Goal: Transaction & Acquisition: Download file/media

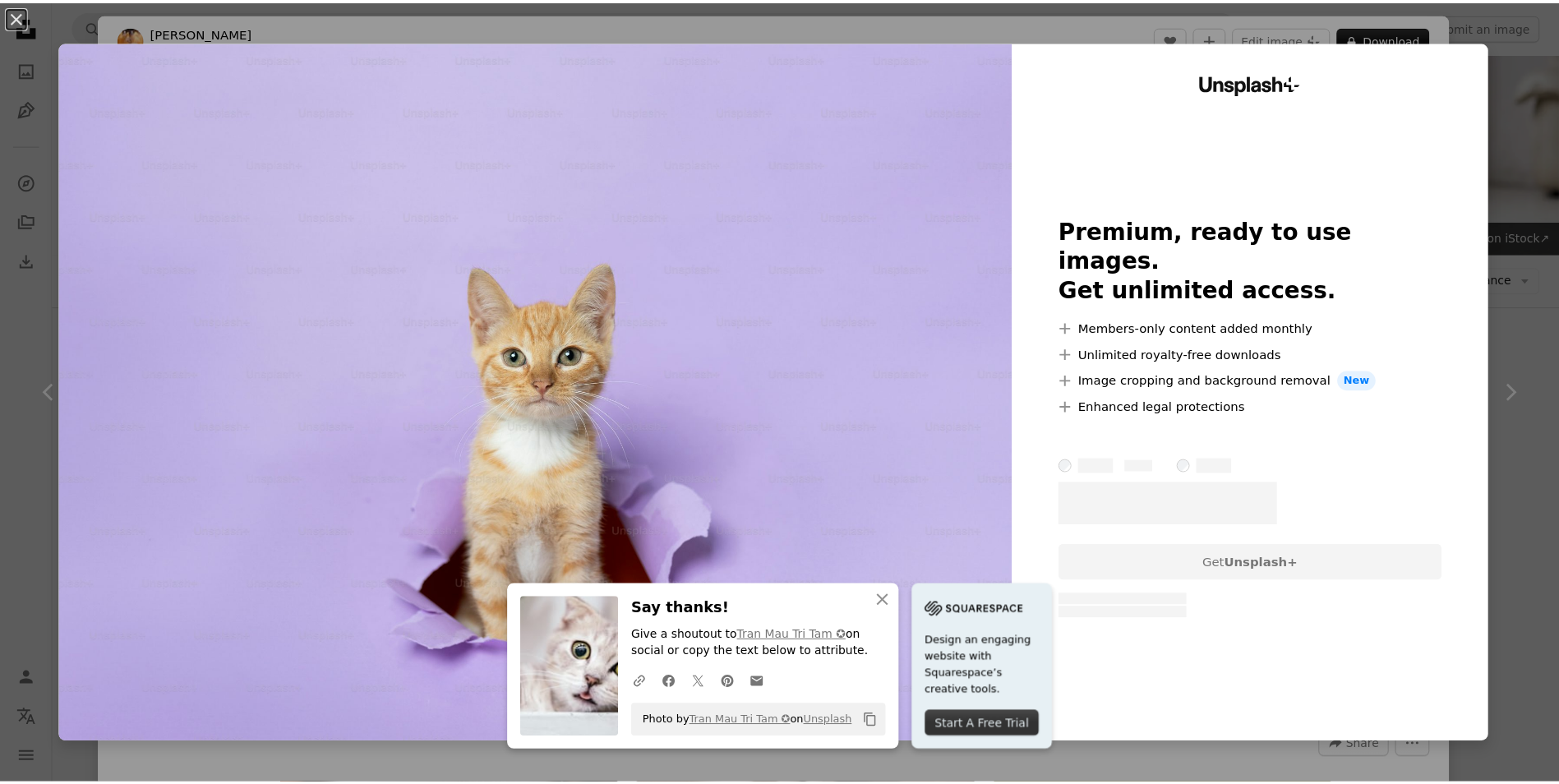
scroll to position [7167, 0]
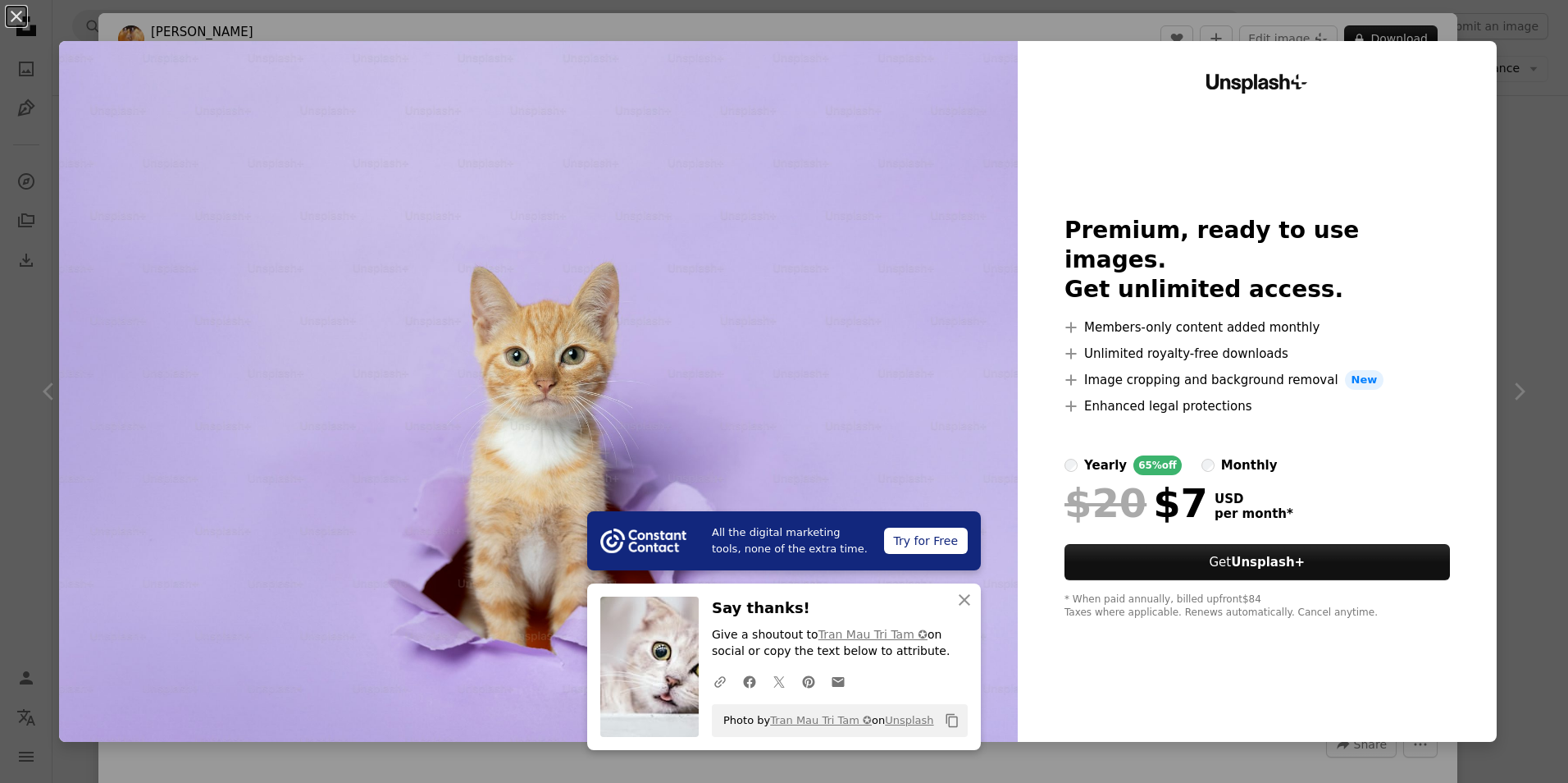
click at [1519, 137] on div "An X shape All the digital marketing tools, none of the extra time. Try for Fre…" at bounding box center [784, 391] width 1568 height 783
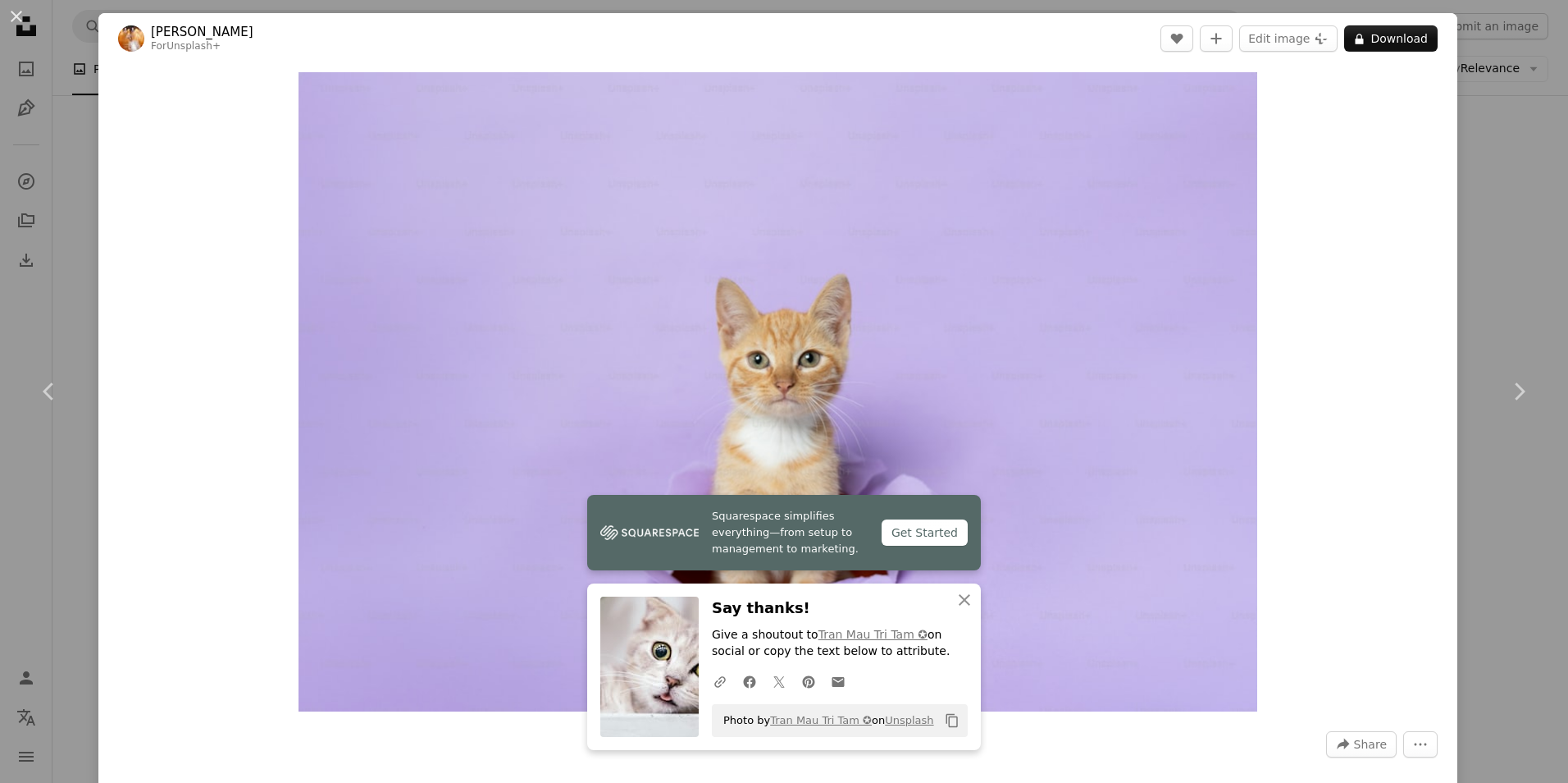
click at [1490, 205] on div "An X shape Chevron left Chevron right Squarespace simplifies everything—from se…" at bounding box center [784, 391] width 1568 height 783
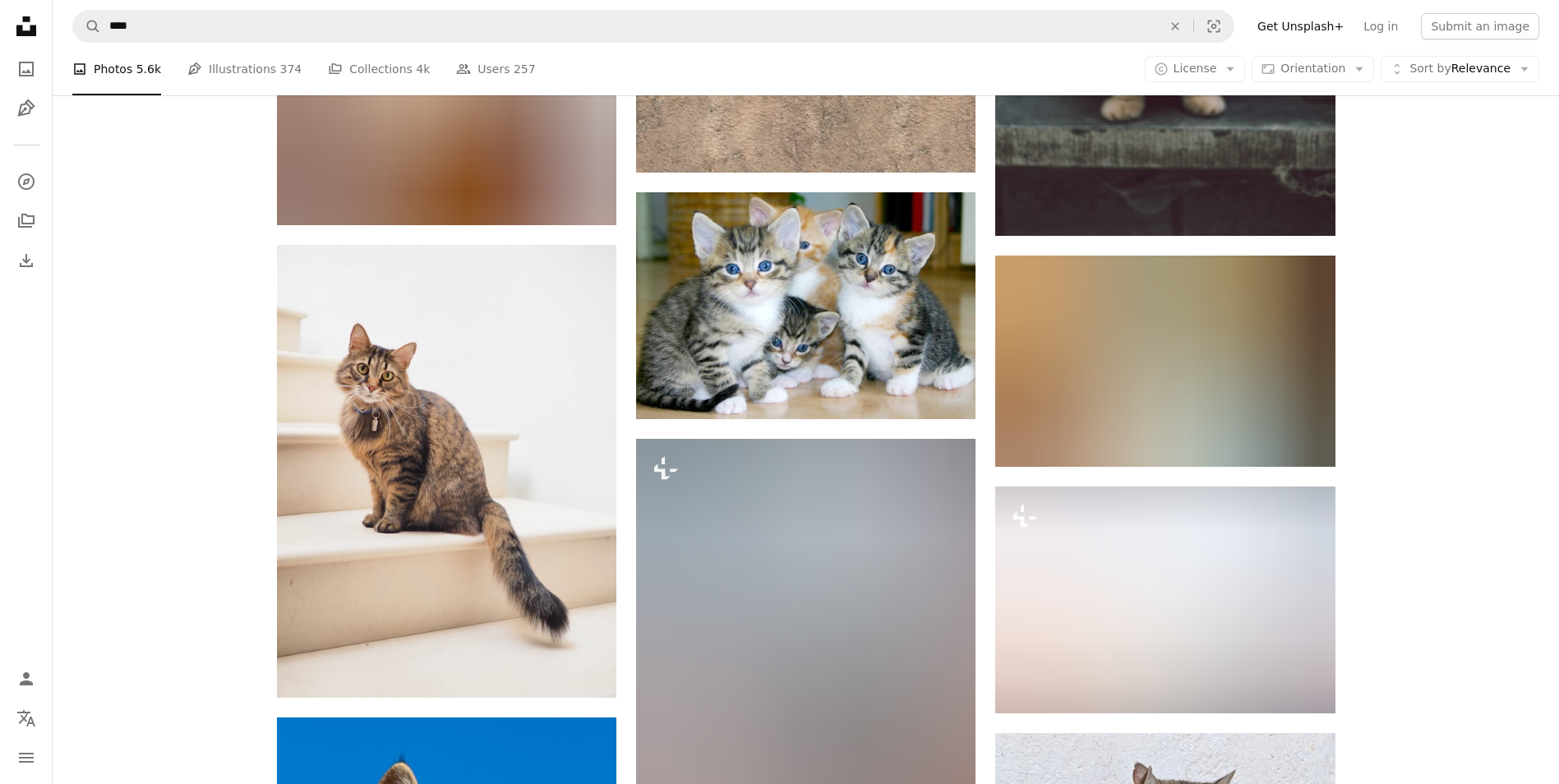
scroll to position [13657, 0]
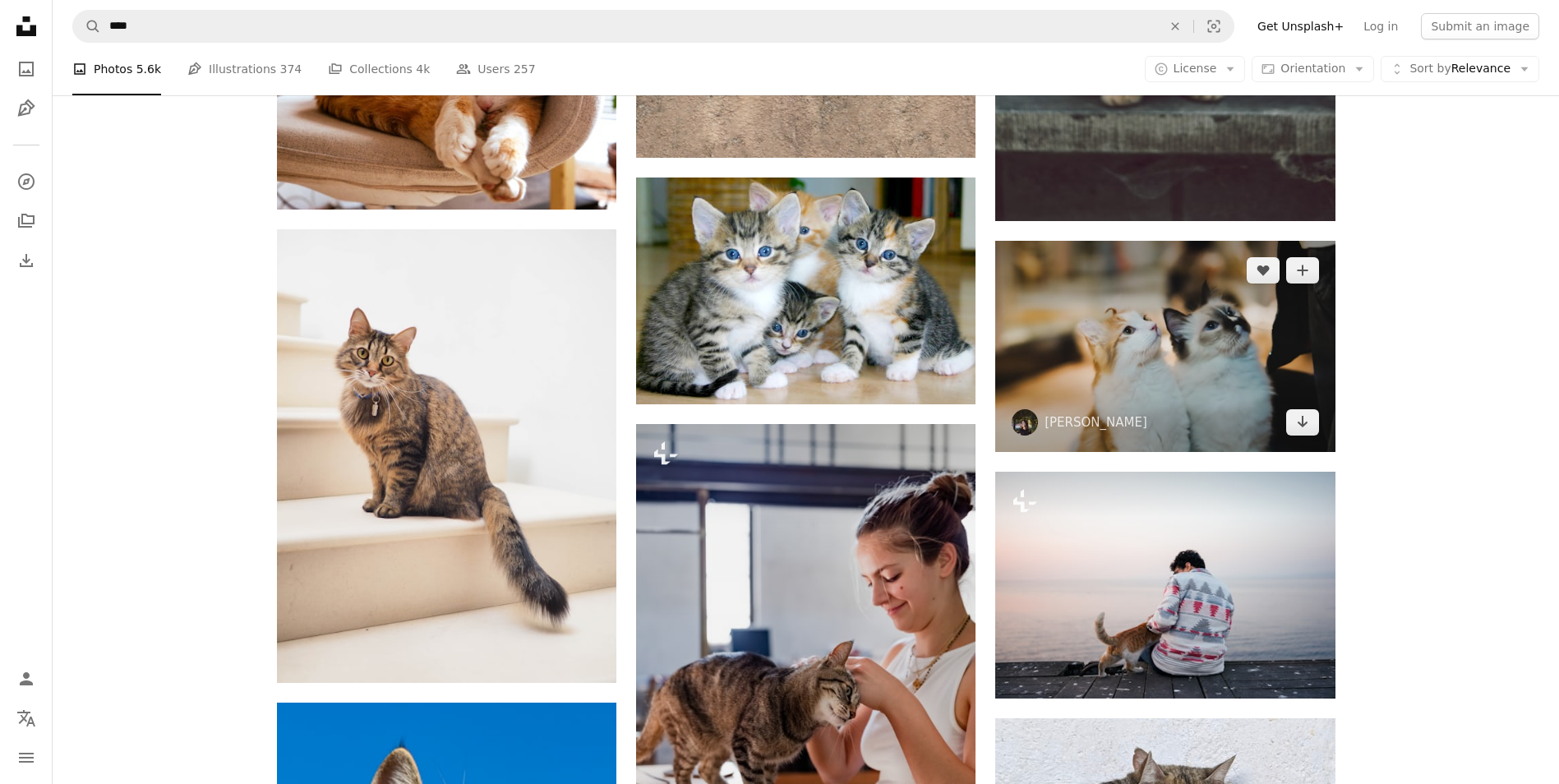
click at [1215, 334] on img at bounding box center [1165, 346] width 340 height 211
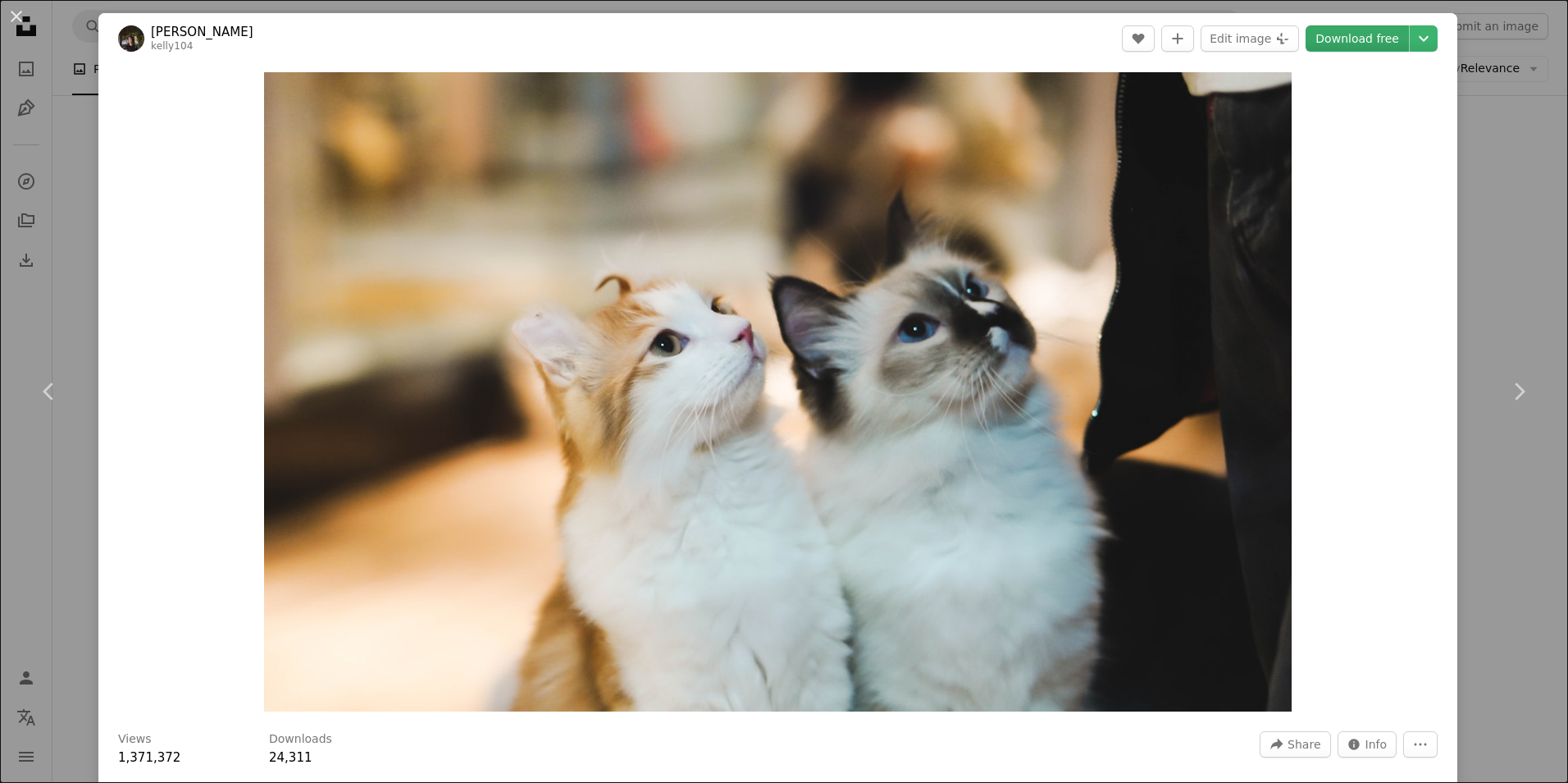
click at [1366, 38] on link "Download free" at bounding box center [1358, 38] width 104 height 26
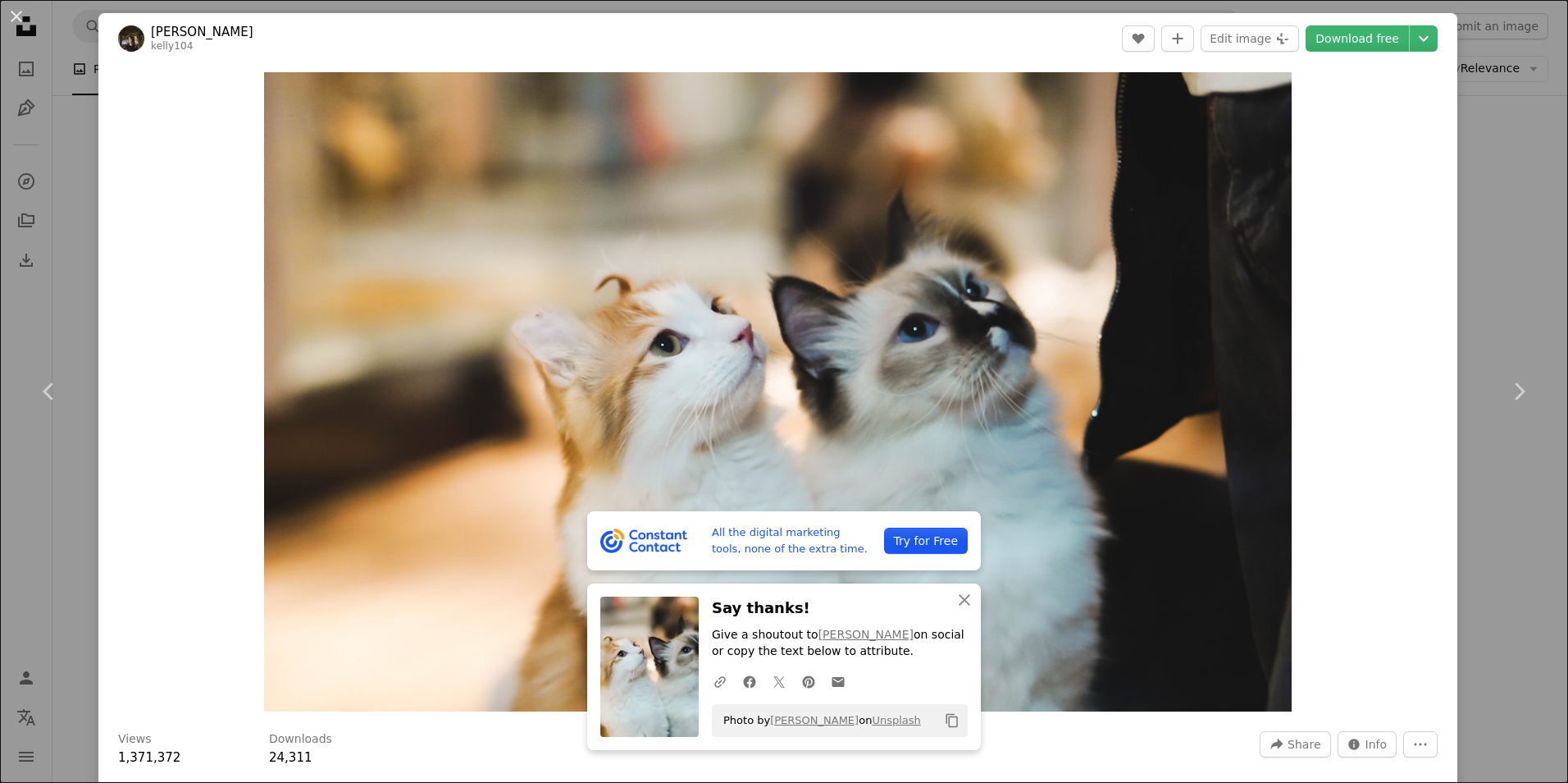
click at [1492, 233] on div "An X shape Chevron left Chevron right All the digital marketing tools, none of …" at bounding box center [784, 391] width 1568 height 783
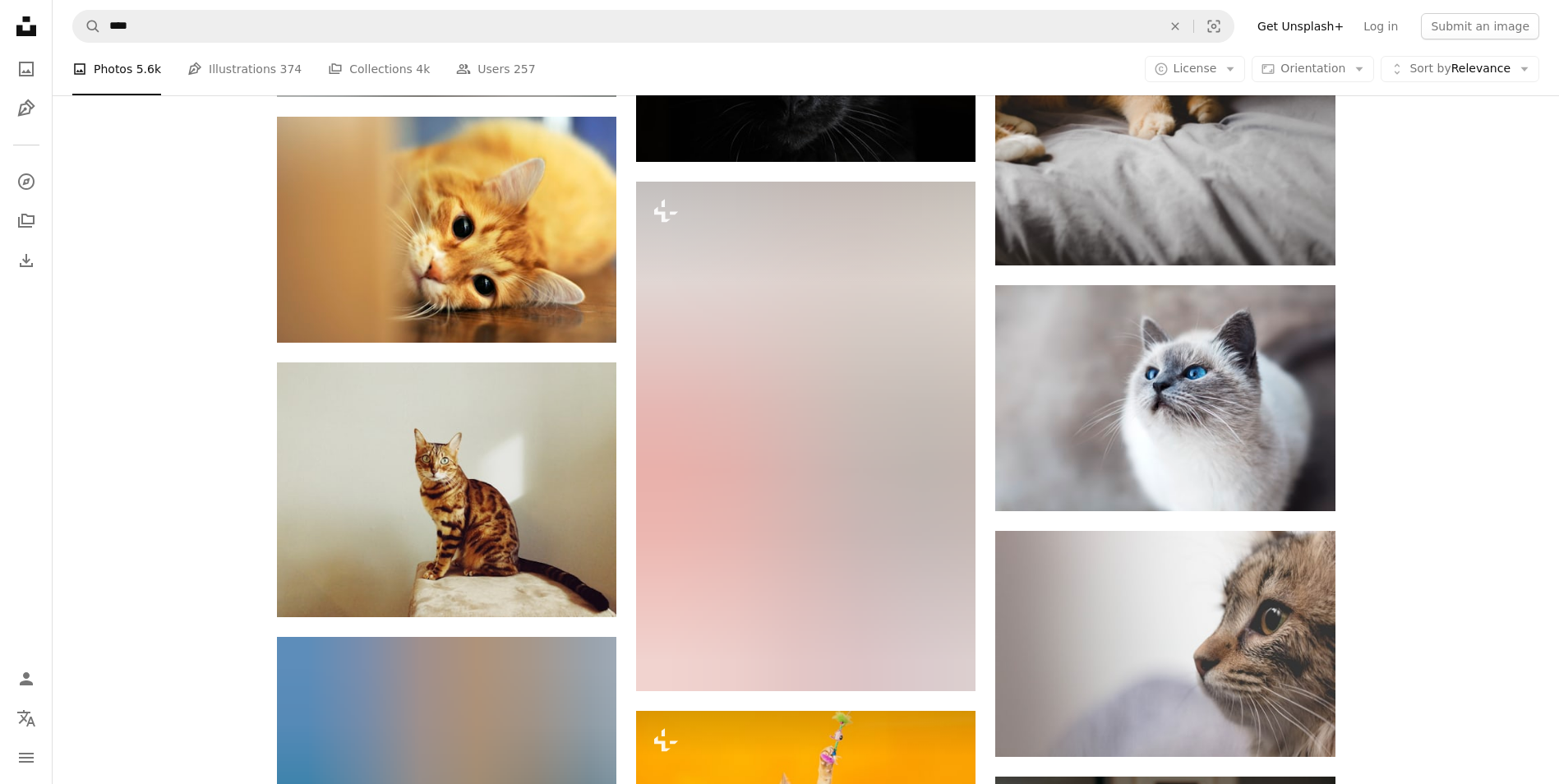
scroll to position [18093, 0]
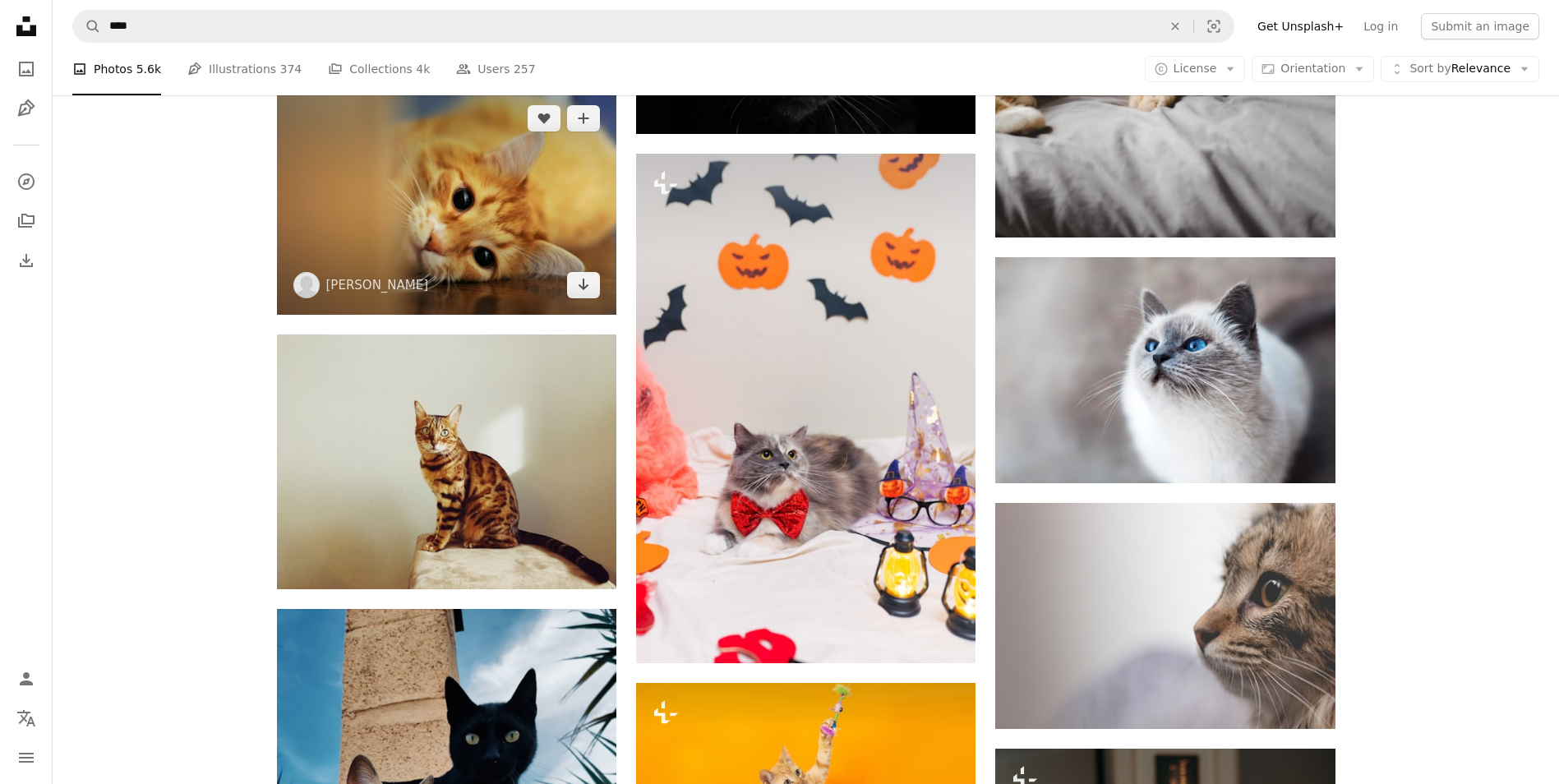
click at [469, 226] on img at bounding box center [447, 202] width 340 height 226
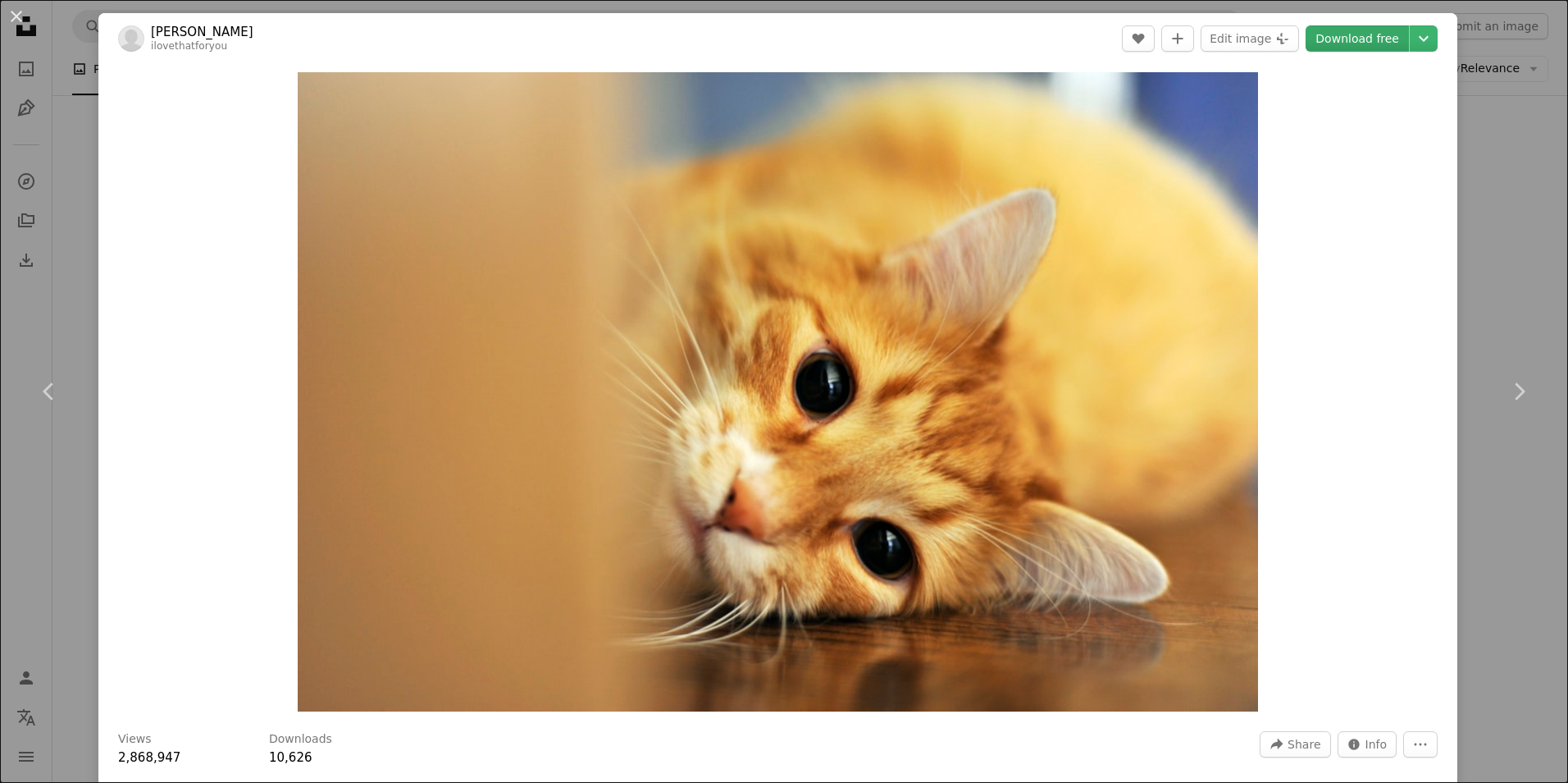
click at [1340, 39] on link "Download free" at bounding box center [1358, 38] width 104 height 26
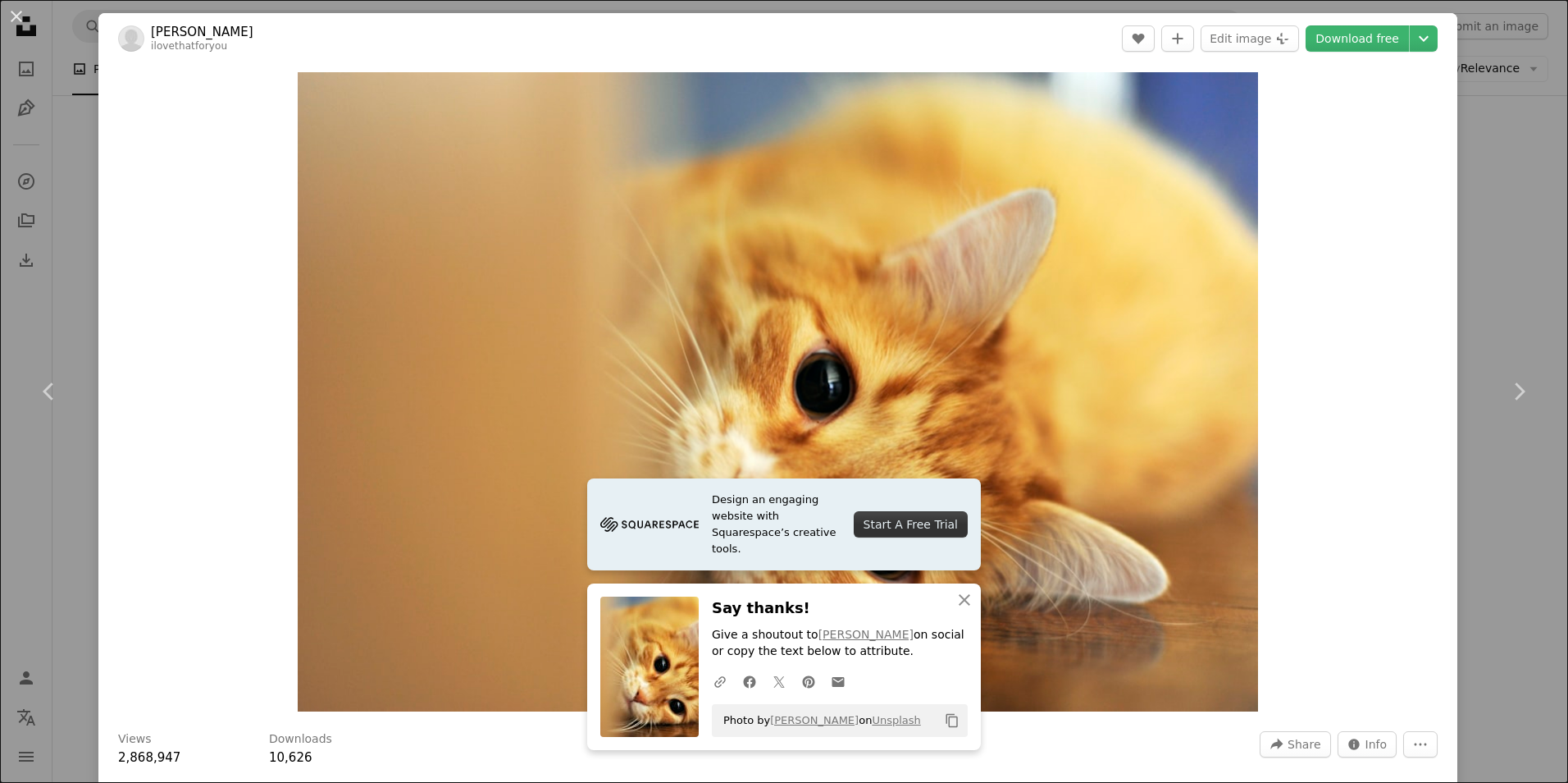
click at [1404, 255] on div "Zoom in" at bounding box center [778, 391] width 1359 height 655
click at [1495, 244] on div "An X shape Chevron left Chevron right Design an engaging website with Squarespa…" at bounding box center [784, 391] width 1568 height 783
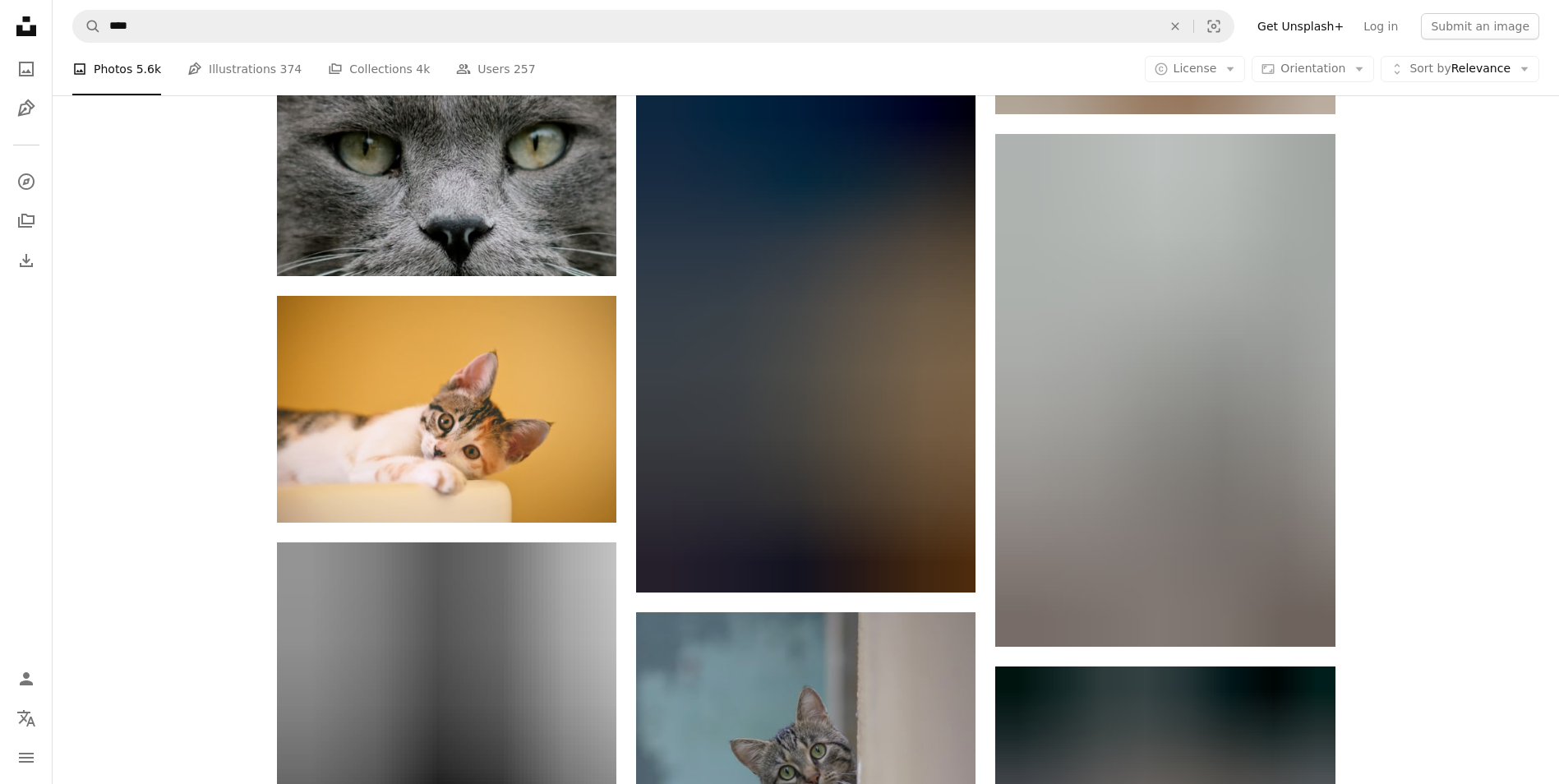
scroll to position [26227, 0]
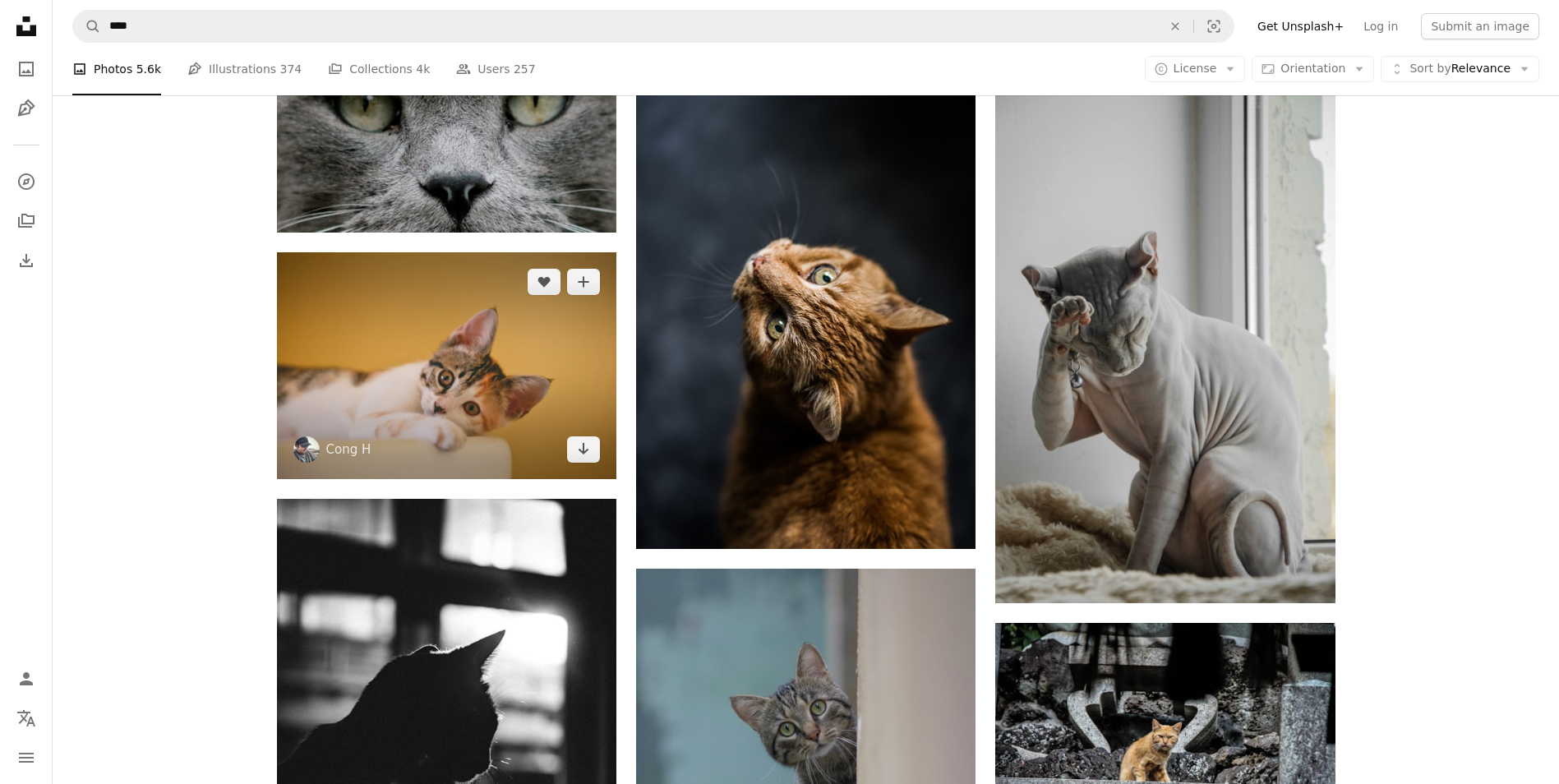
click at [525, 423] on img at bounding box center [447, 366] width 340 height 227
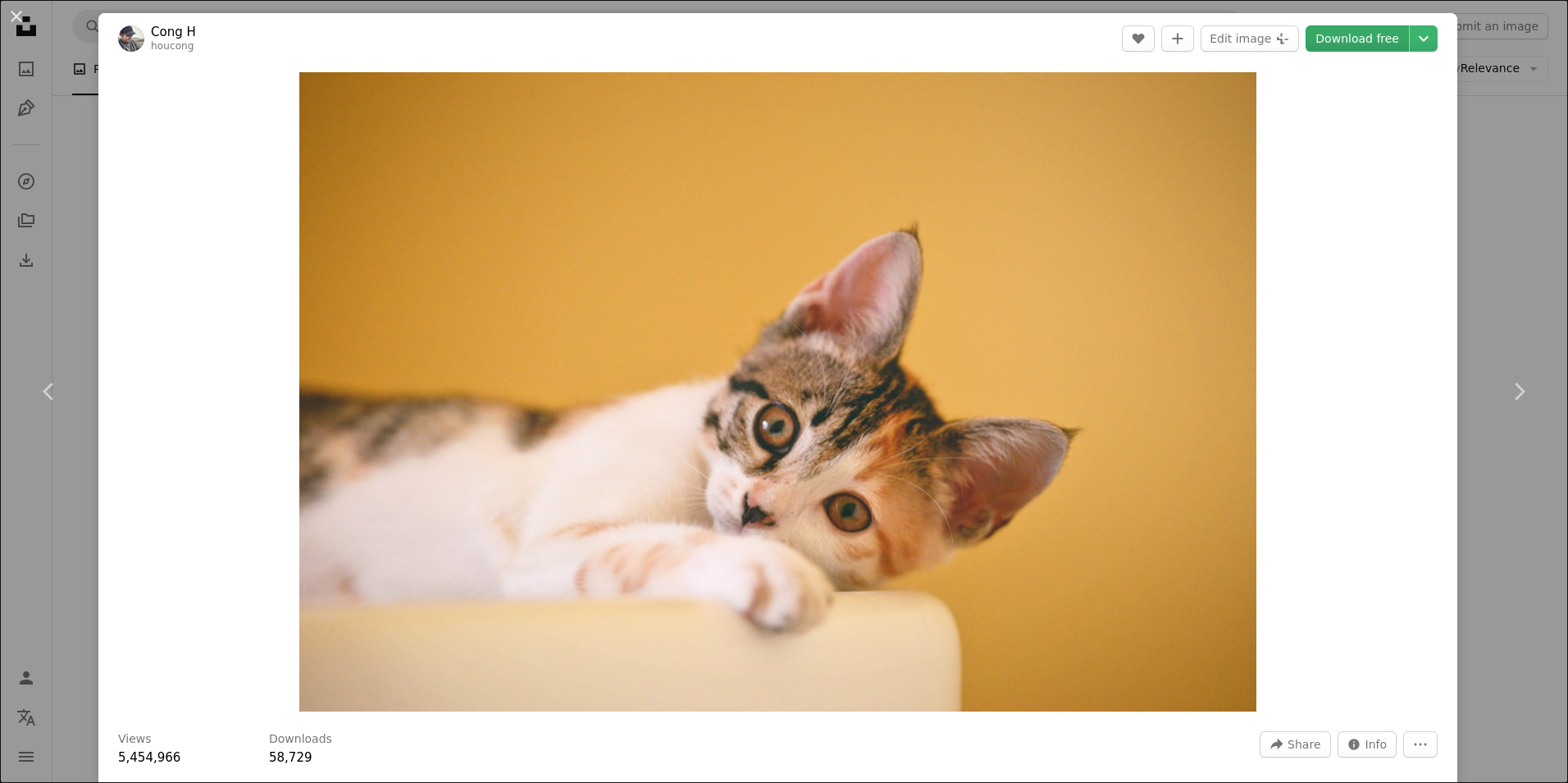
click at [1352, 43] on link "Download free" at bounding box center [1358, 38] width 104 height 26
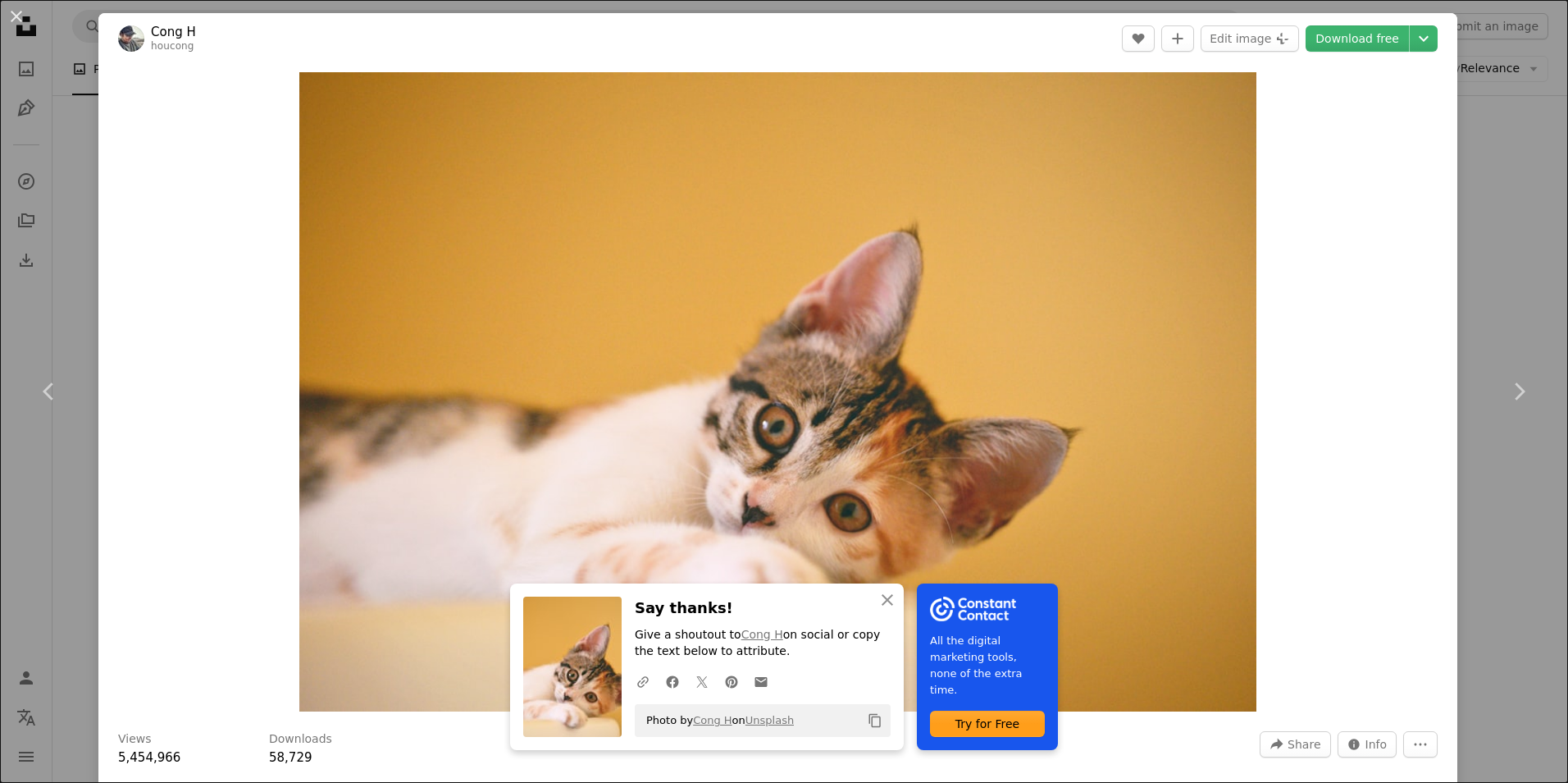
click at [1520, 212] on div "An X shape Chevron left Chevron right An X shape Close Say thanks! Give a shout…" at bounding box center [784, 391] width 1568 height 783
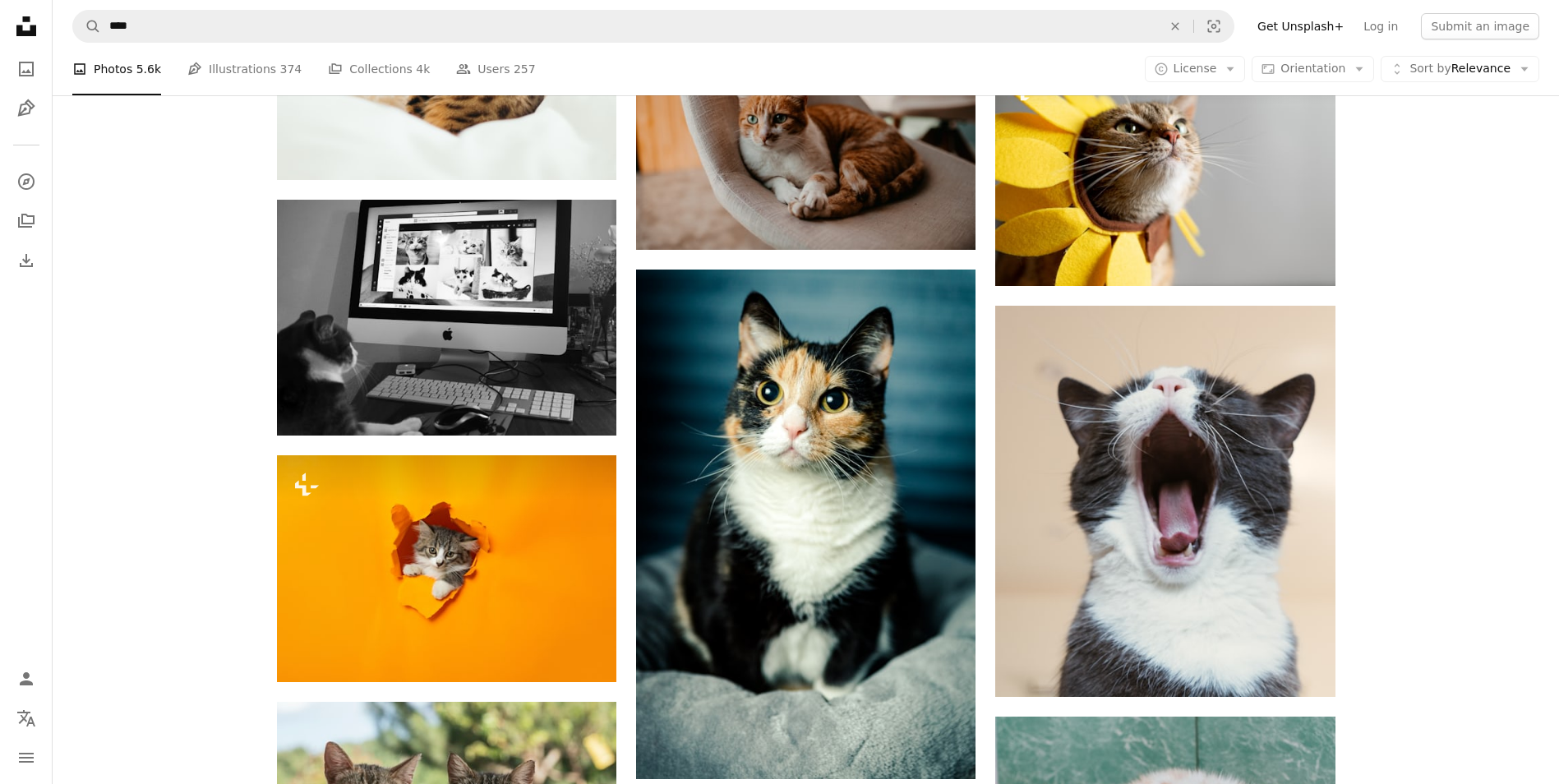
scroll to position [3369, 0]
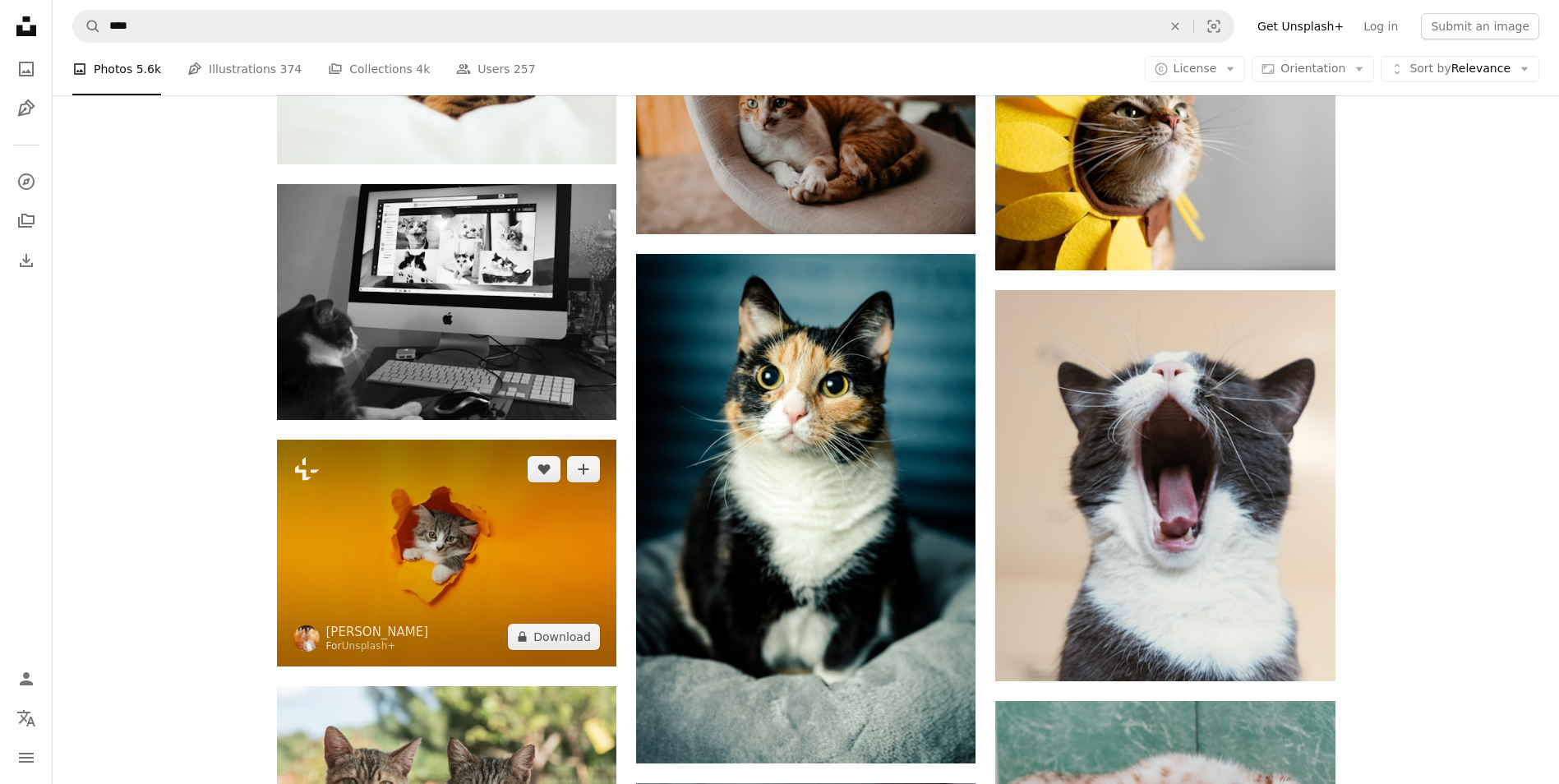
click at [446, 572] on img at bounding box center [447, 552] width 340 height 226
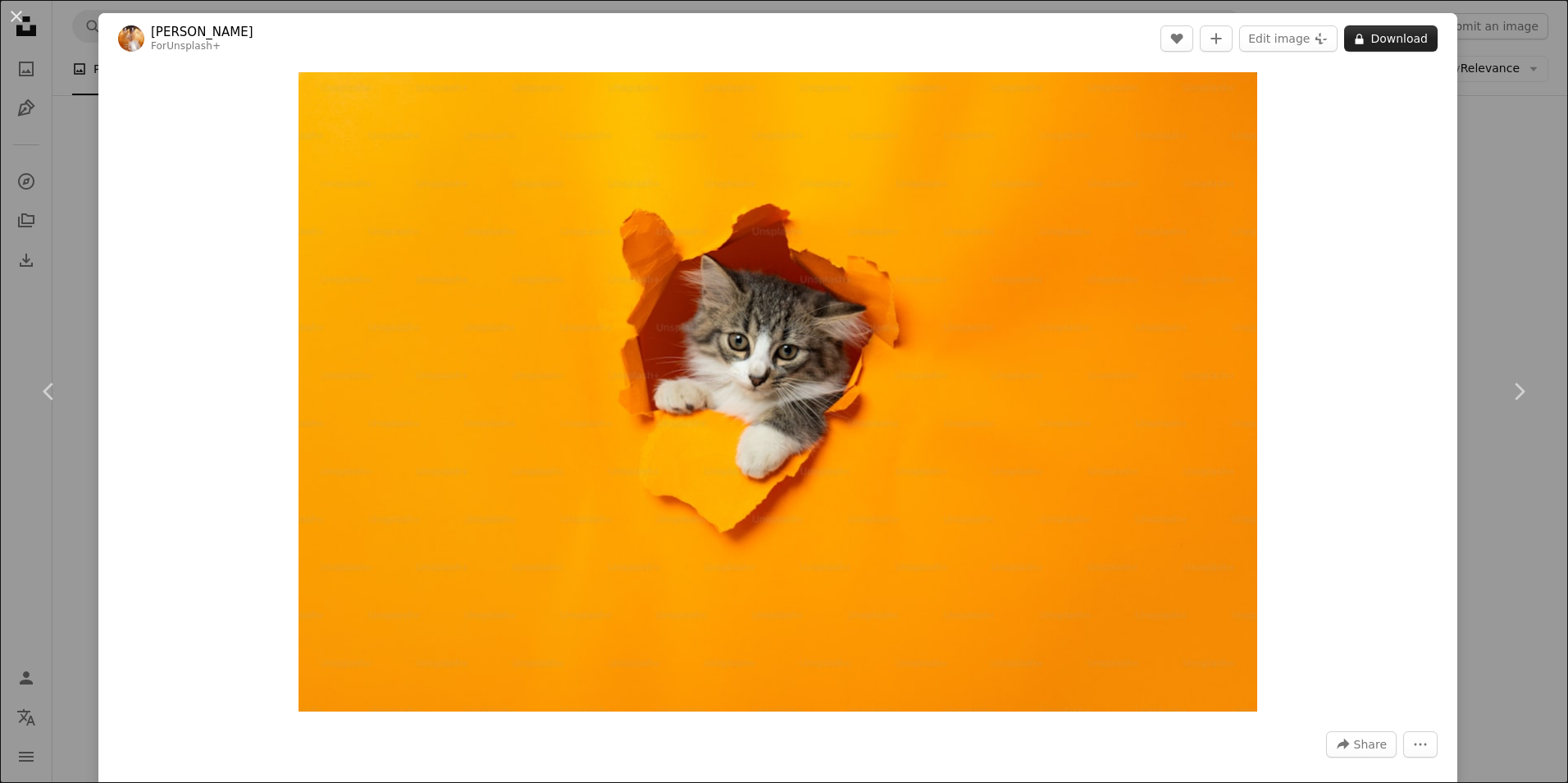
click at [1382, 36] on button "A lock Download" at bounding box center [1391, 38] width 94 height 26
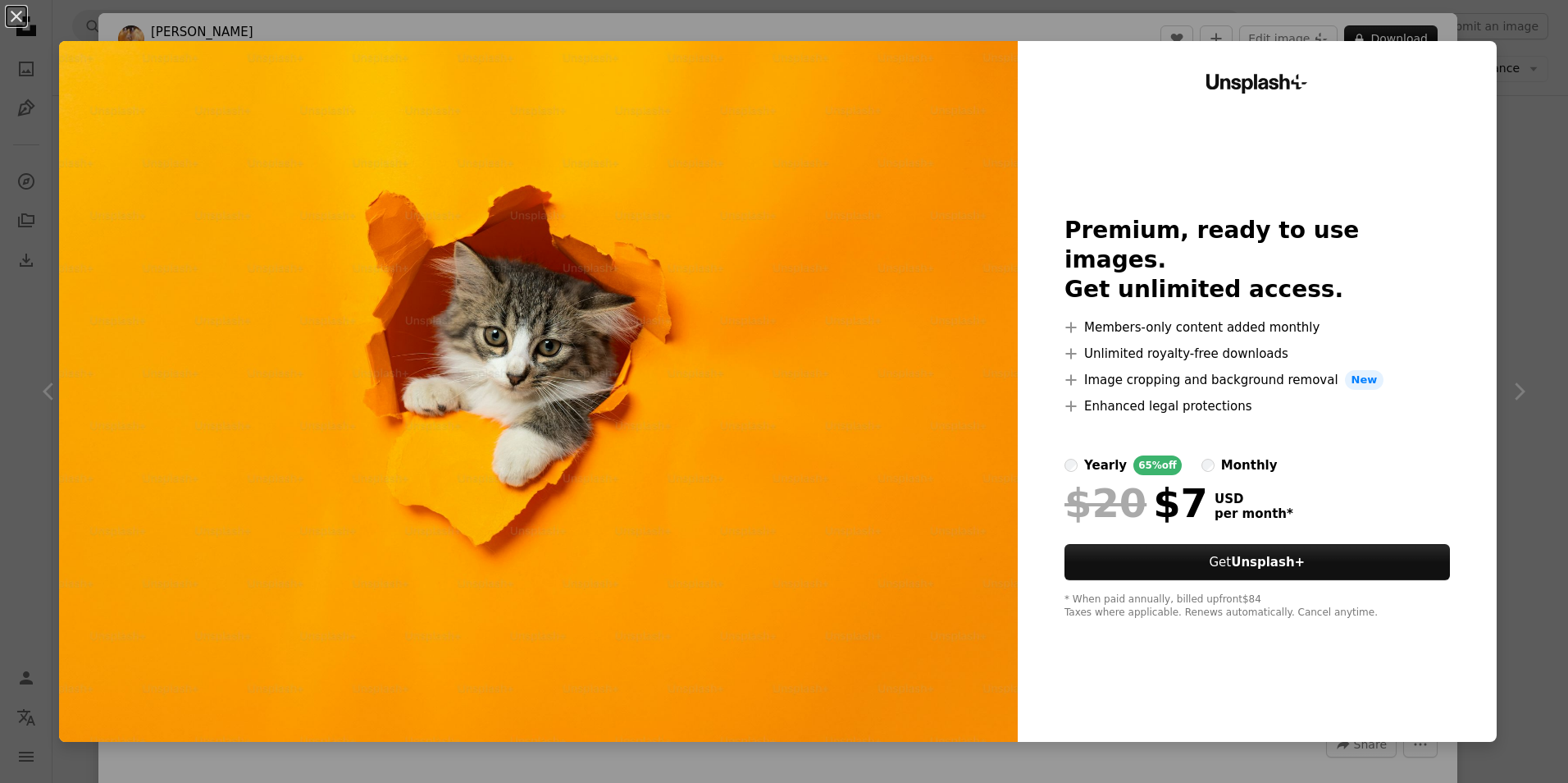
click at [1506, 155] on div "An X shape Unsplash+ Premium, ready to use images. Get unlimited access. A plus…" at bounding box center [784, 391] width 1568 height 783
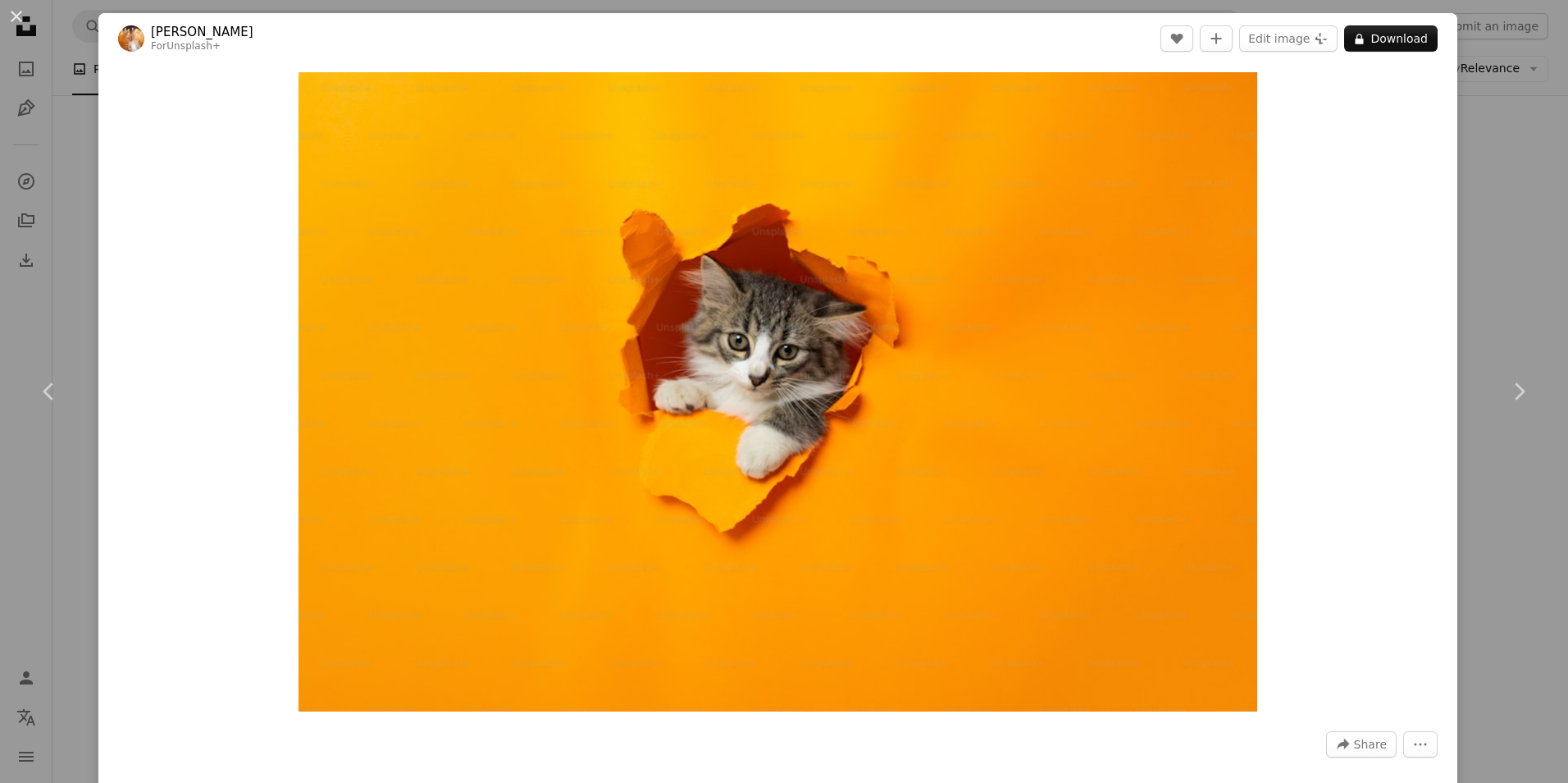
click at [1521, 161] on div "An X shape Chevron left Chevron right [PERSON_NAME] For Unsplash+ A heart A plu…" at bounding box center [784, 391] width 1568 height 783
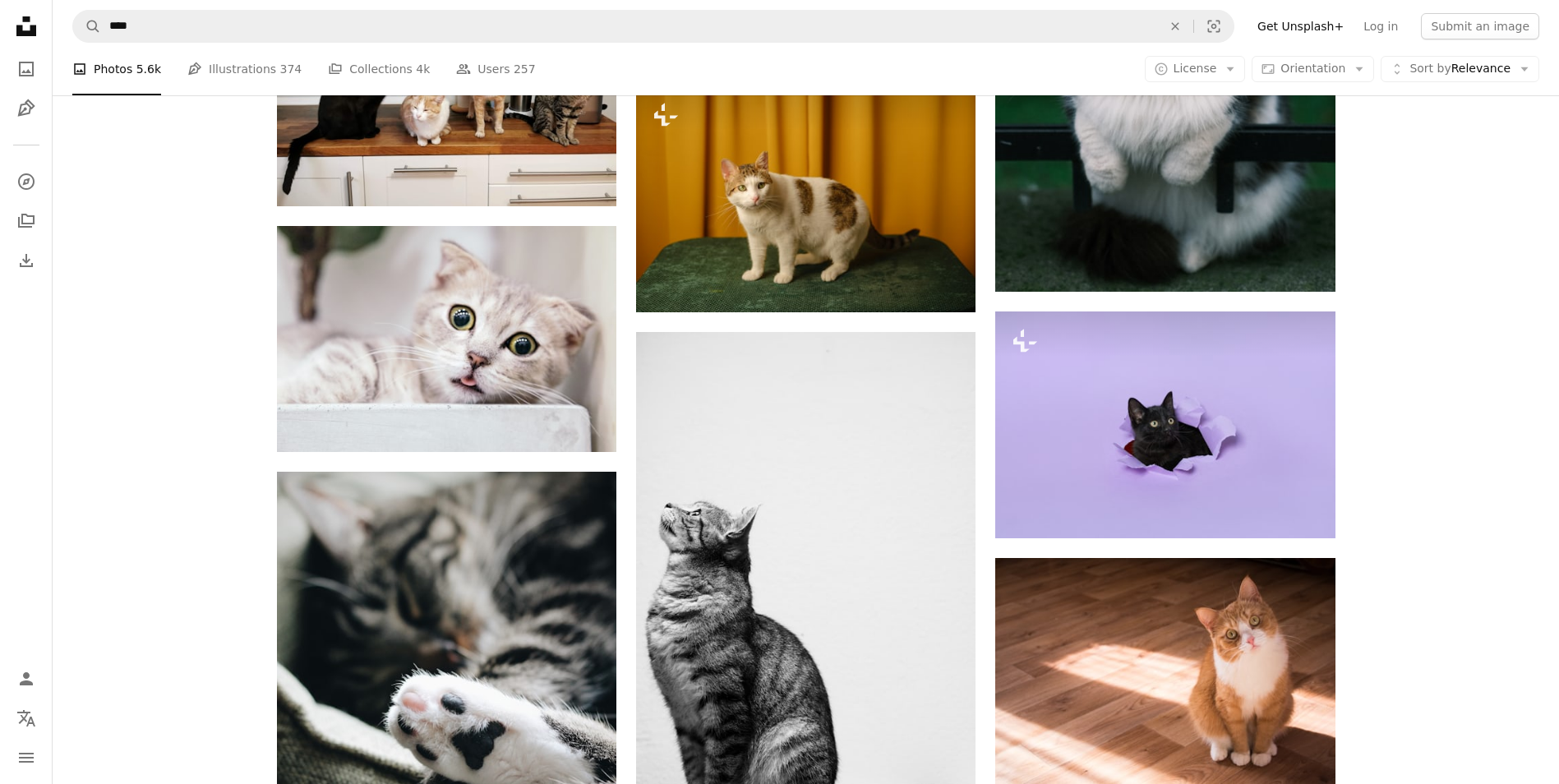
scroll to position [5915, 0]
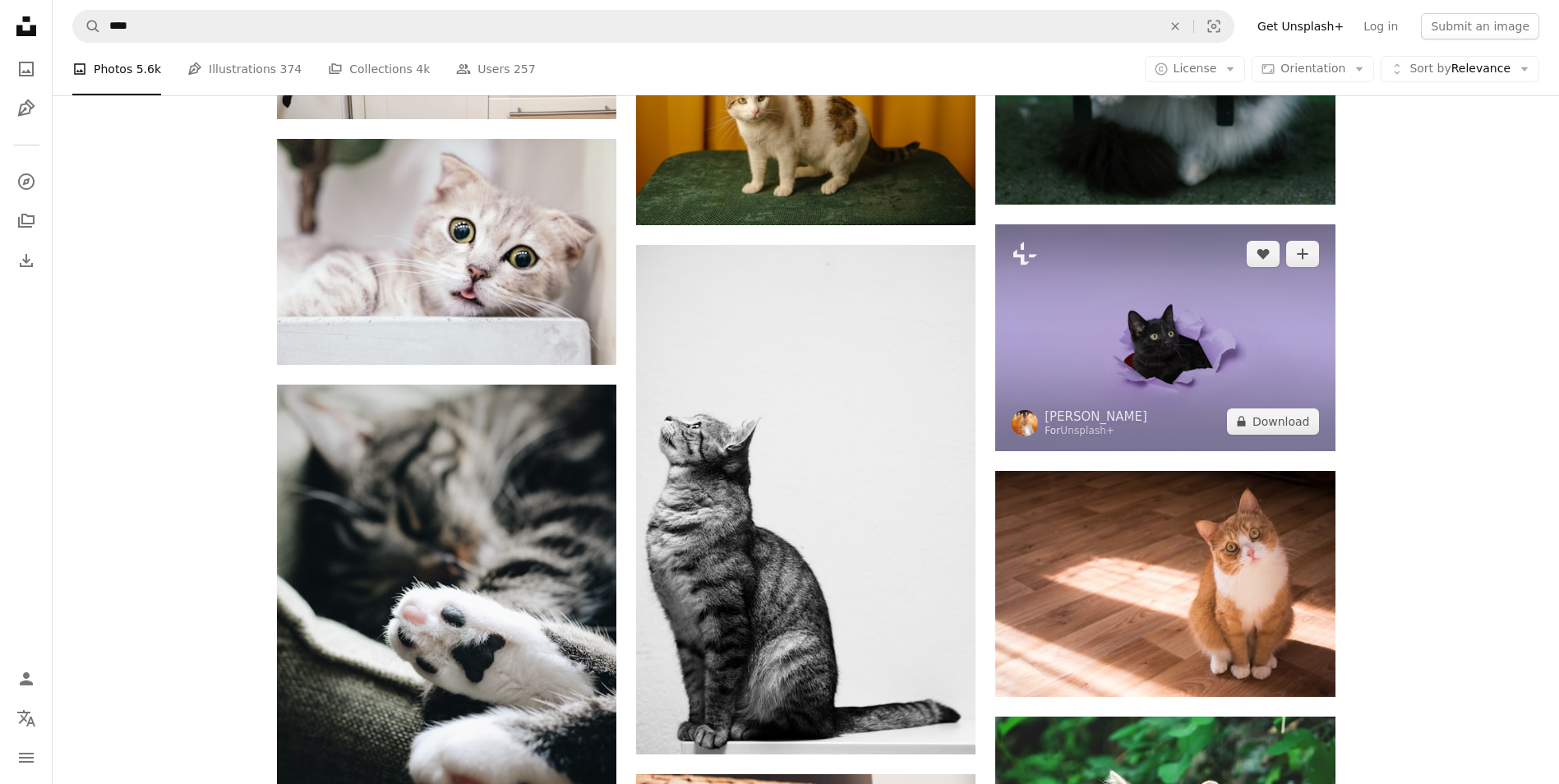
click at [1179, 353] on img at bounding box center [1165, 338] width 340 height 226
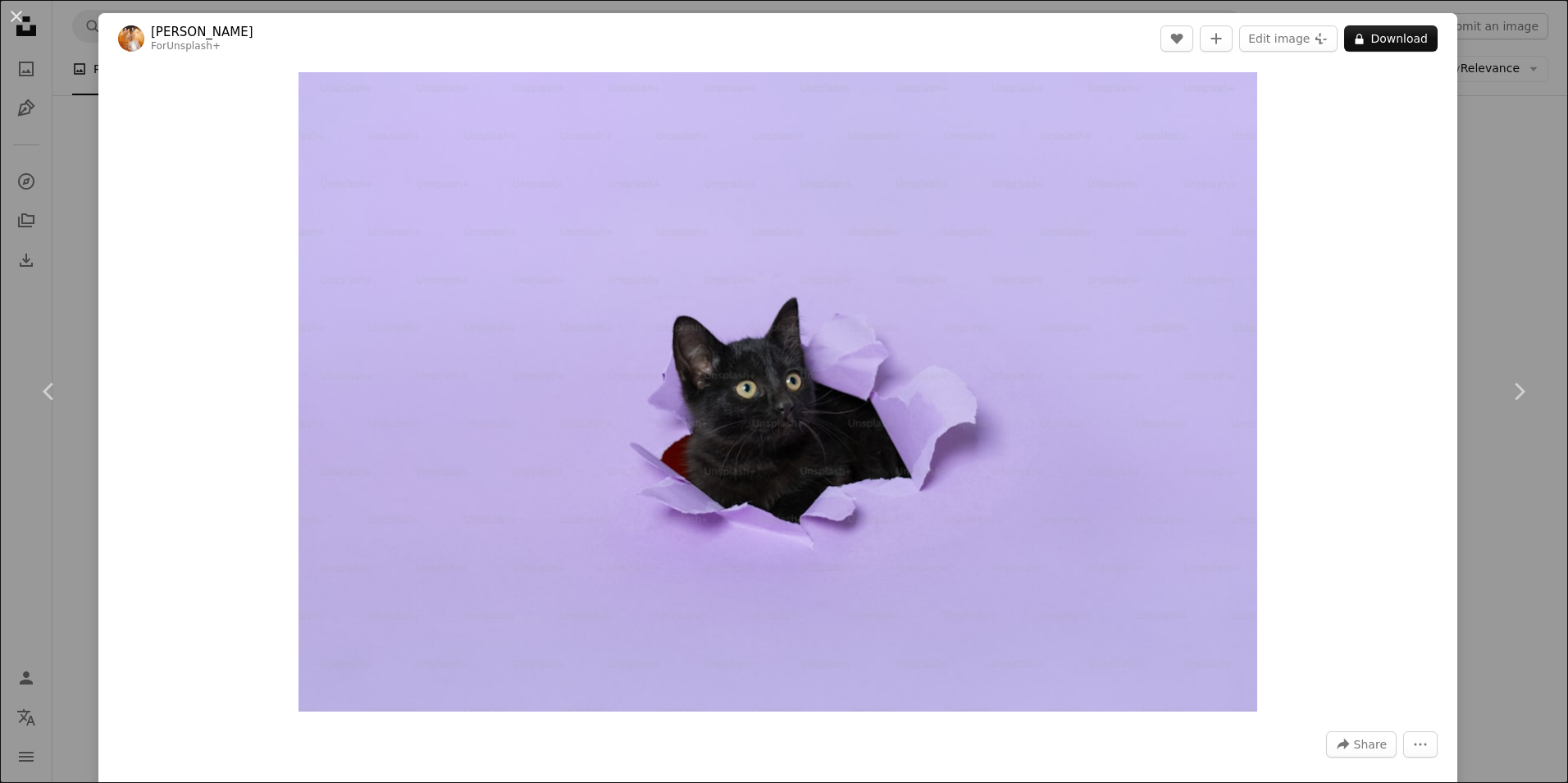
click at [1427, 287] on div "Zoom in" at bounding box center [778, 391] width 1359 height 655
click at [1479, 292] on div "An X shape Chevron left Chevron right [PERSON_NAME] For Unsplash+ A heart A plu…" at bounding box center [784, 391] width 1568 height 783
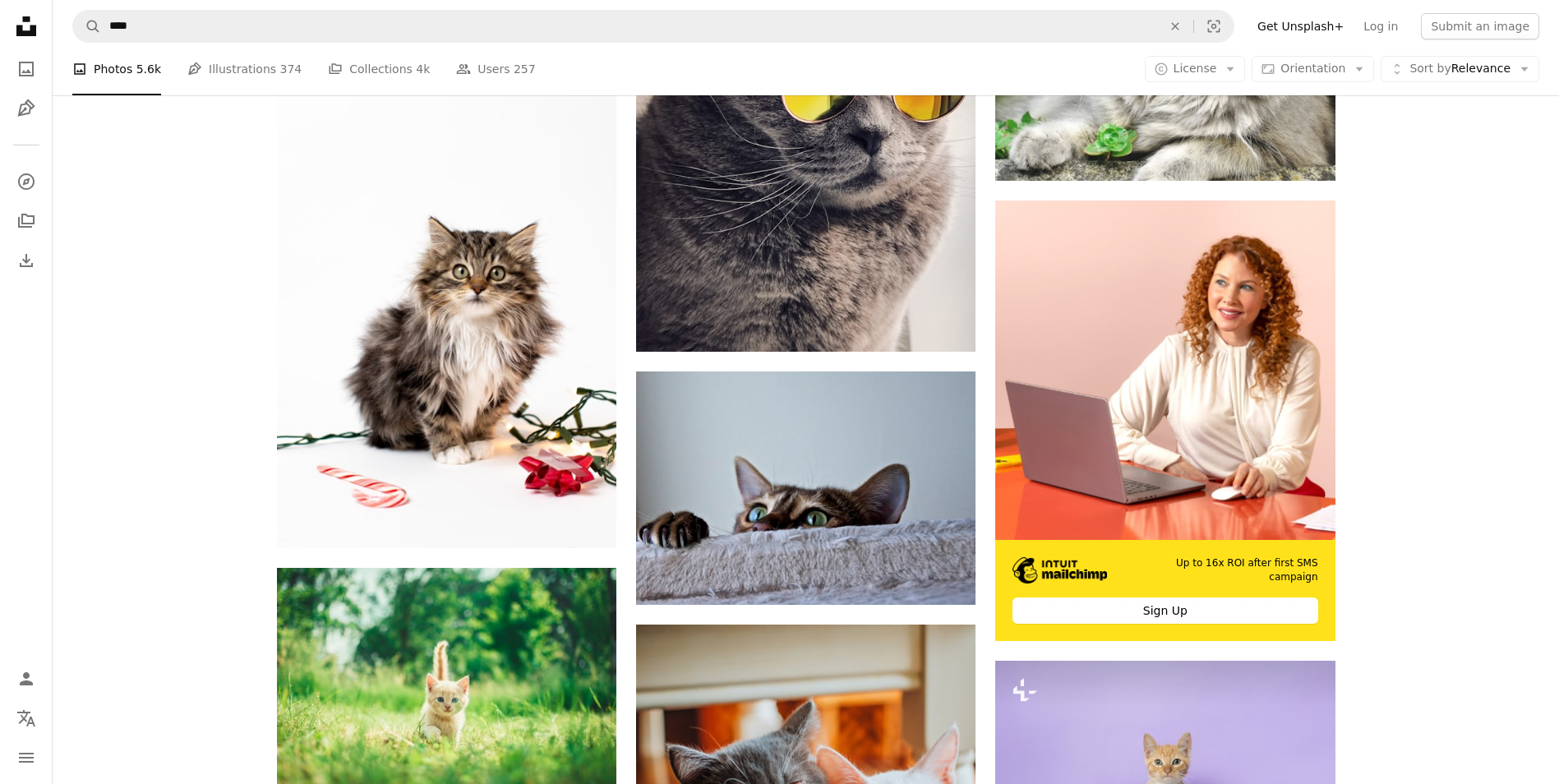
scroll to position [6818, 0]
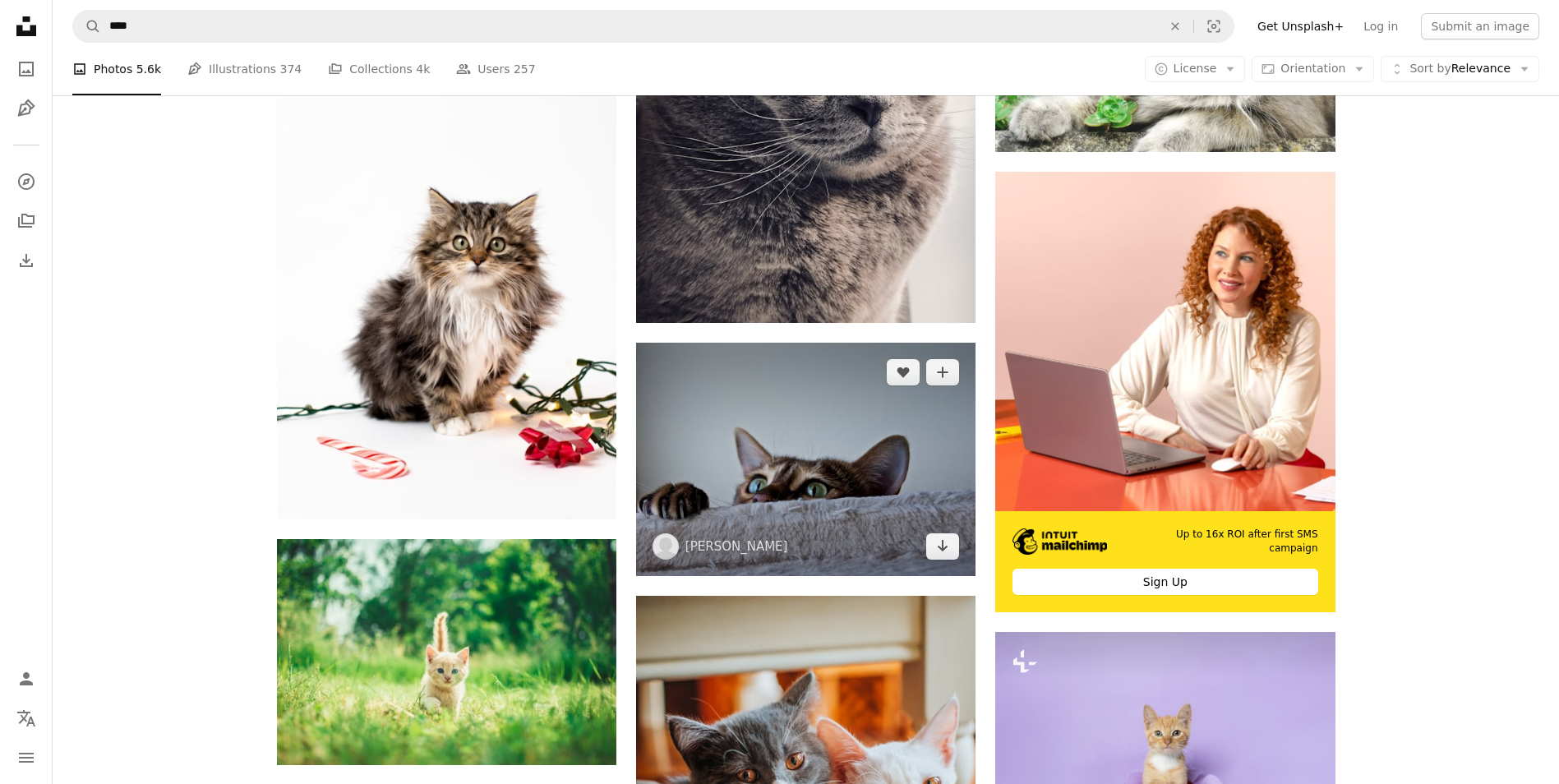
click at [827, 510] on img at bounding box center [806, 459] width 340 height 234
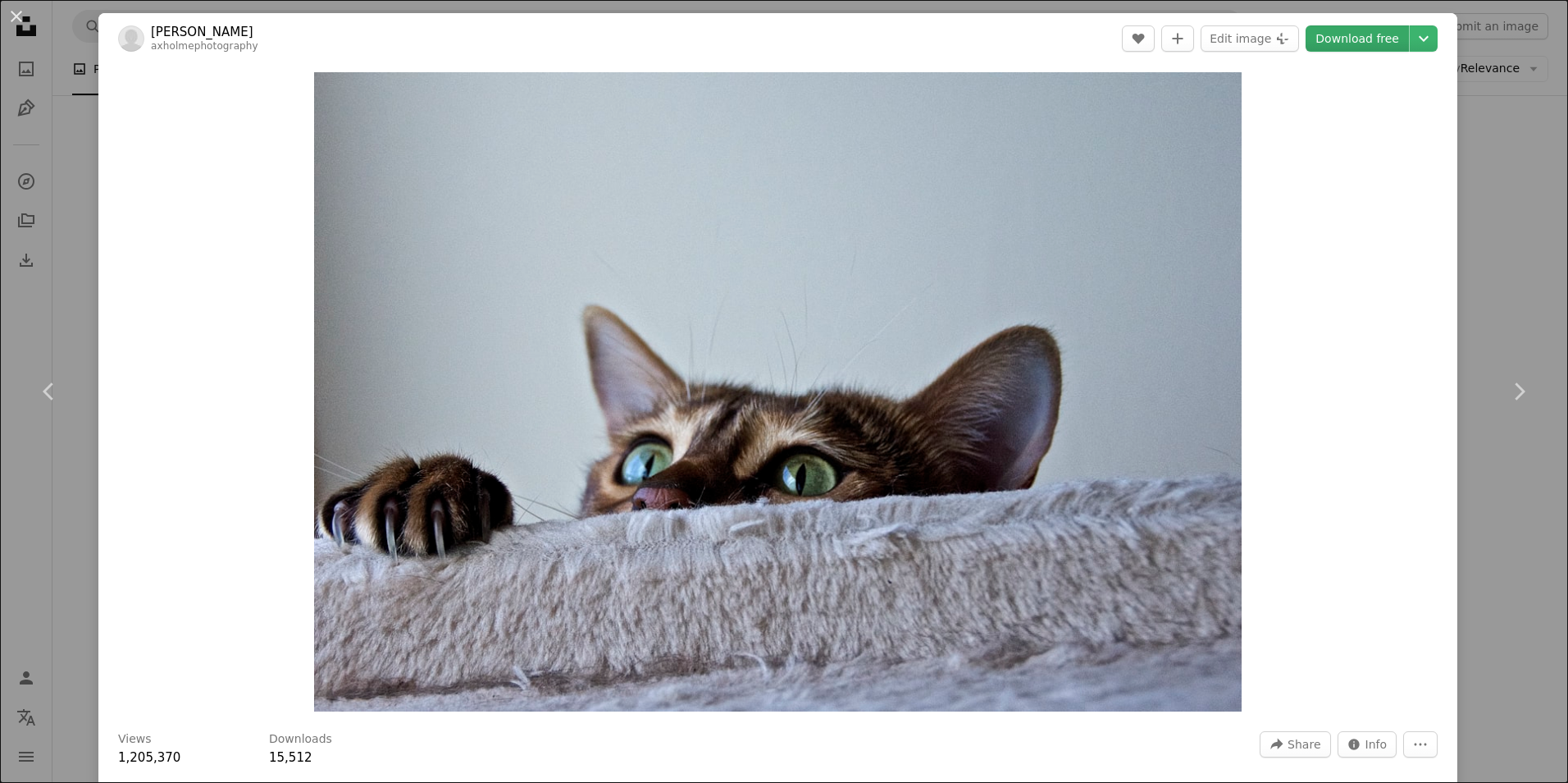
click at [1375, 34] on link "Download free" at bounding box center [1358, 38] width 104 height 26
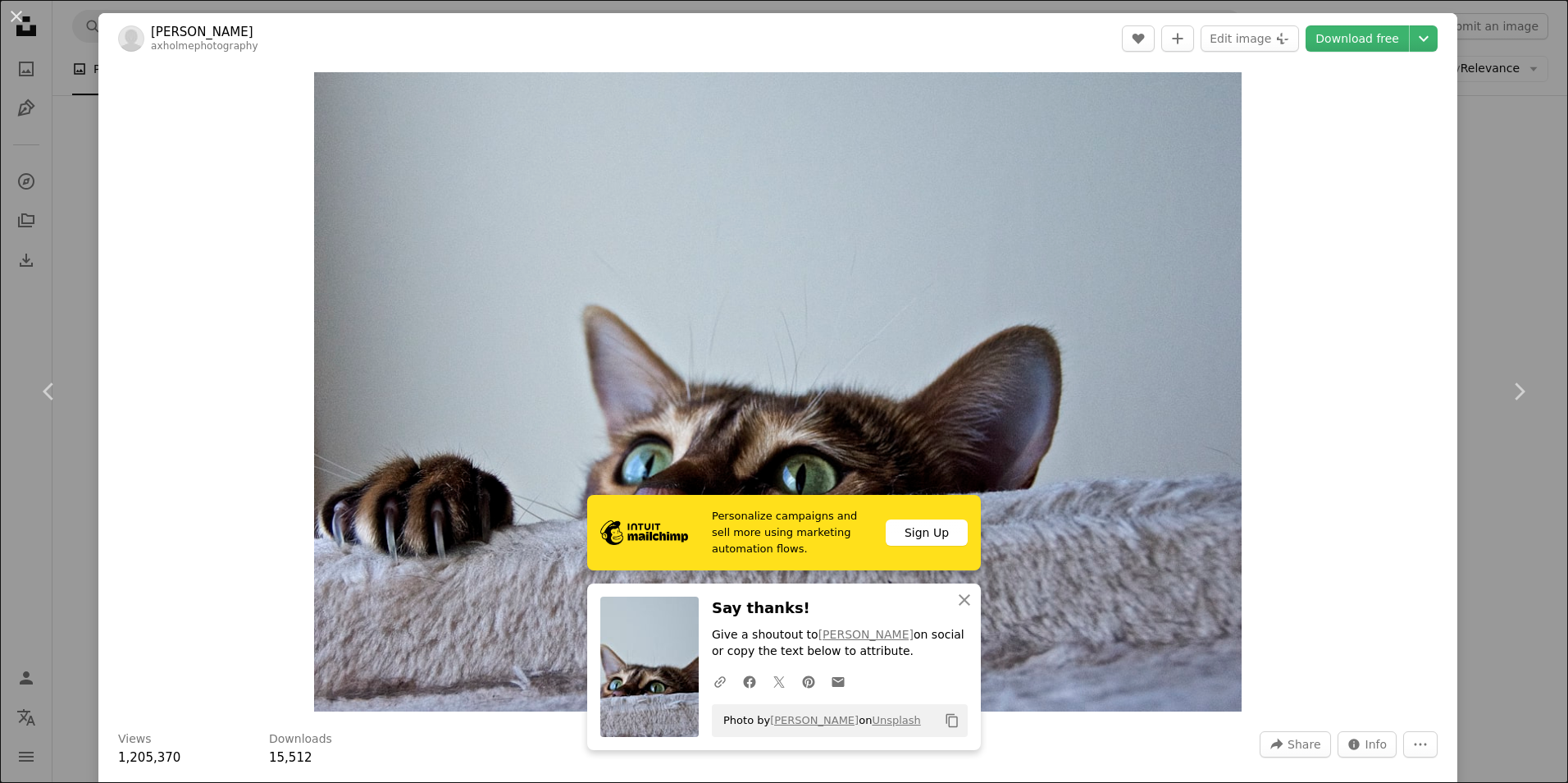
click at [1447, 243] on div "An X shape Chevron left Chevron right Personalize campaigns and sell more using…" at bounding box center [784, 391] width 1568 height 783
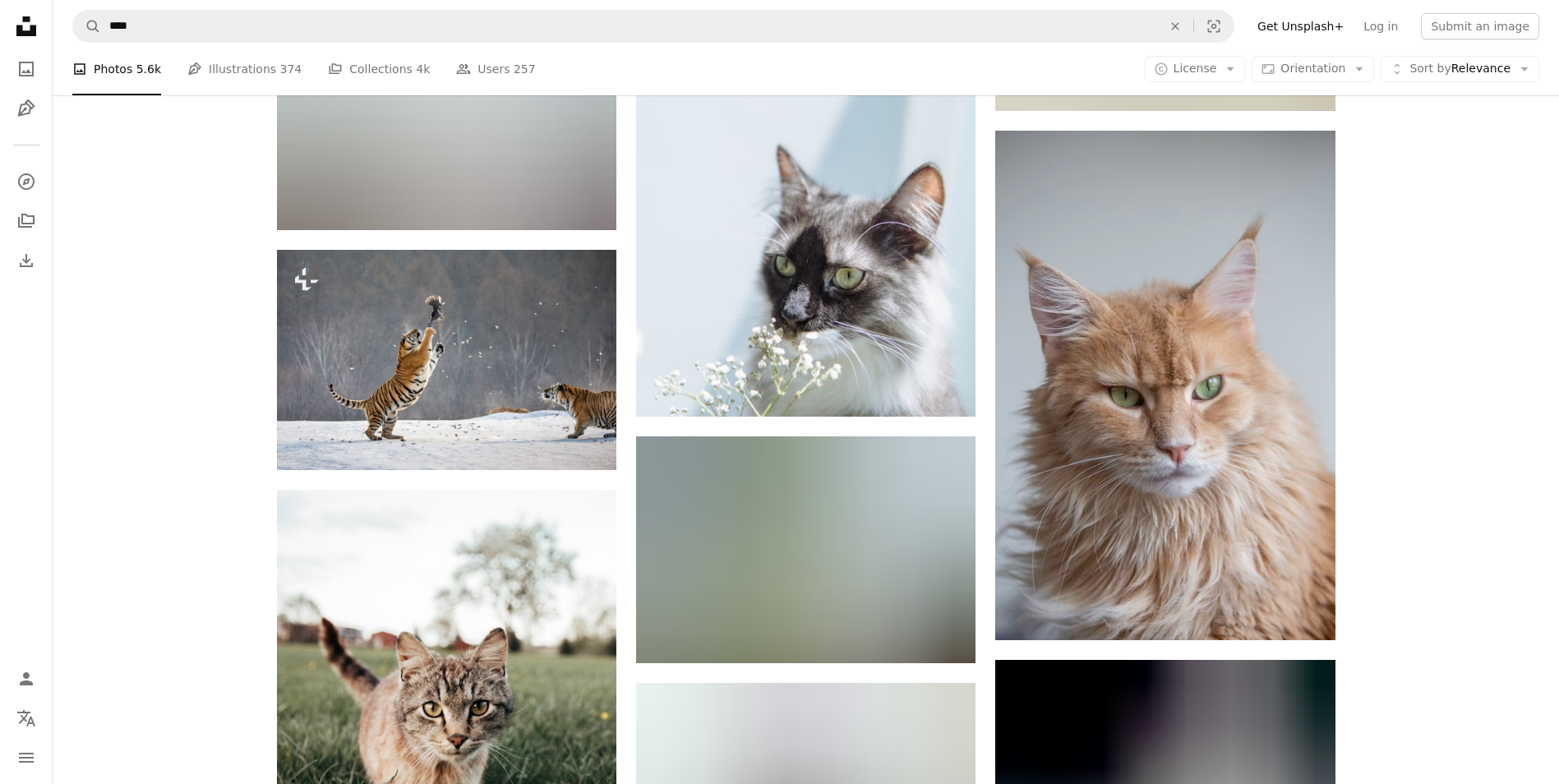
scroll to position [19799, 0]
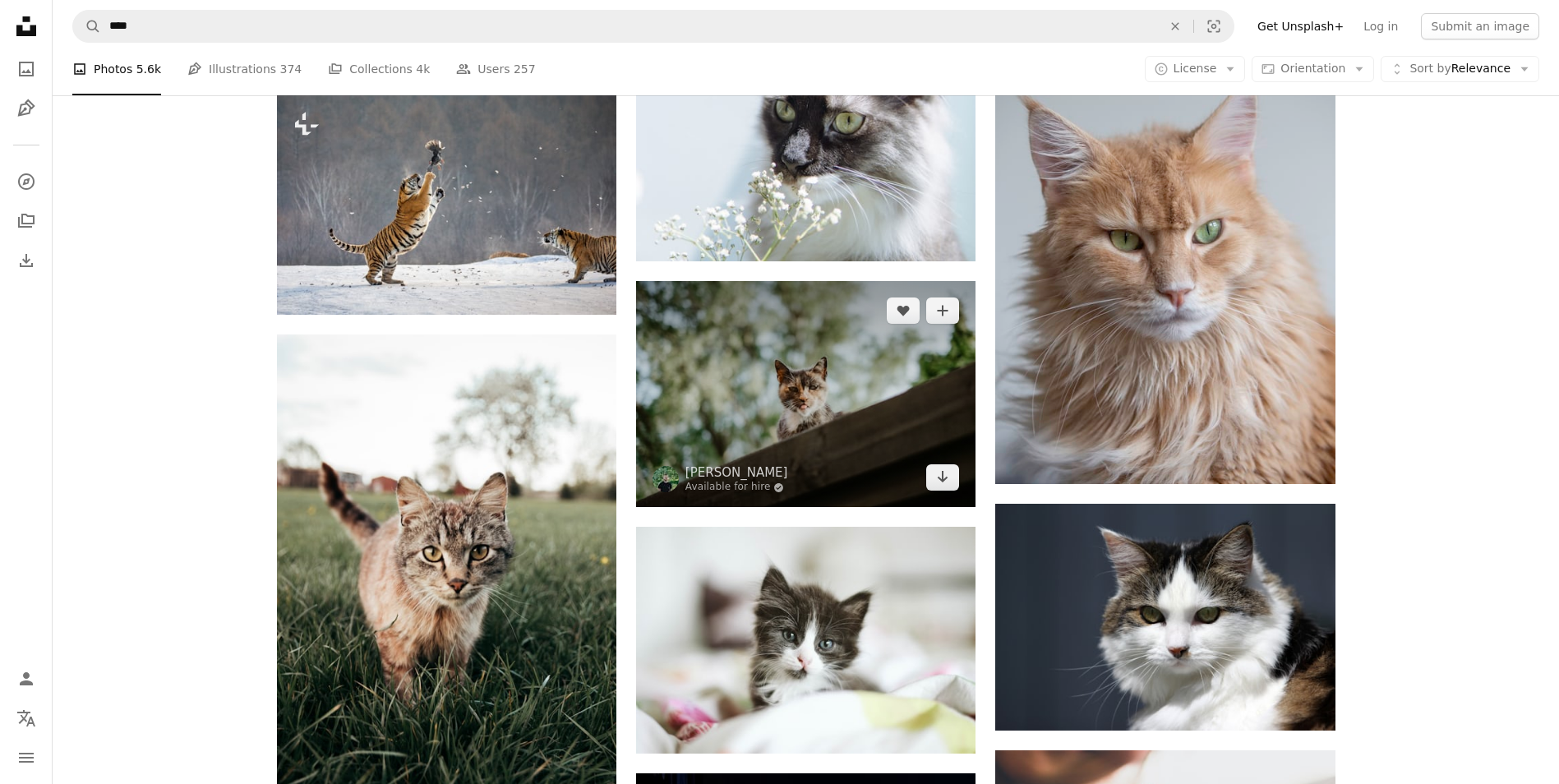
click at [860, 369] on img at bounding box center [806, 393] width 340 height 226
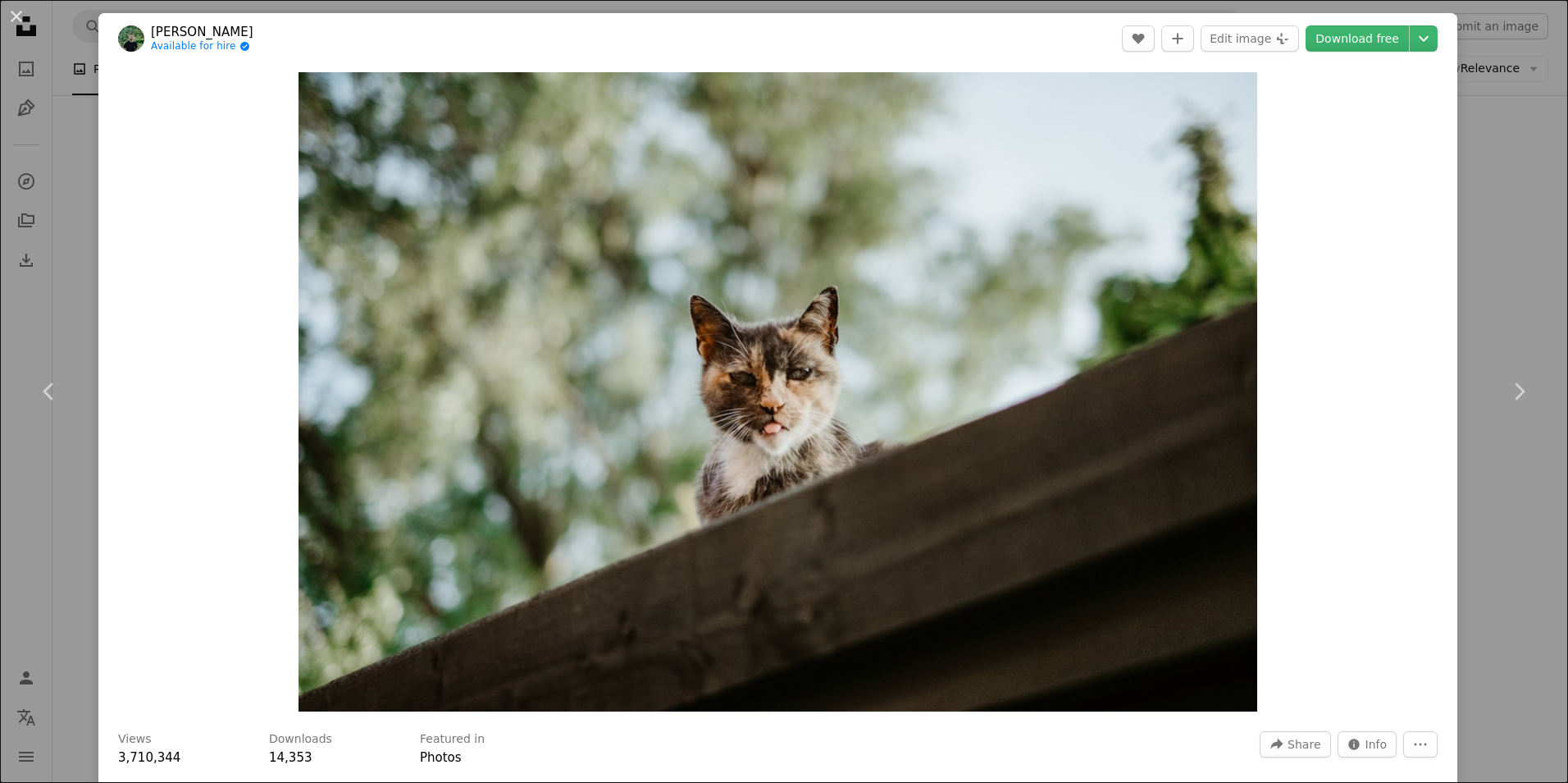
click at [1471, 254] on div "An X shape Chevron left Chevron right [PERSON_NAME] Available for hire A checkm…" at bounding box center [784, 391] width 1568 height 783
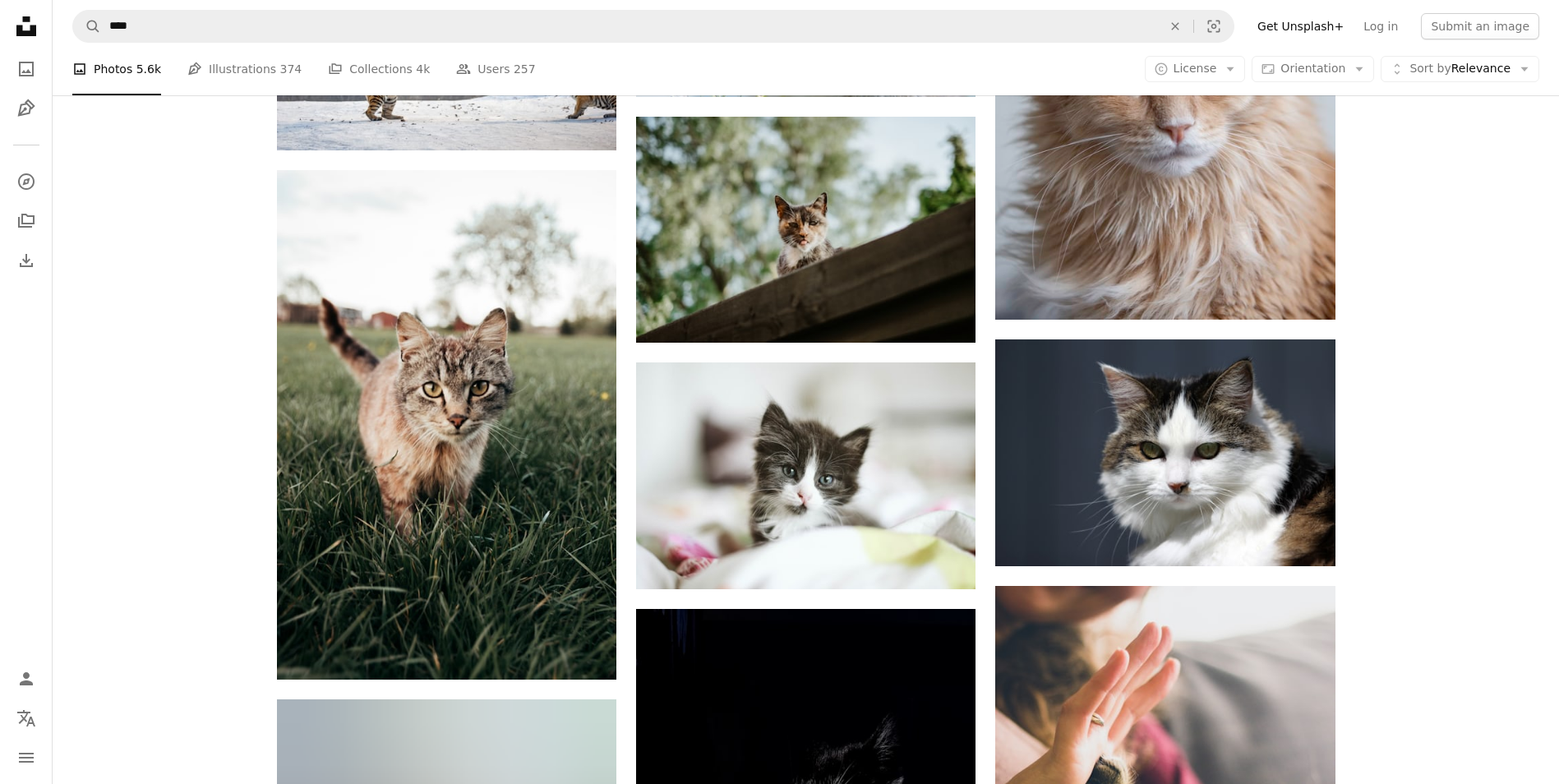
scroll to position [20045, 0]
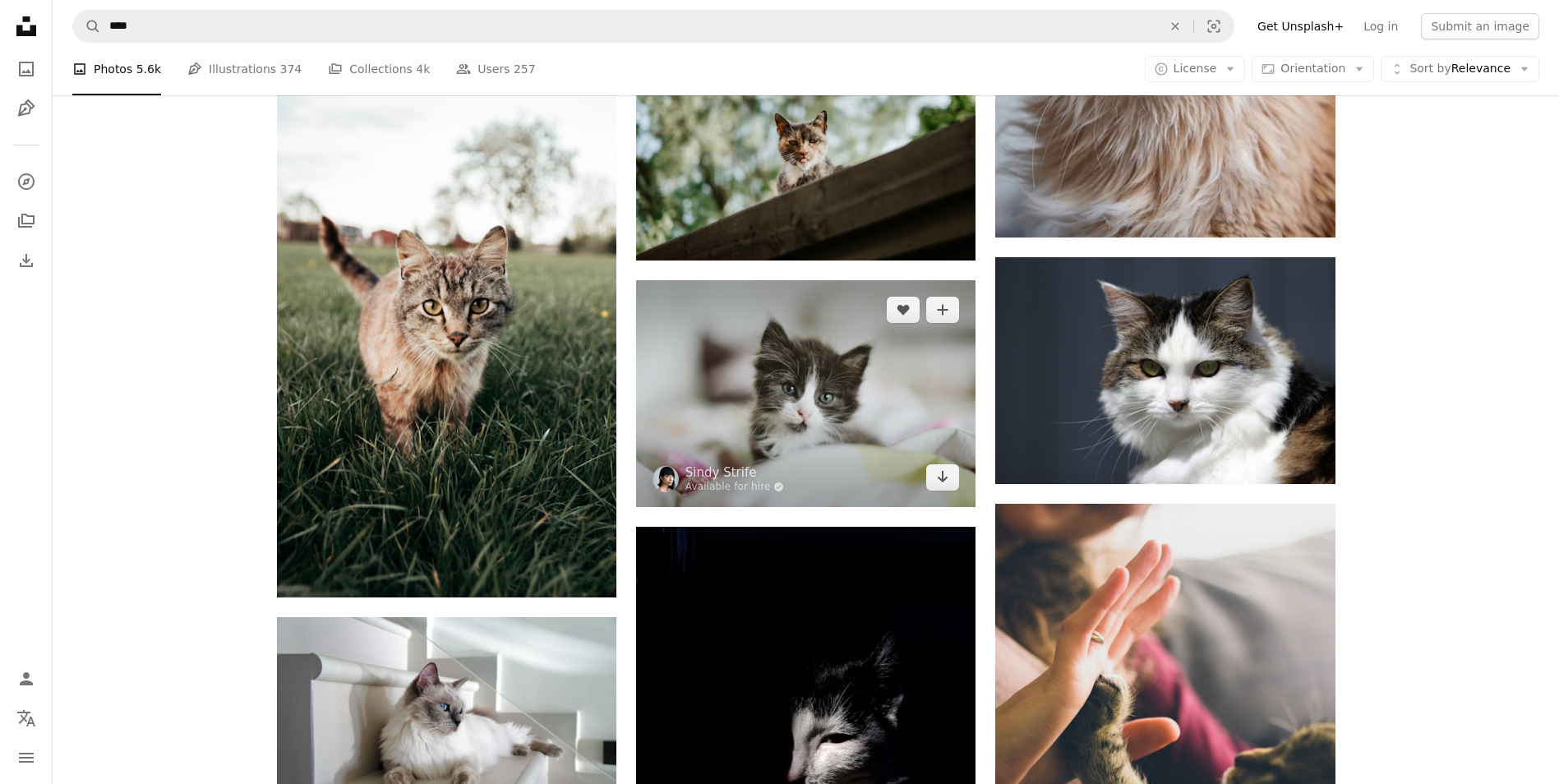
click at [852, 381] on img at bounding box center [806, 392] width 340 height 226
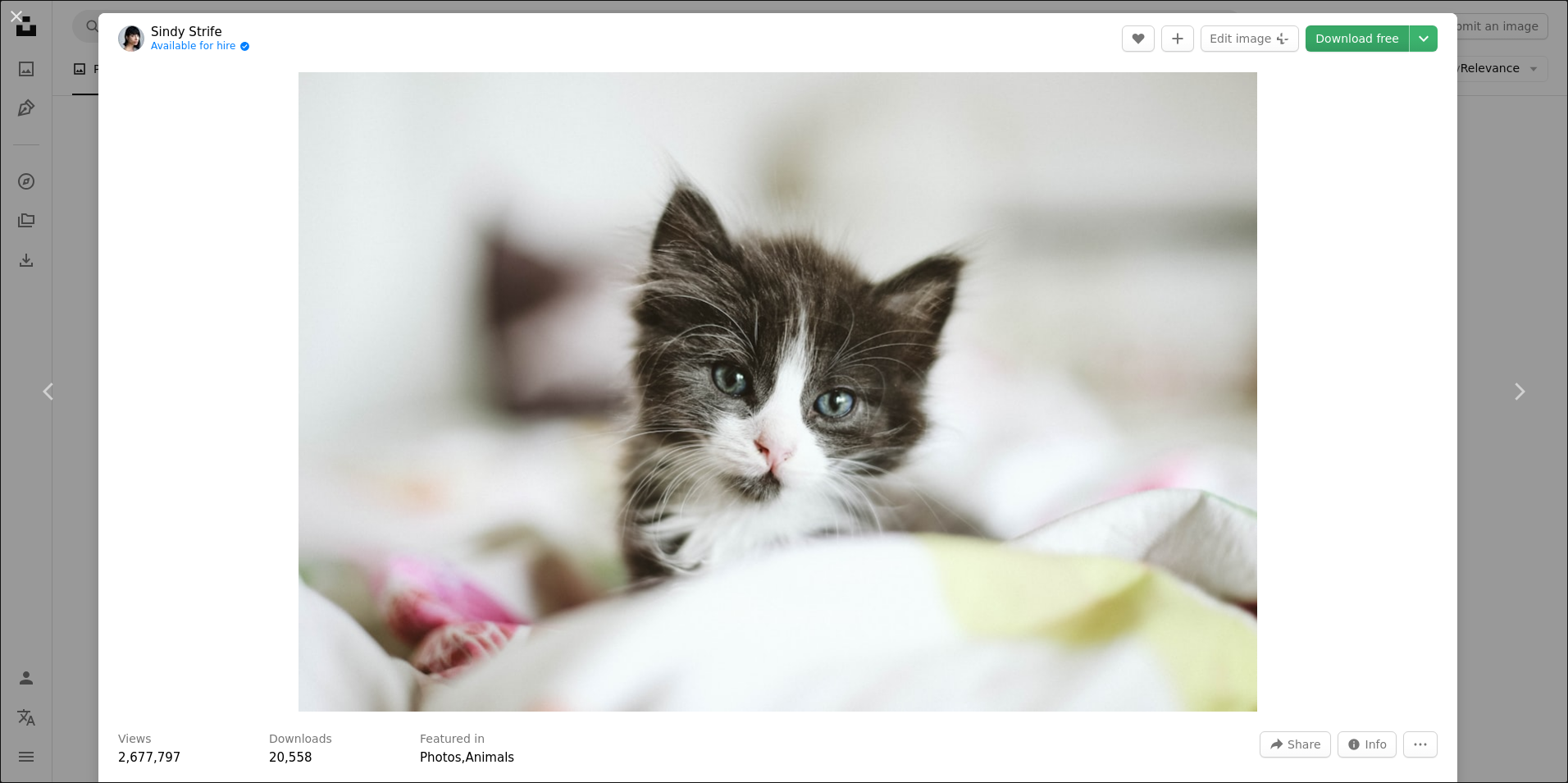
click at [1366, 32] on link "Download free" at bounding box center [1358, 38] width 104 height 26
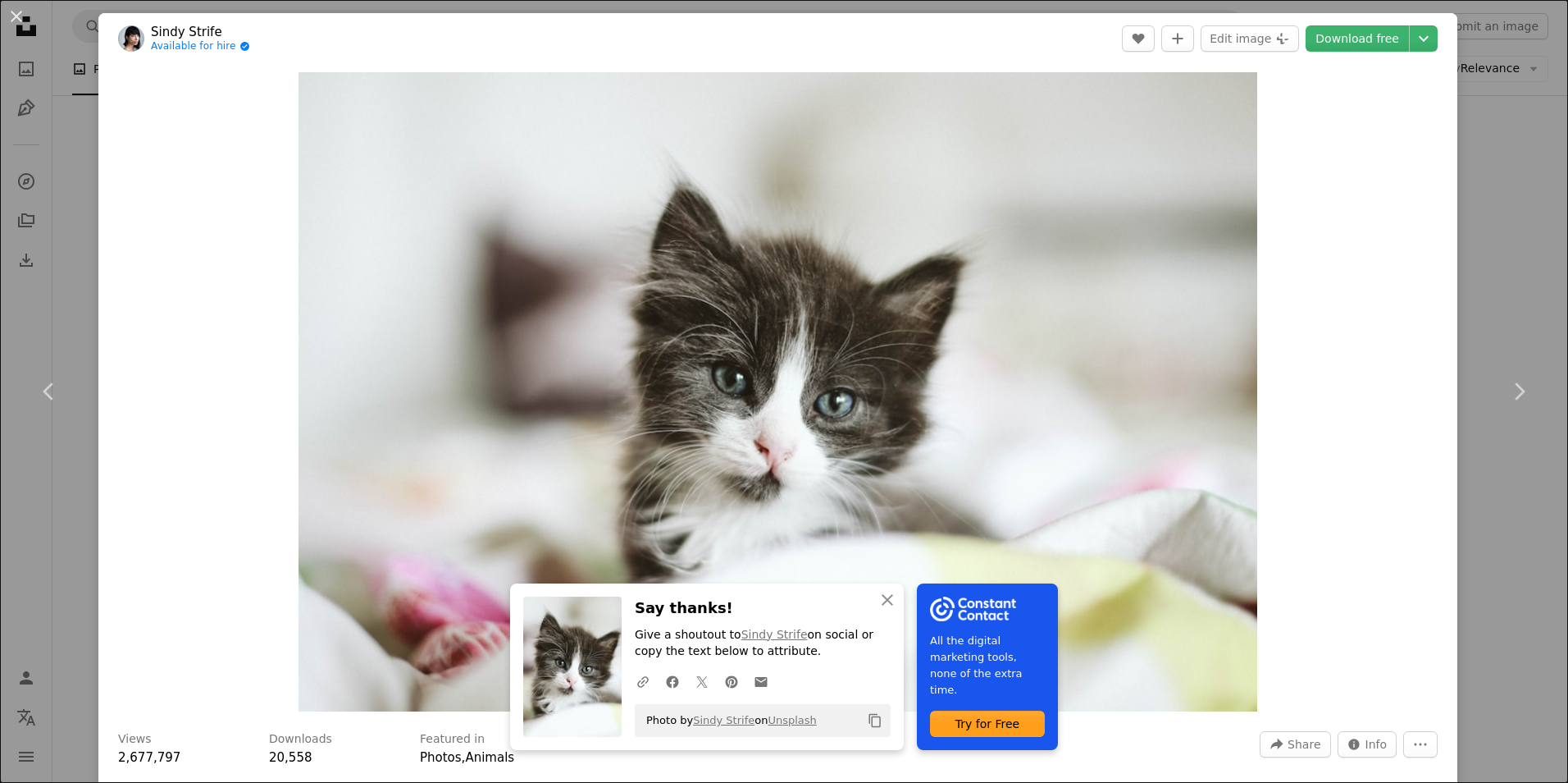
click at [1453, 200] on div "An X shape Chevron left Chevron right An X shape Close Say thanks! Give a shout…" at bounding box center [784, 391] width 1568 height 783
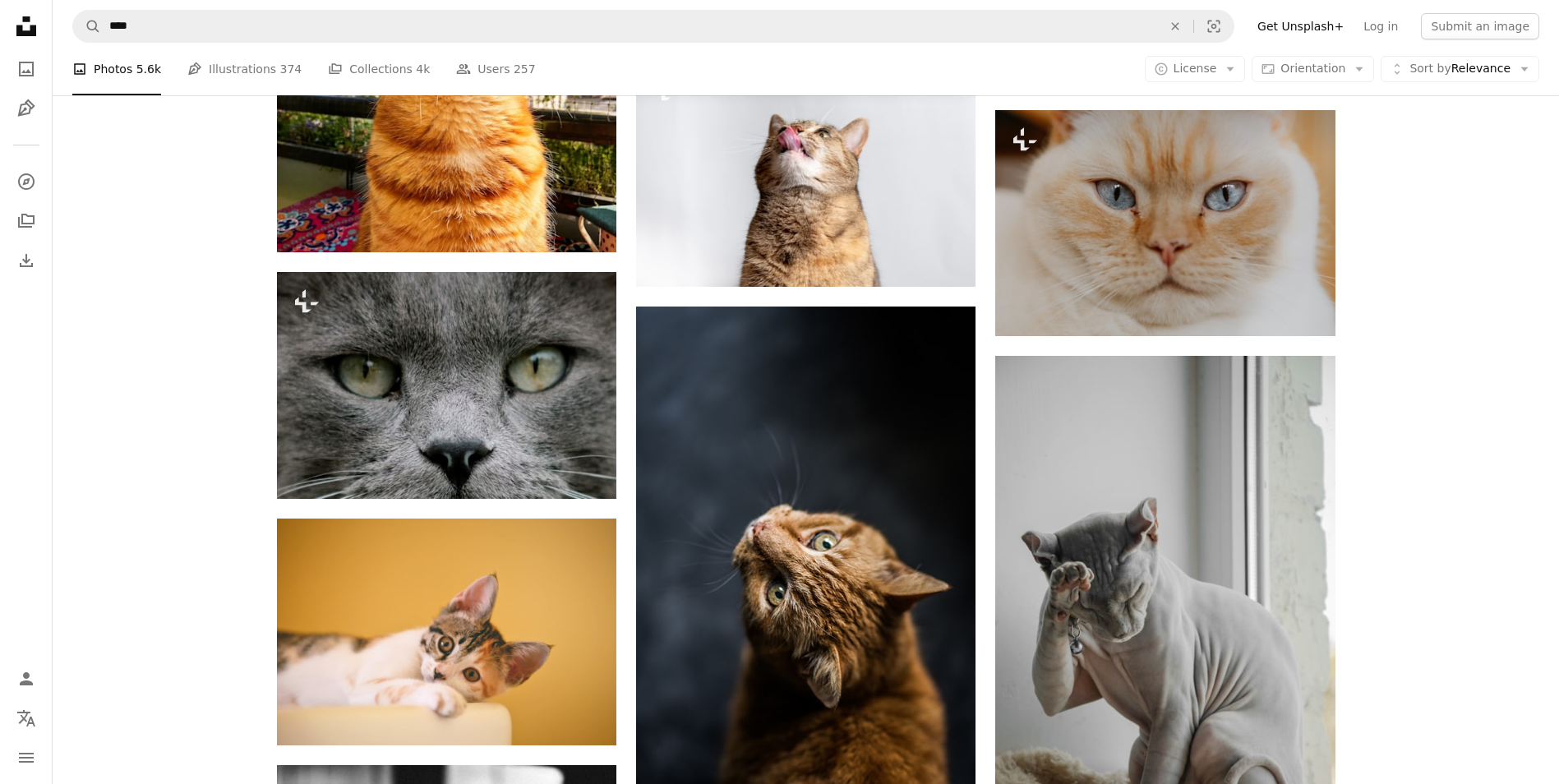
scroll to position [26207, 0]
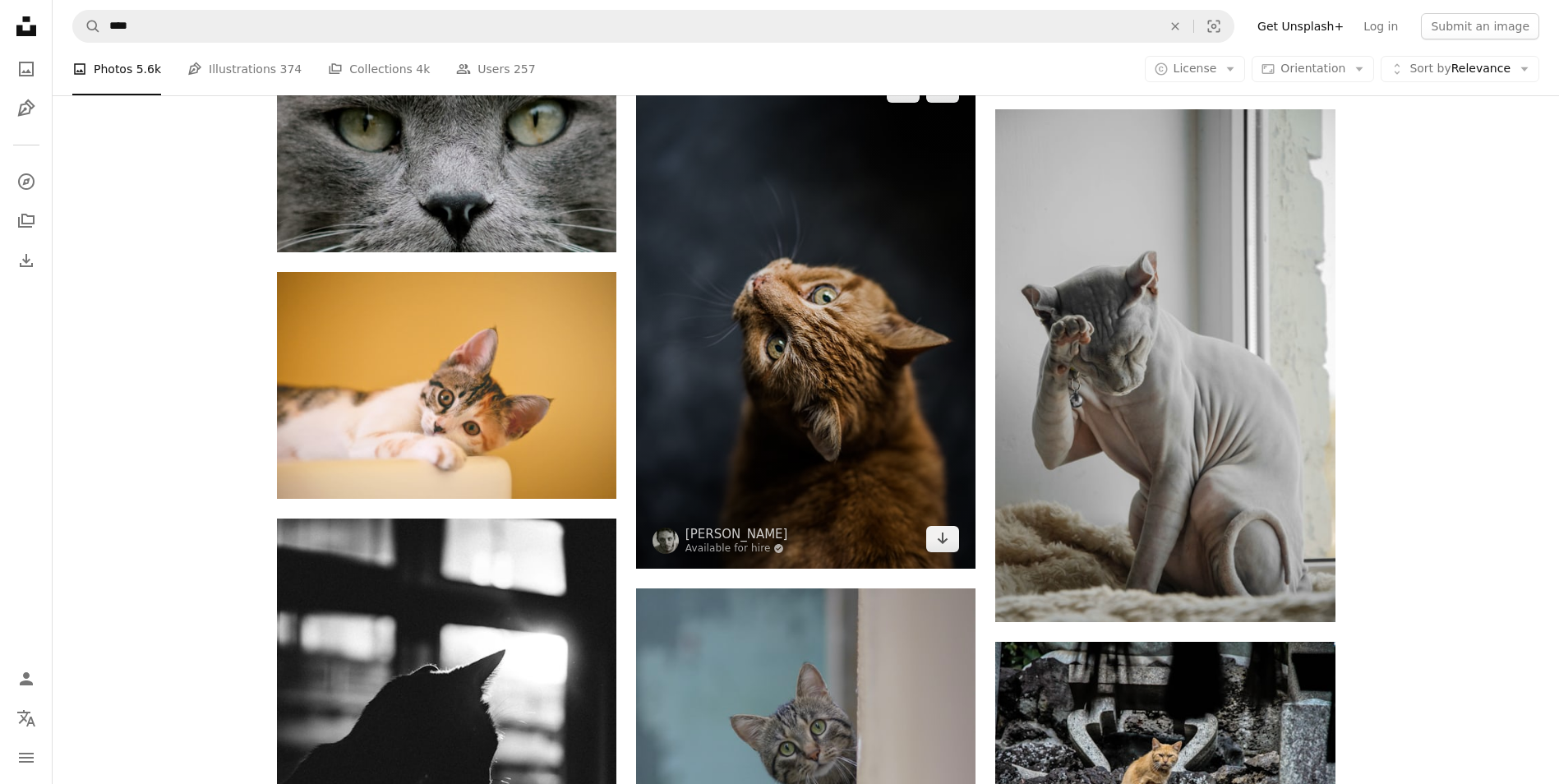
click at [868, 312] on img at bounding box center [806, 314] width 340 height 508
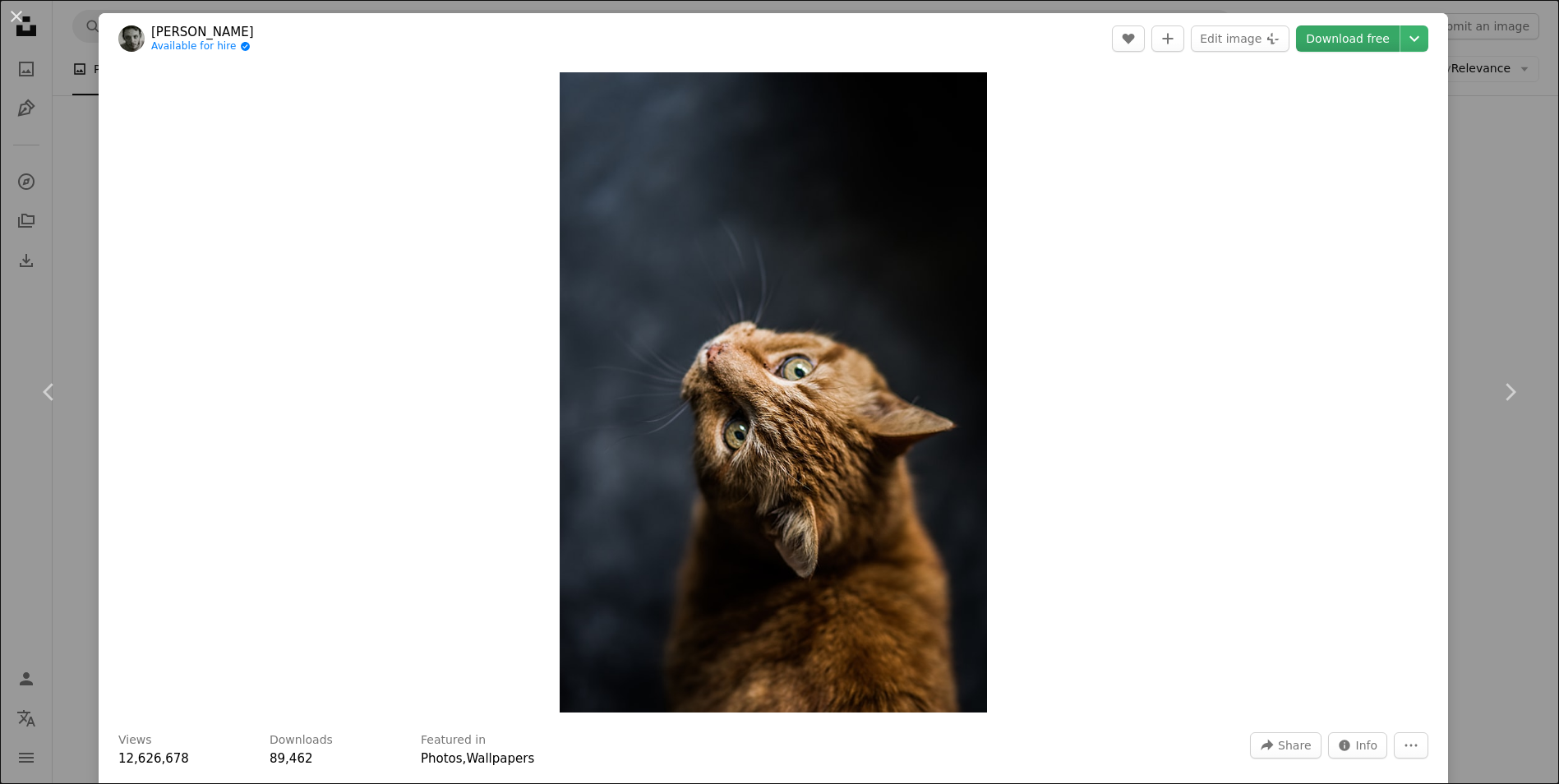
click at [1355, 42] on link "Download free" at bounding box center [1348, 38] width 104 height 26
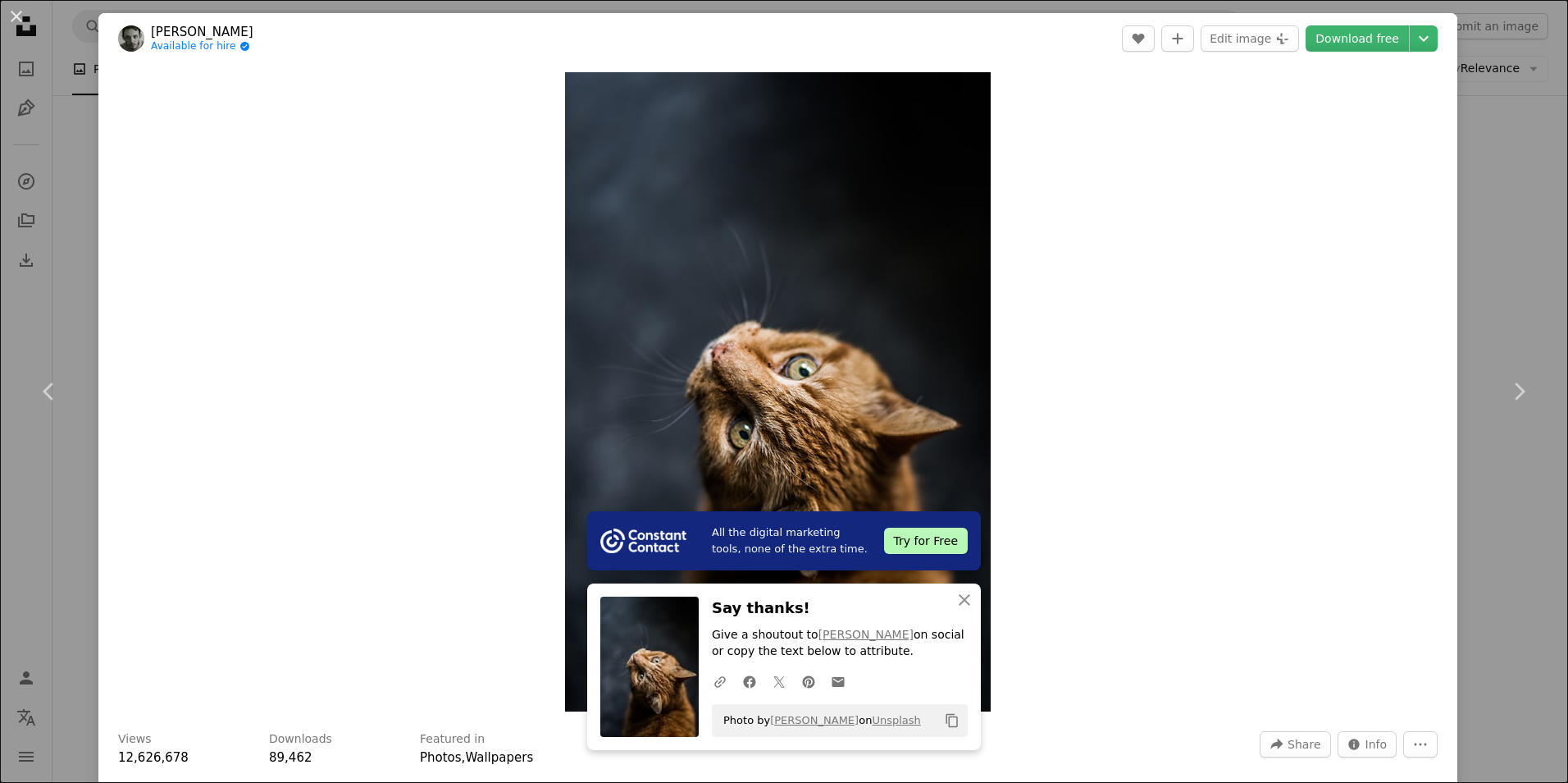
click at [1516, 198] on div "An X shape Chevron left Chevron right All the digital marketing tools, none of …" at bounding box center [784, 391] width 1568 height 783
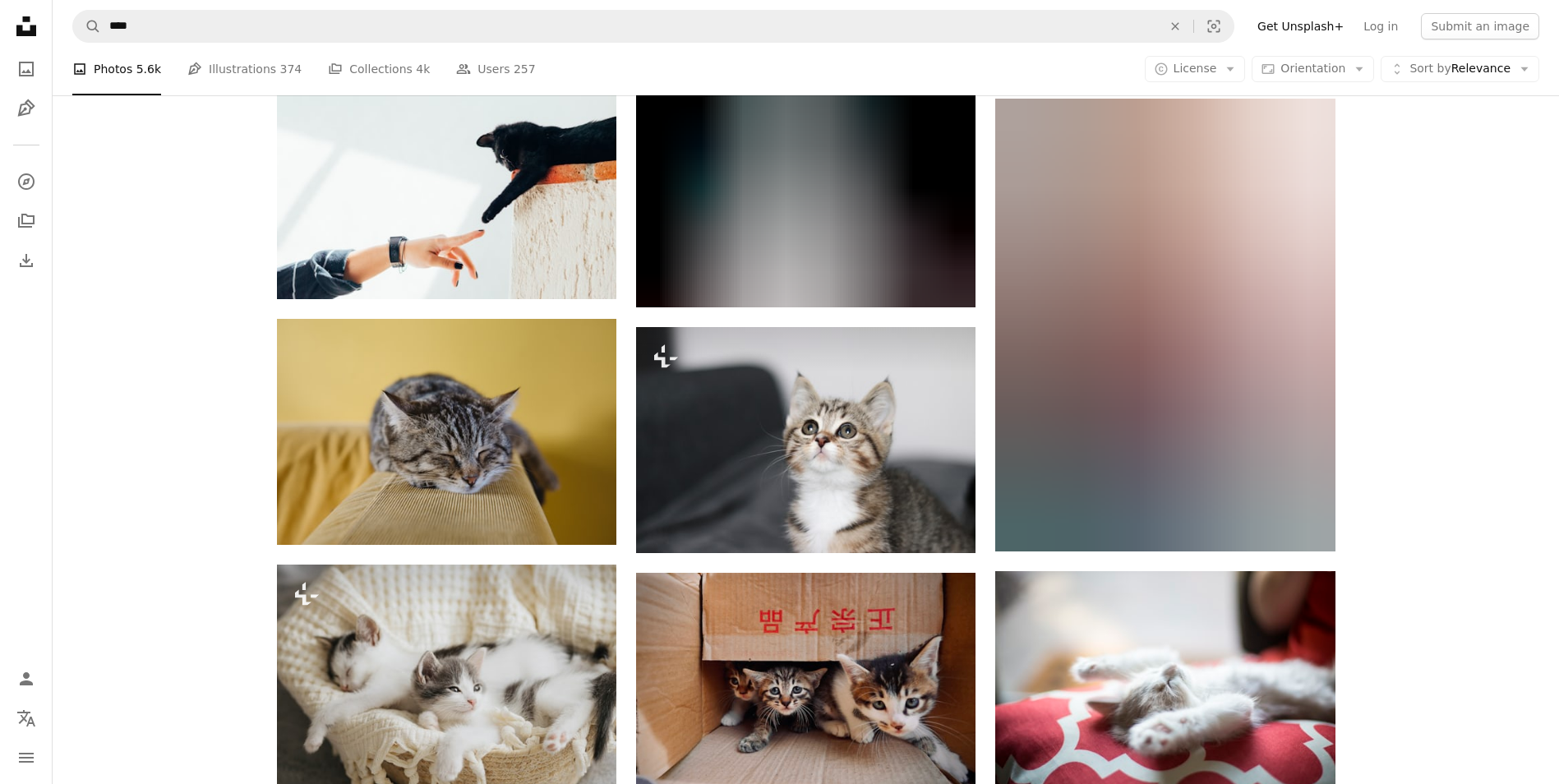
scroll to position [47238, 0]
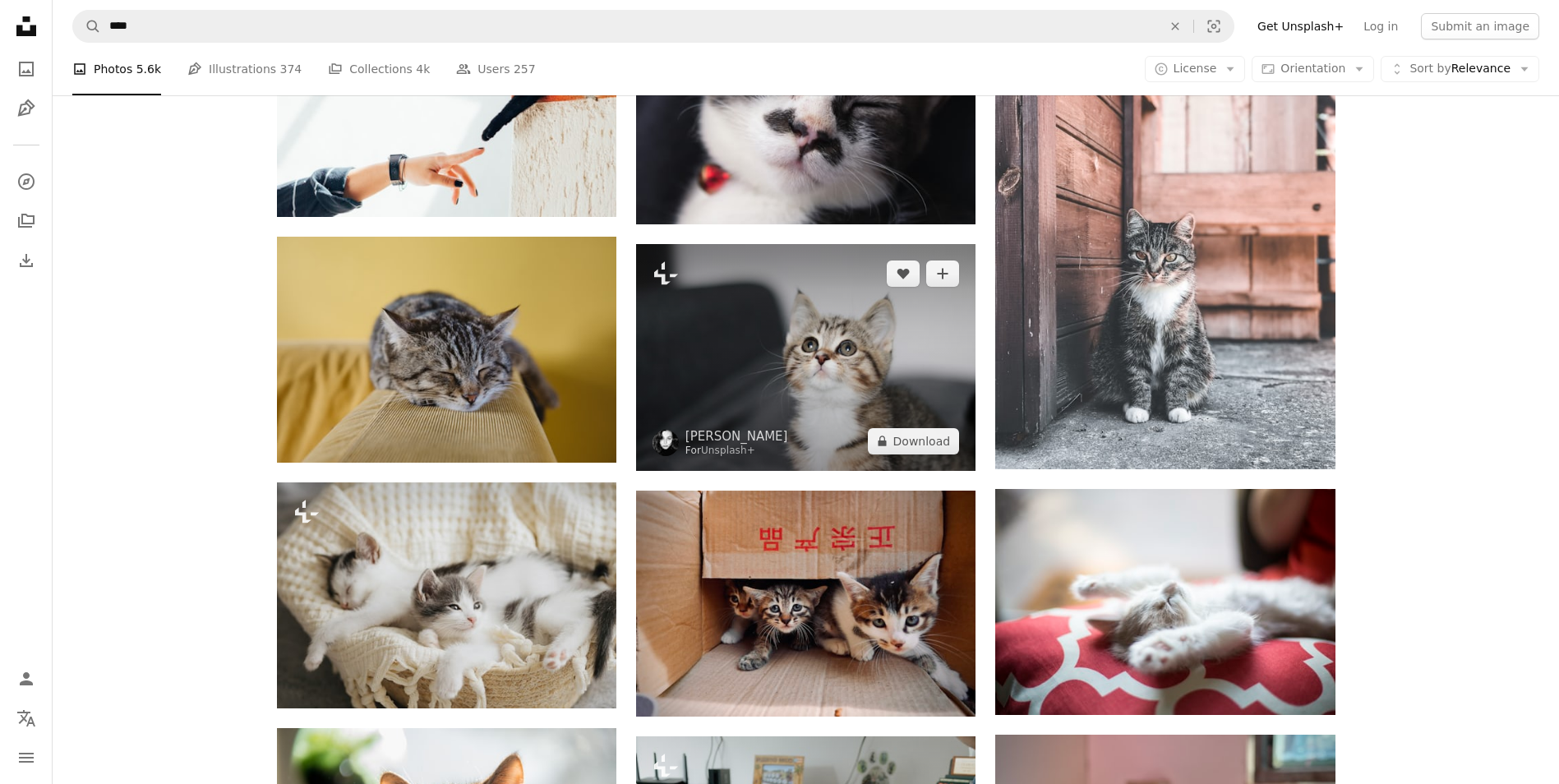
click at [831, 349] on img at bounding box center [806, 357] width 340 height 226
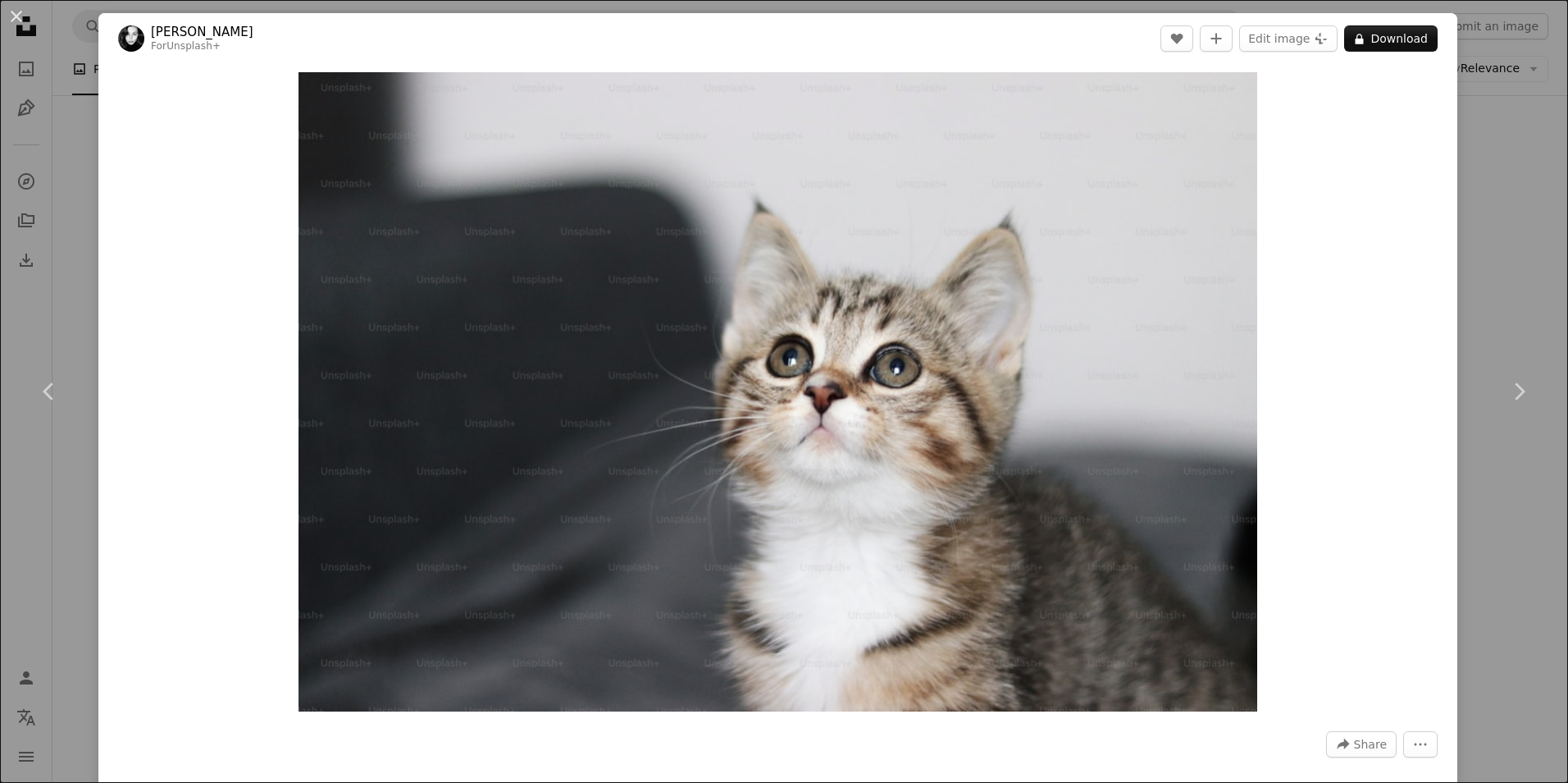
click at [1519, 194] on div "An X shape Chevron left Chevron right [PERSON_NAME] For Unsplash+ A heart A plu…" at bounding box center [784, 391] width 1568 height 783
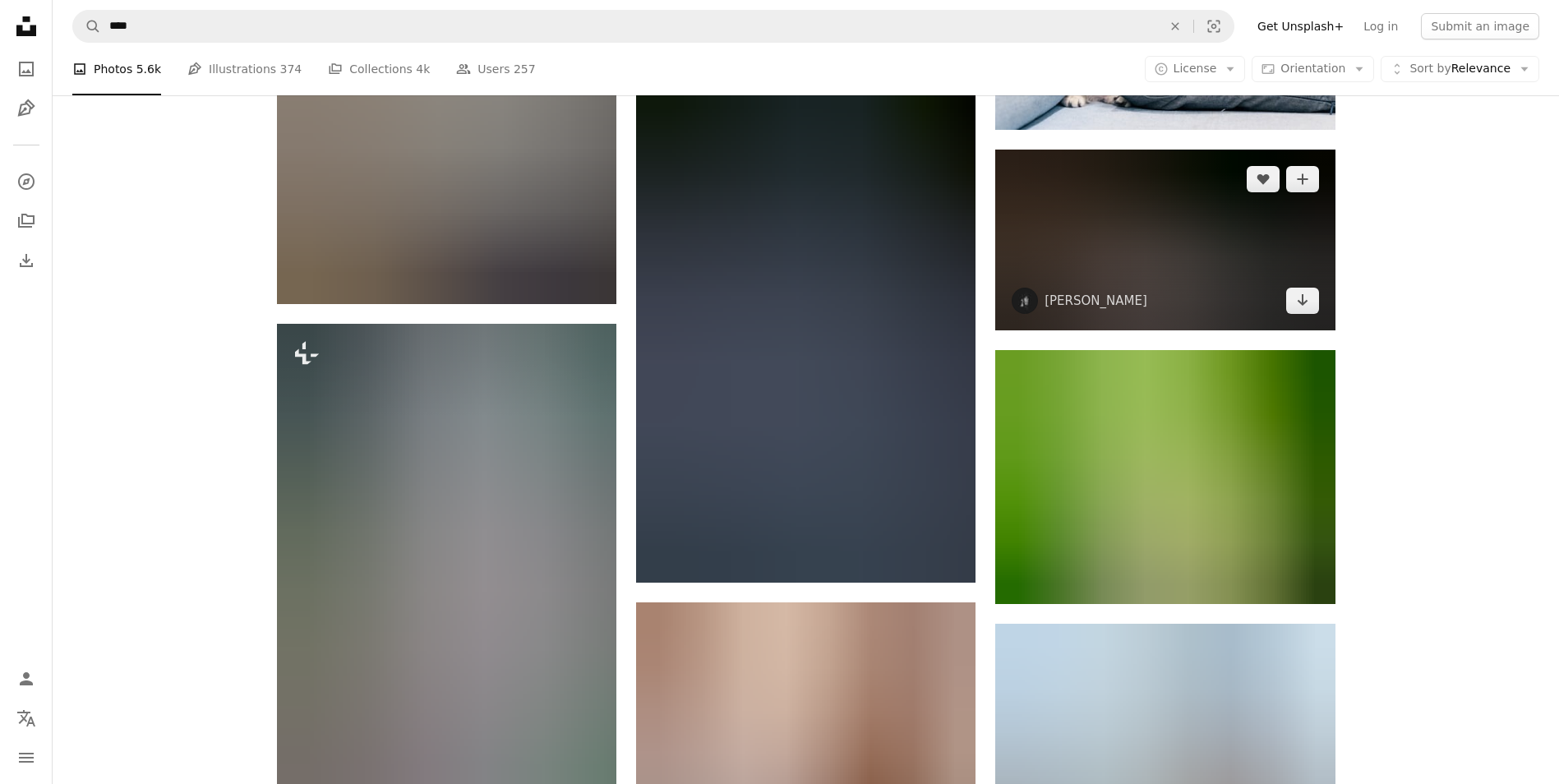
scroll to position [49620, 0]
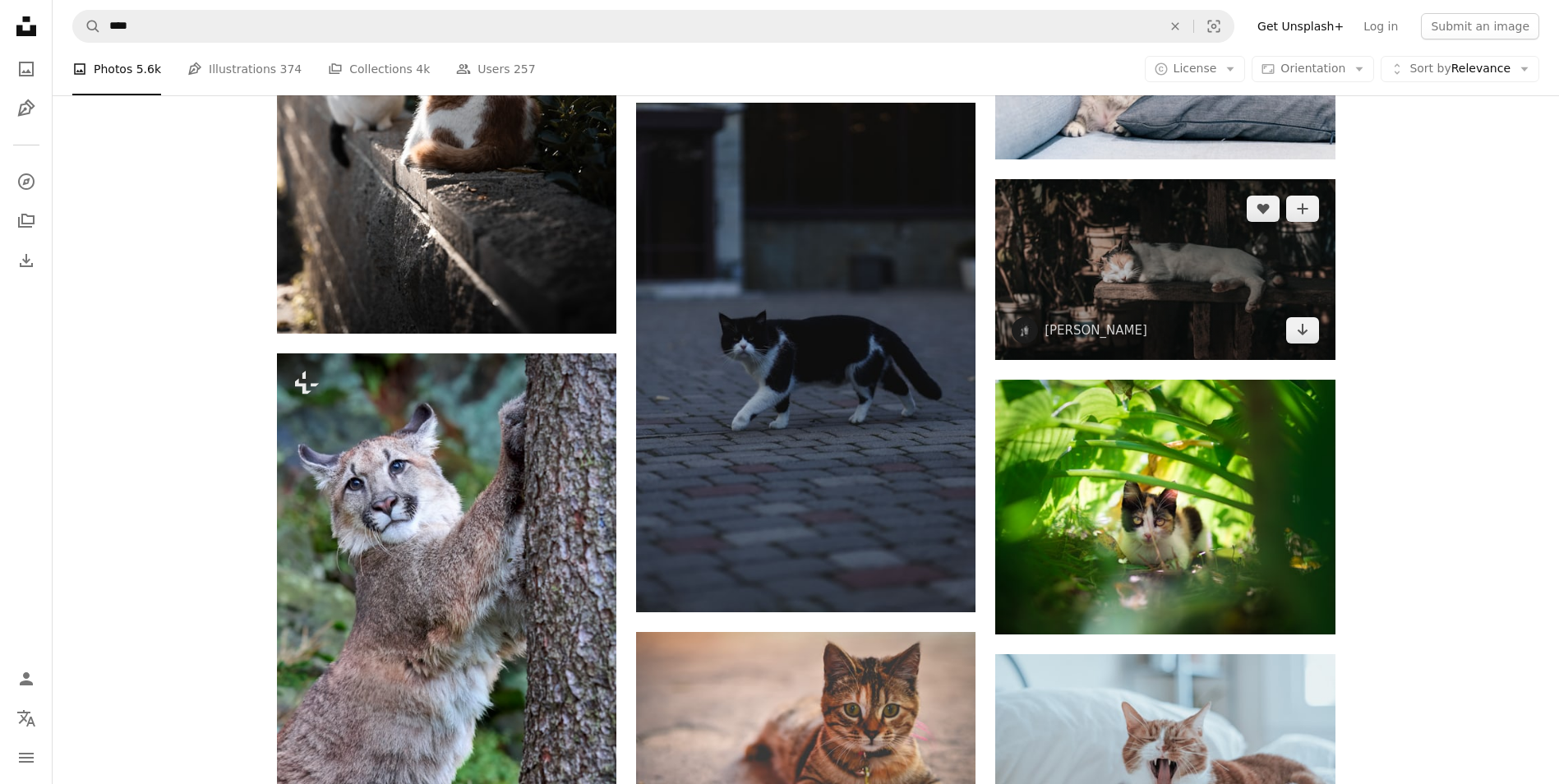
click at [1179, 236] on img at bounding box center [1165, 269] width 340 height 181
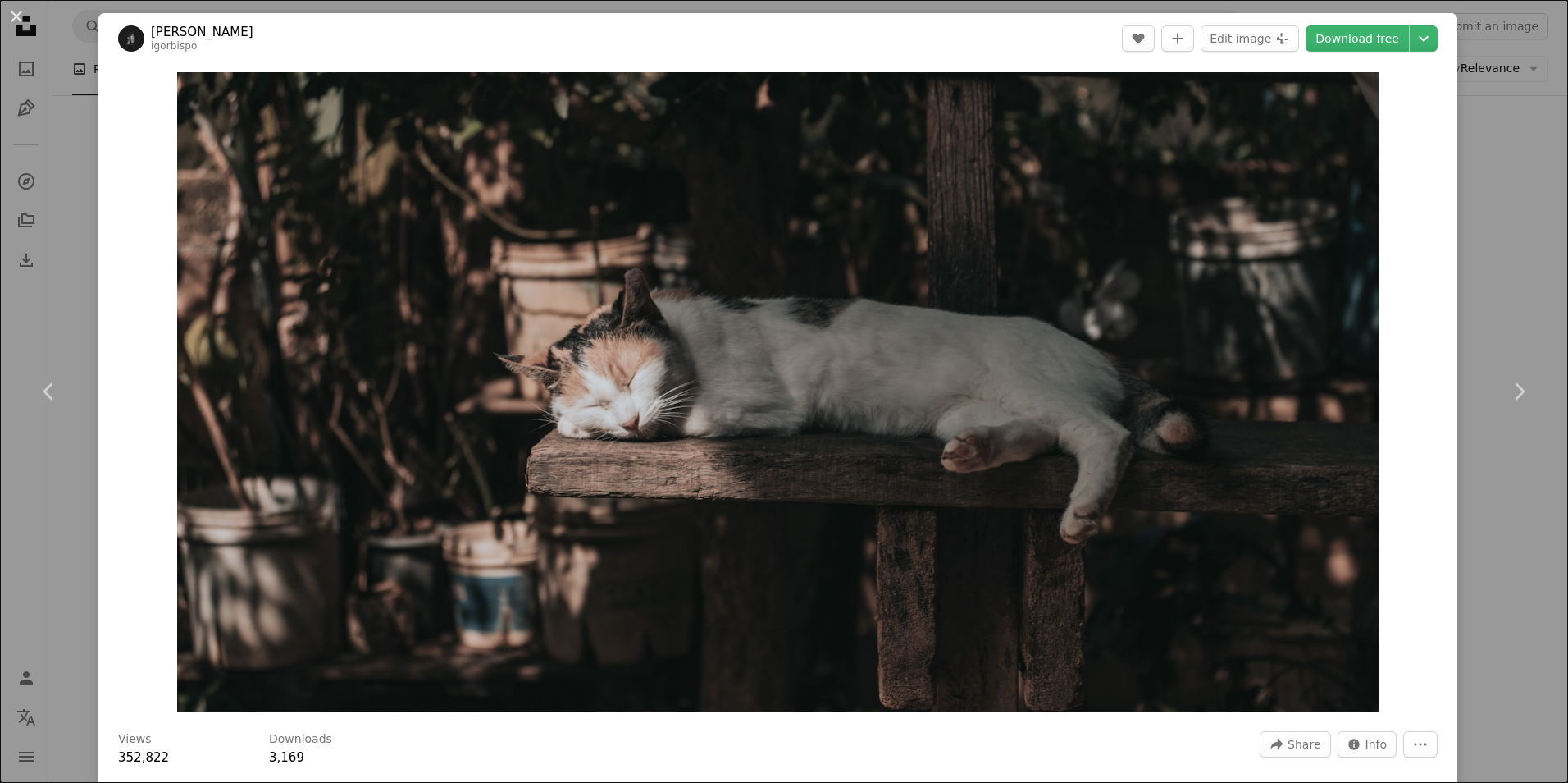
click at [1480, 284] on div "An X shape Chevron left Chevron right [PERSON_NAME] [PERSON_NAME] A heart A plu…" at bounding box center [784, 391] width 1568 height 783
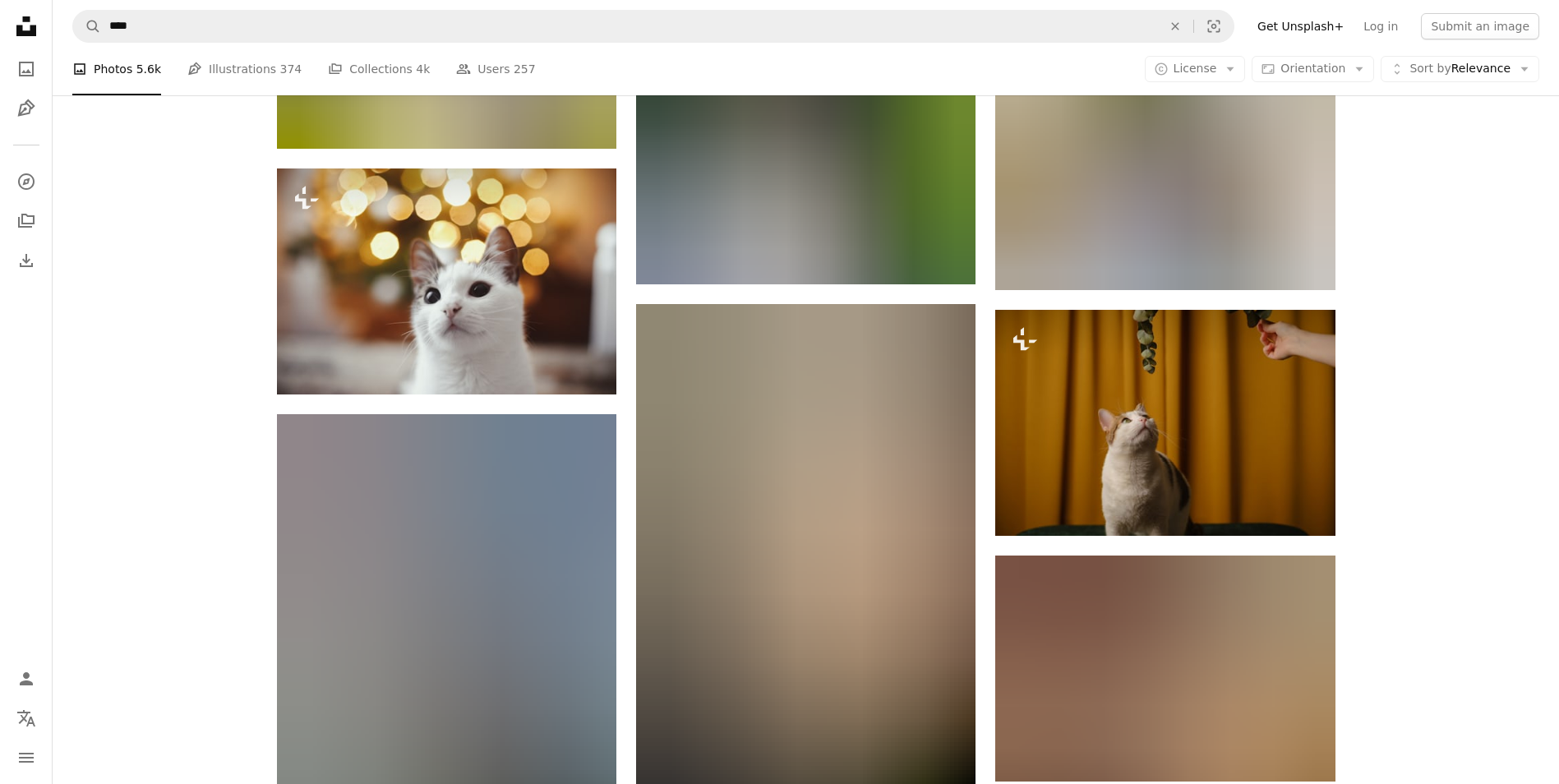
scroll to position [71720, 0]
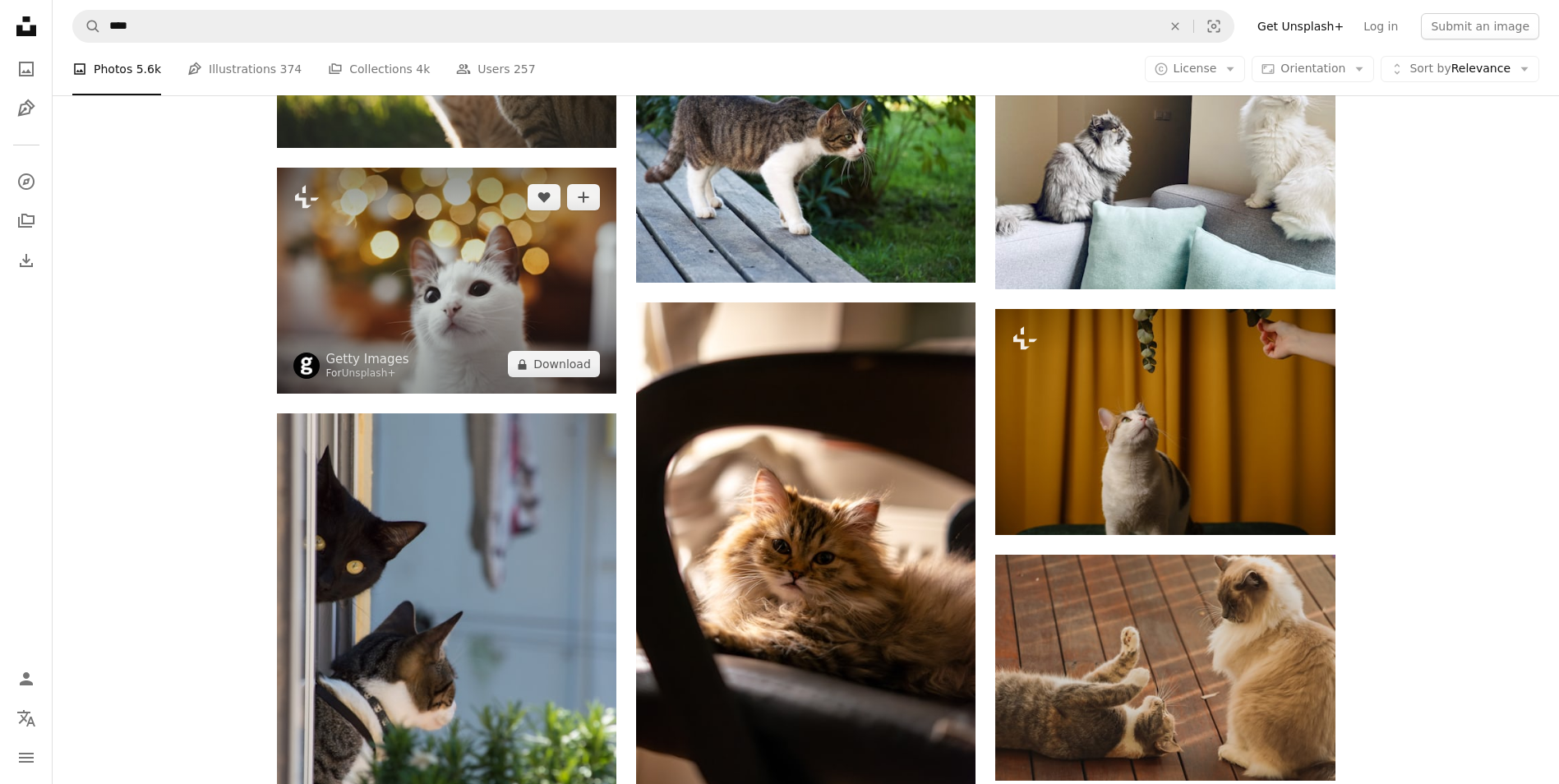
click at [516, 307] on img at bounding box center [447, 281] width 340 height 226
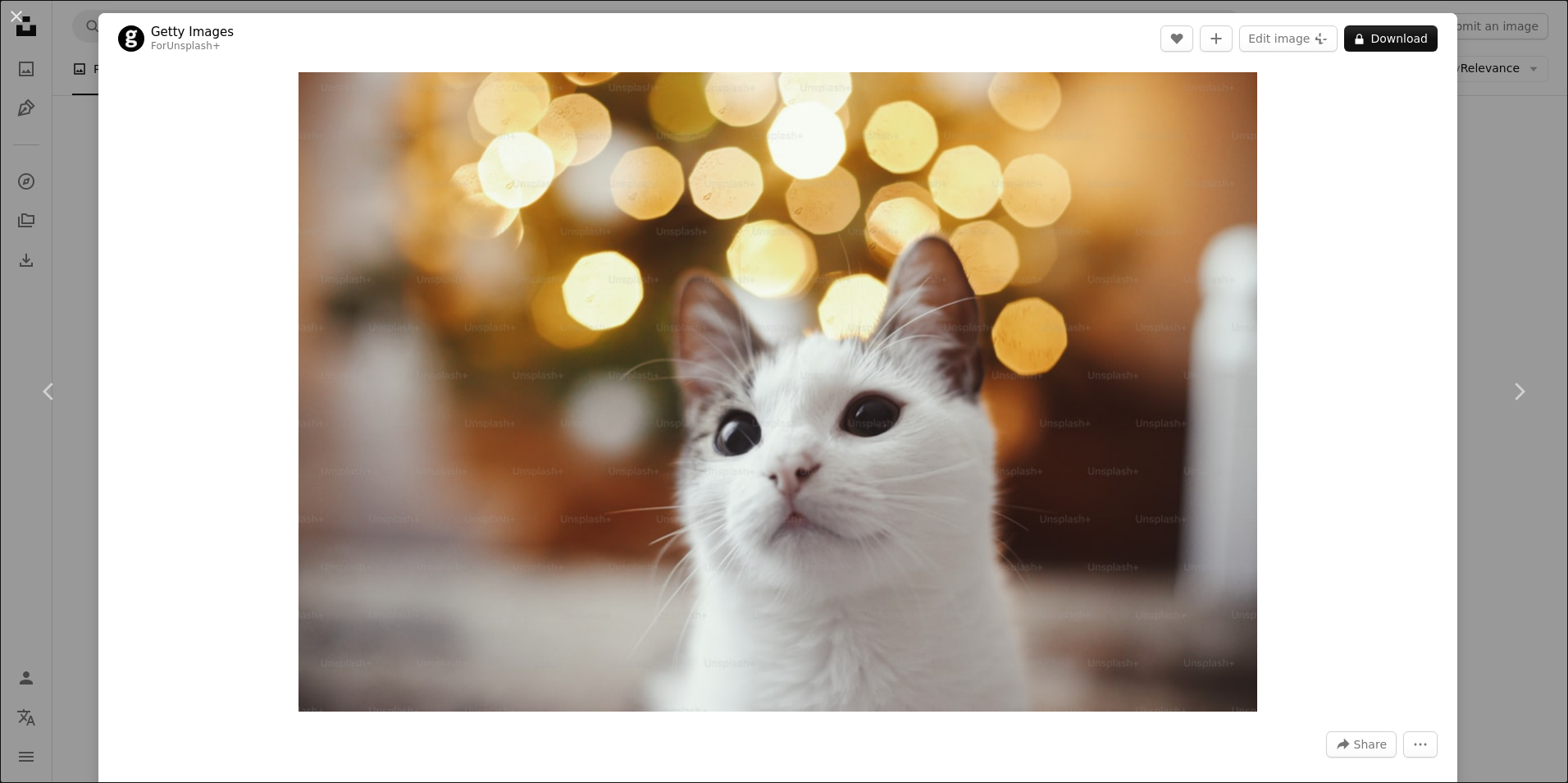
click at [1481, 181] on div "An X shape Chevron left Chevron right Getty Images For Unsplash+ A heart A plus…" at bounding box center [784, 391] width 1568 height 783
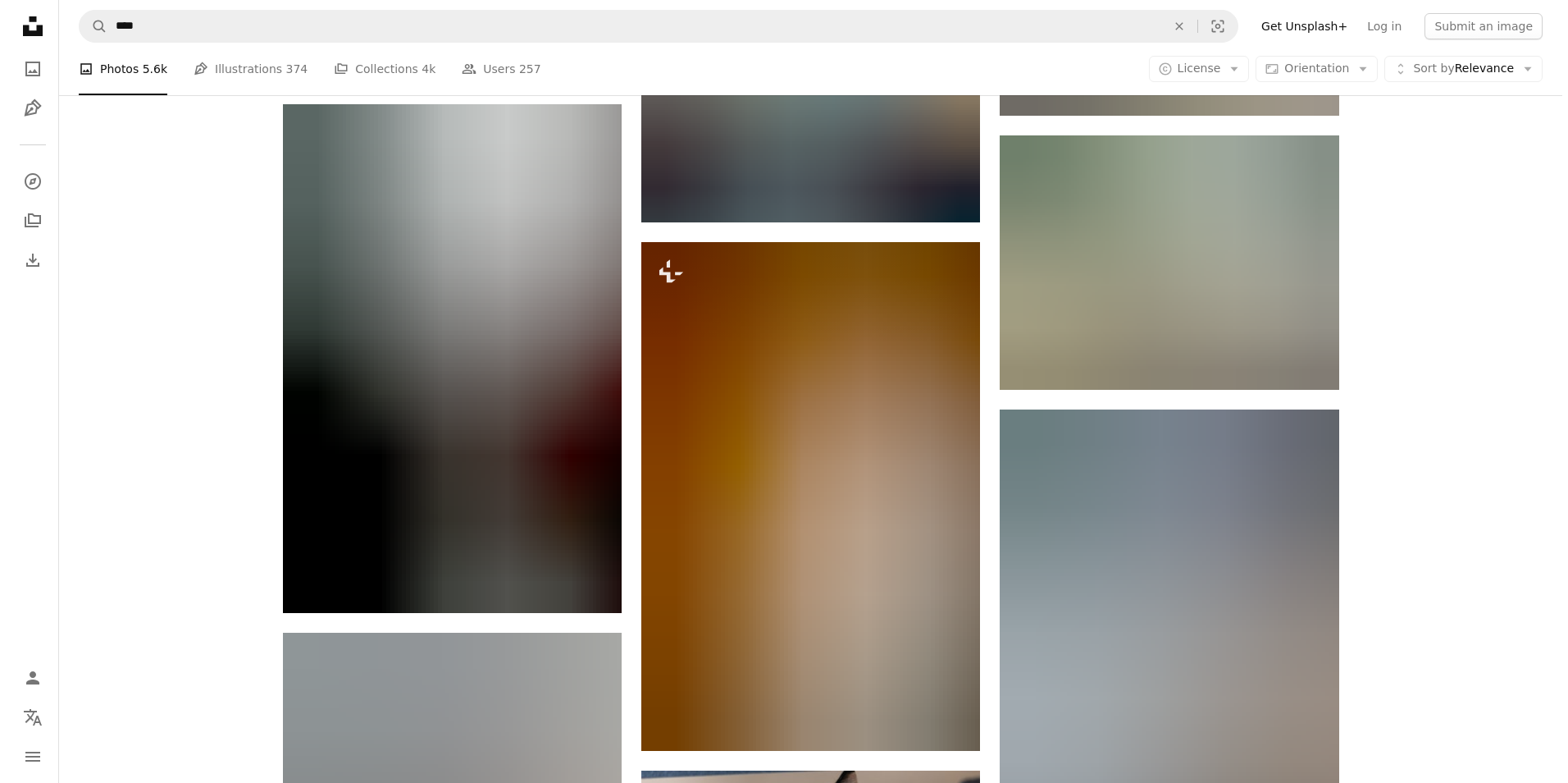
scroll to position [78848, 0]
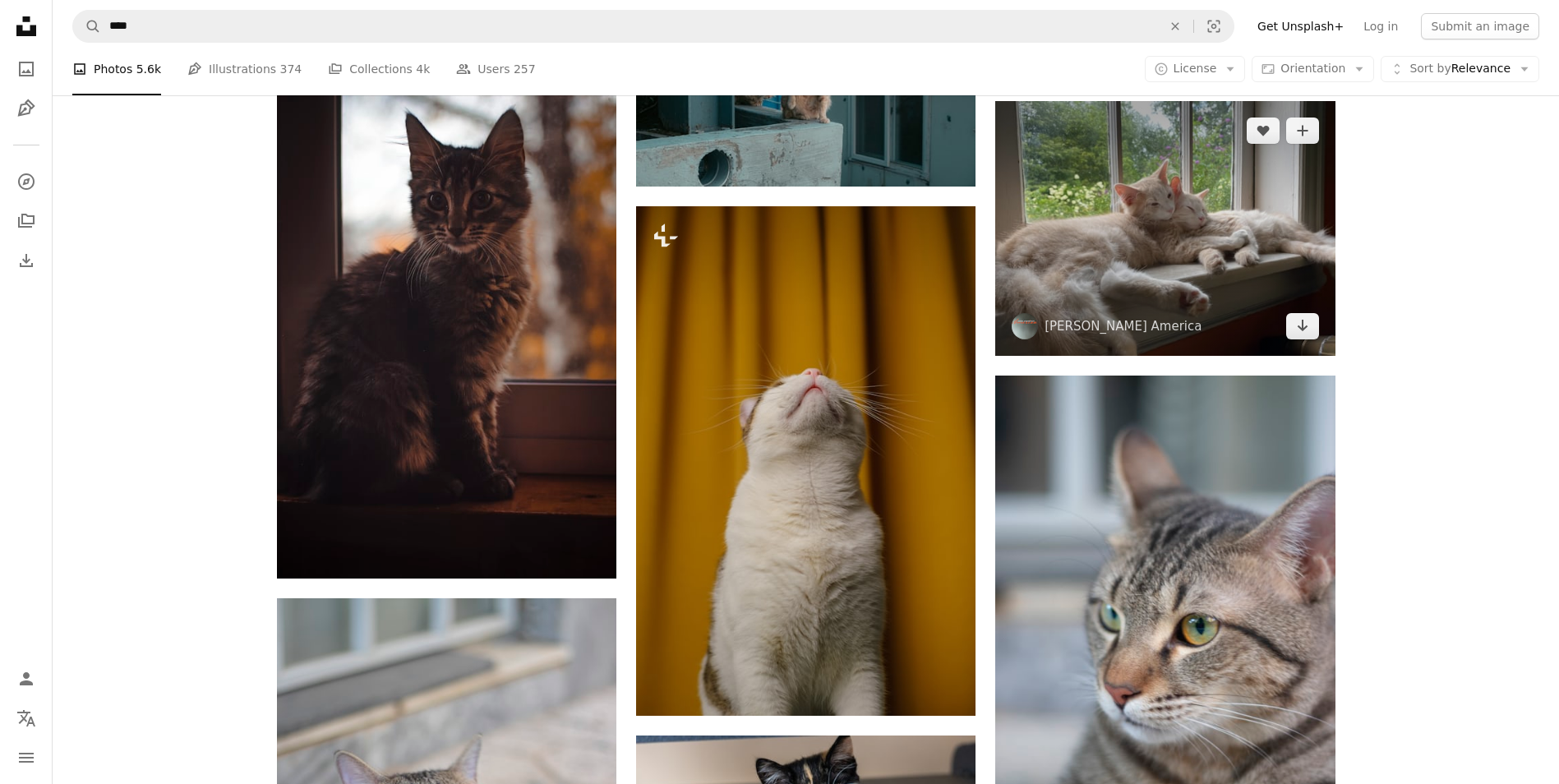
click at [1230, 267] on img at bounding box center [1165, 228] width 340 height 255
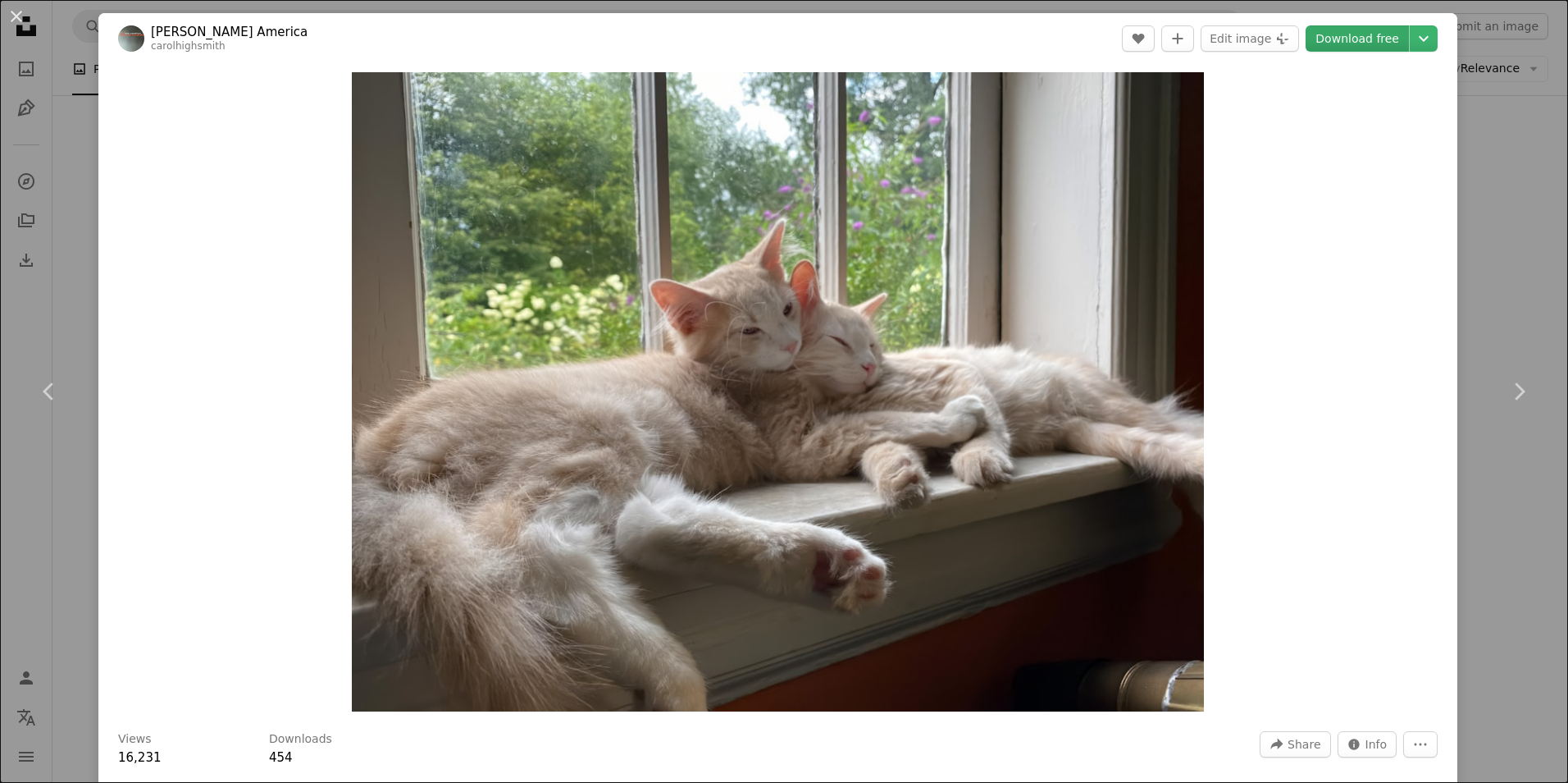
click at [1365, 42] on link "Download free" at bounding box center [1358, 38] width 104 height 26
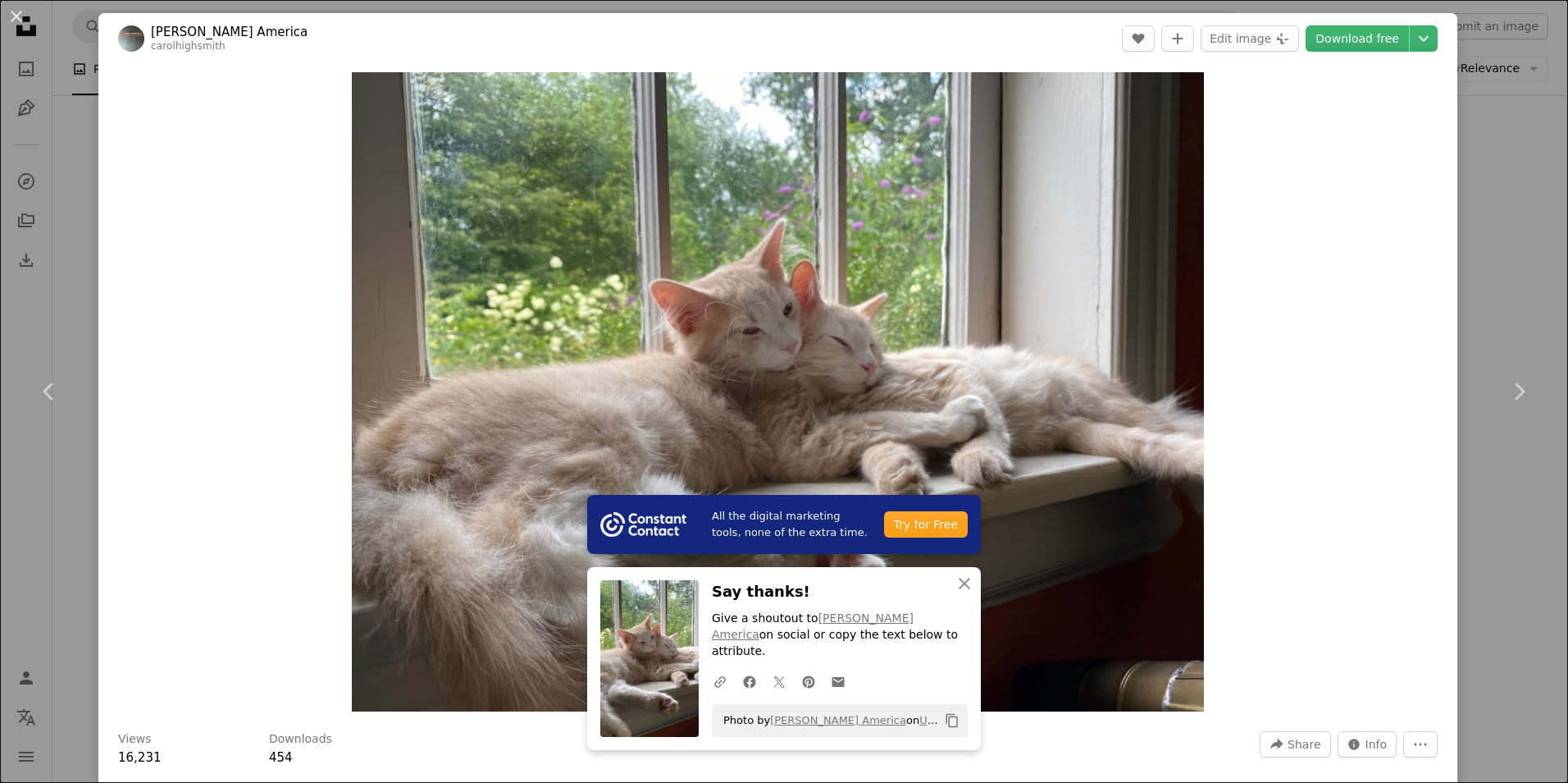
click at [1475, 269] on div "An X shape Chevron left Chevron right All the digital marketing tools, none of …" at bounding box center [784, 391] width 1568 height 783
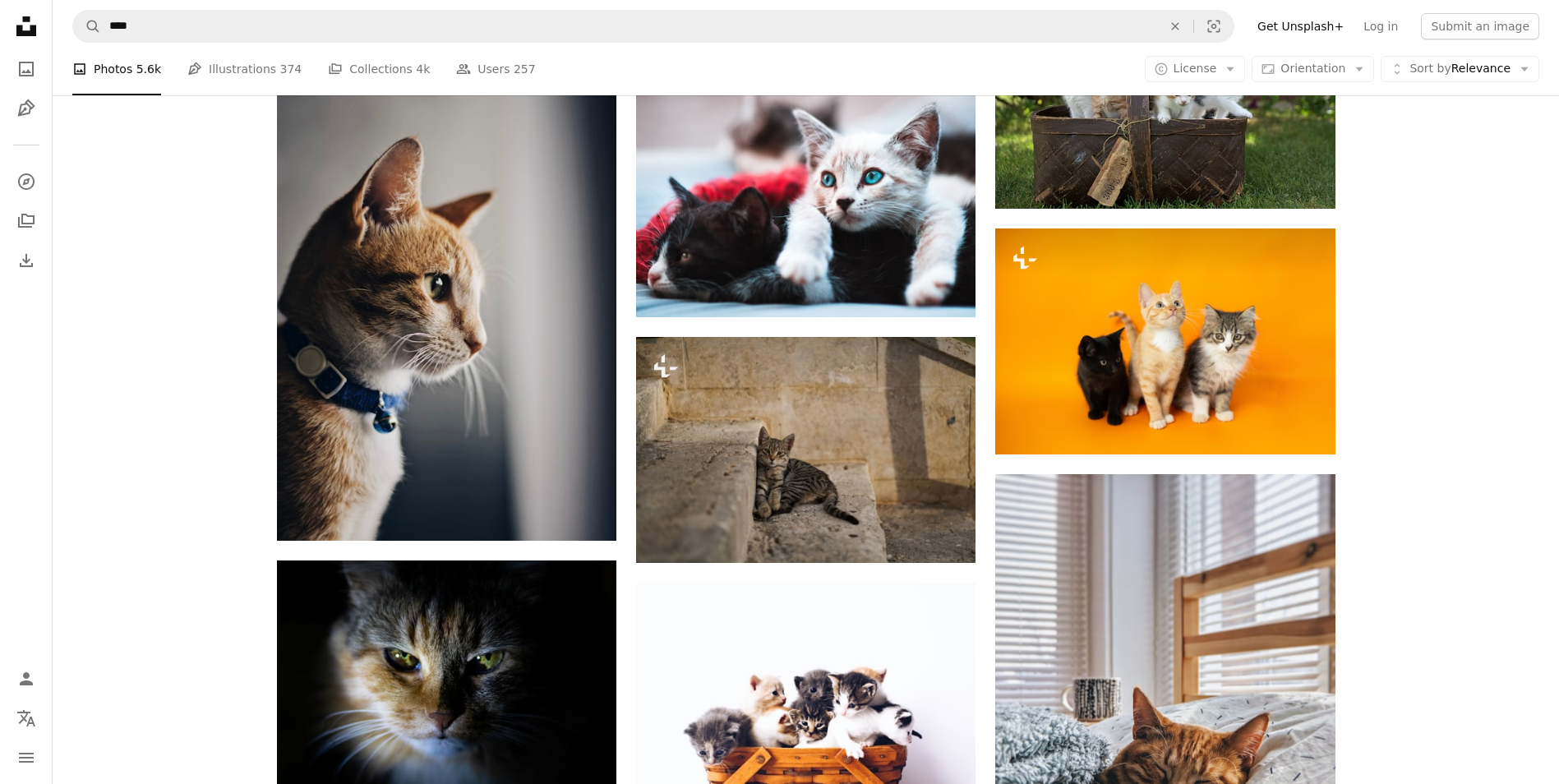
scroll to position [2218, 0]
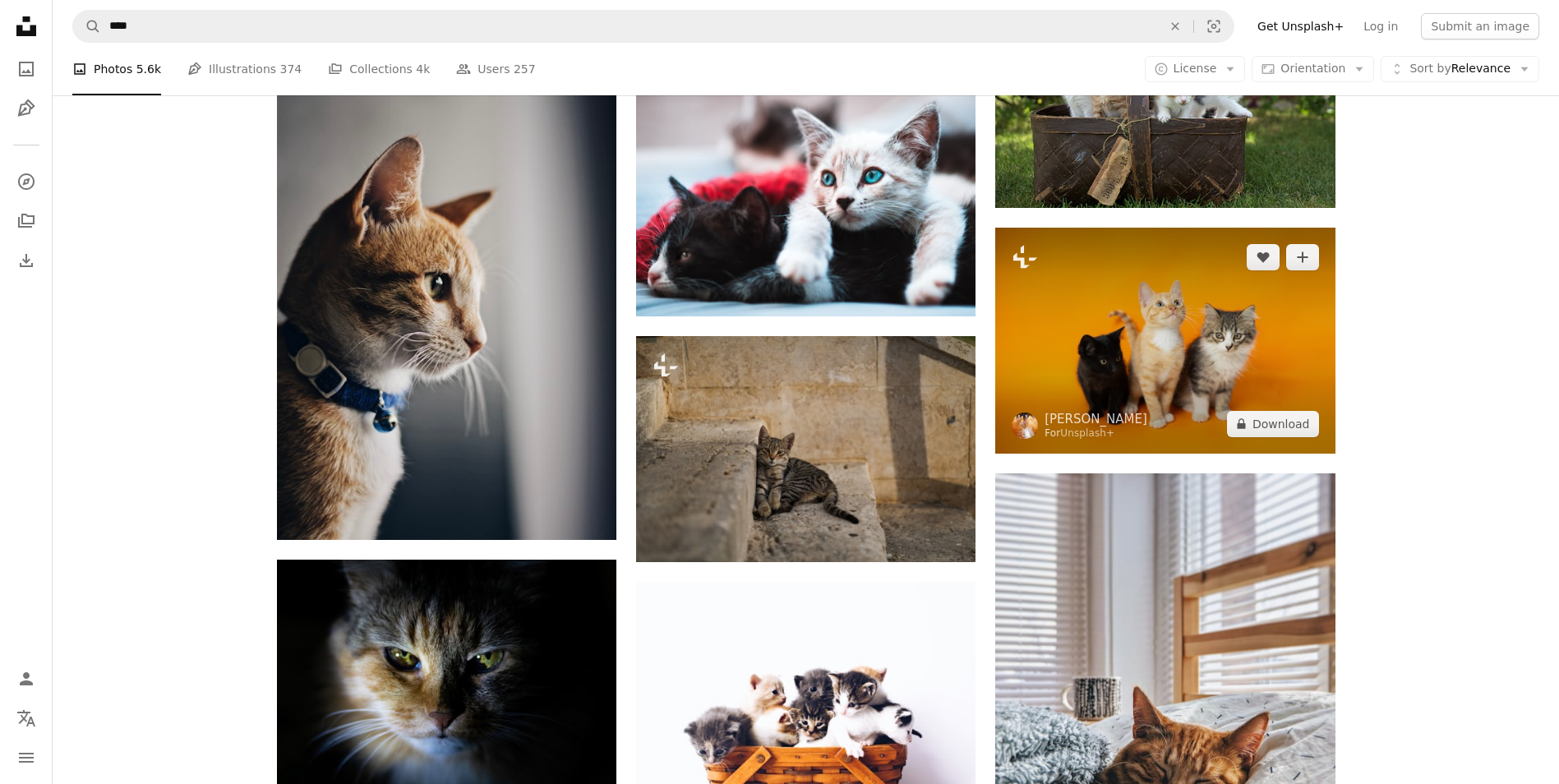
click at [1175, 359] on img at bounding box center [1165, 341] width 340 height 226
click at [1197, 378] on img at bounding box center [1165, 341] width 340 height 226
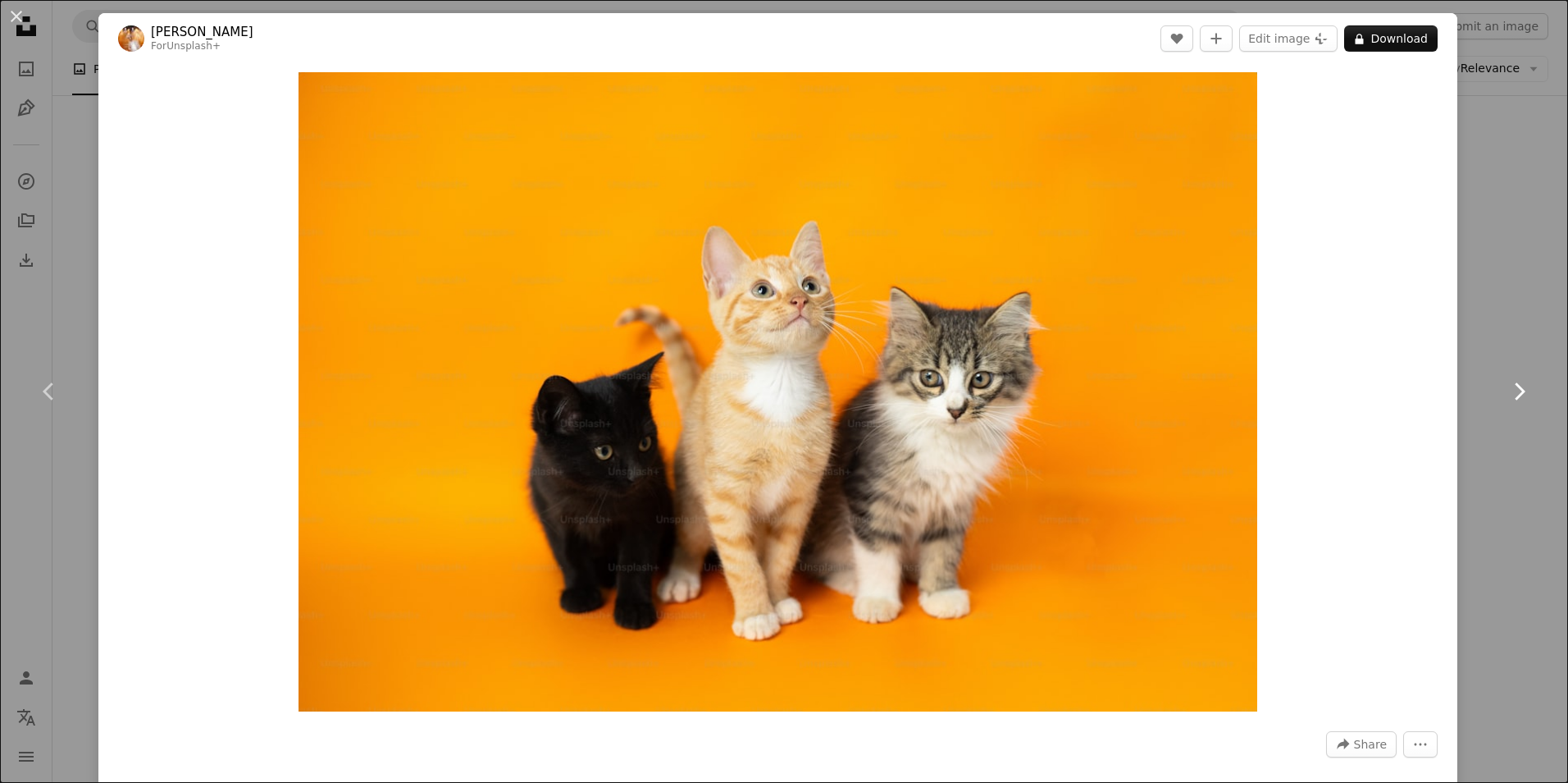
click at [1492, 385] on link "Chevron right" at bounding box center [1518, 391] width 99 height 158
click at [1480, 288] on div "An X shape Chevron left Chevron right [PERSON_NAME] For Unsplash+ A heart A plu…" at bounding box center [784, 391] width 1568 height 783
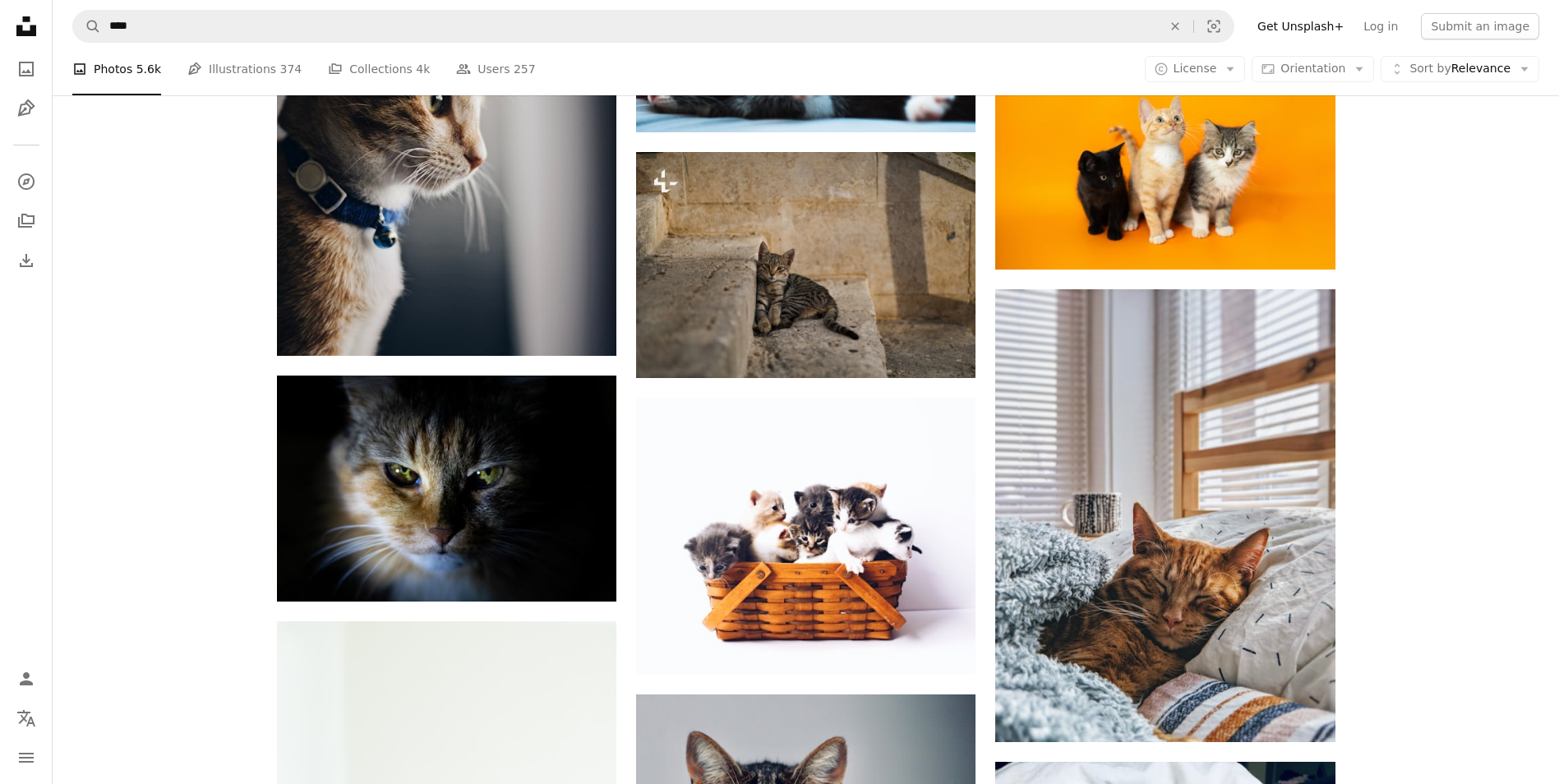
scroll to position [2218, 0]
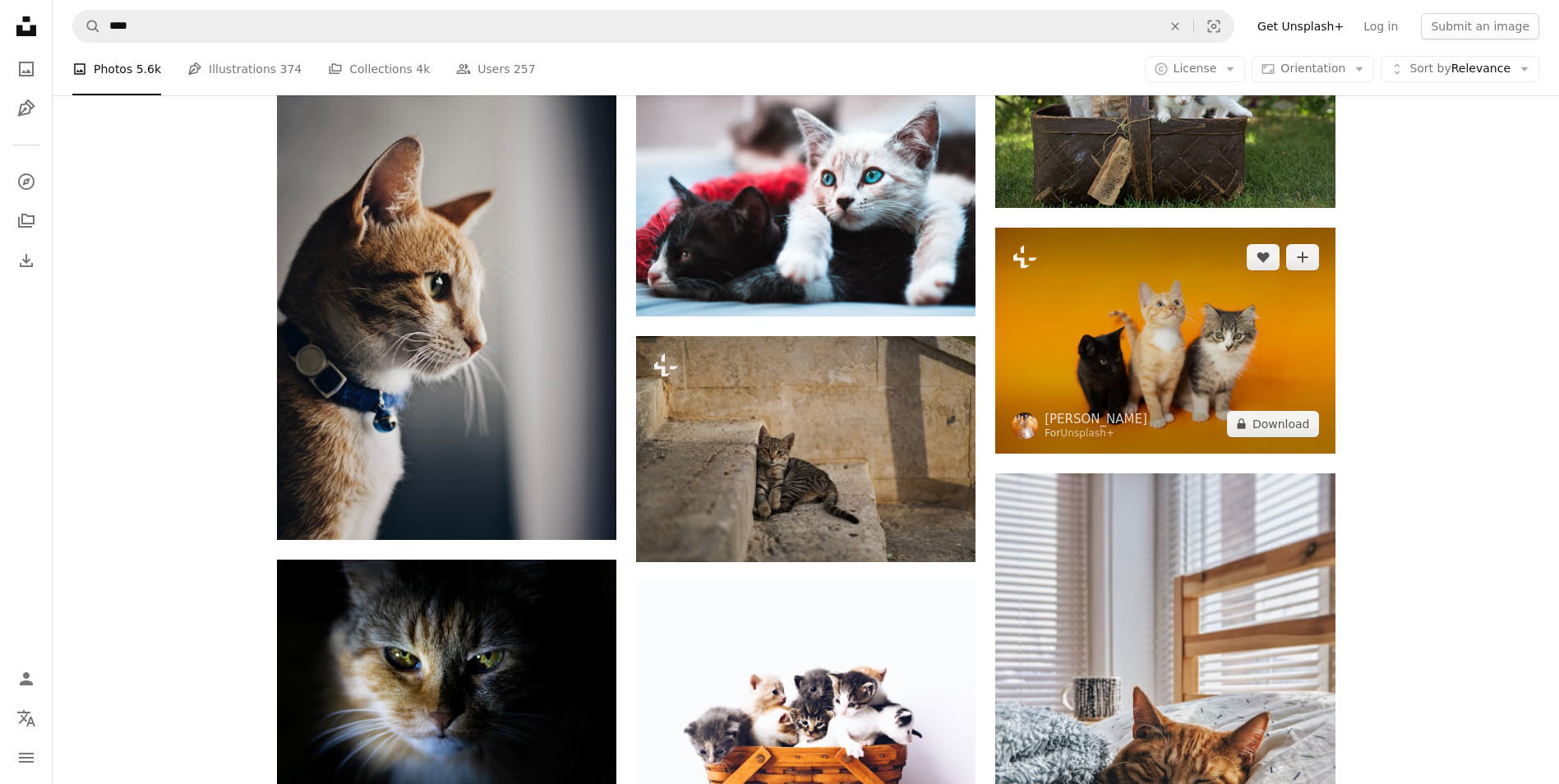
click at [1203, 330] on img at bounding box center [1165, 341] width 340 height 226
click at [1225, 337] on img at bounding box center [1165, 341] width 340 height 226
click at [1135, 339] on img at bounding box center [1165, 341] width 340 height 226
click at [1153, 335] on img at bounding box center [1165, 341] width 340 height 226
click at [1239, 354] on img at bounding box center [1165, 341] width 340 height 226
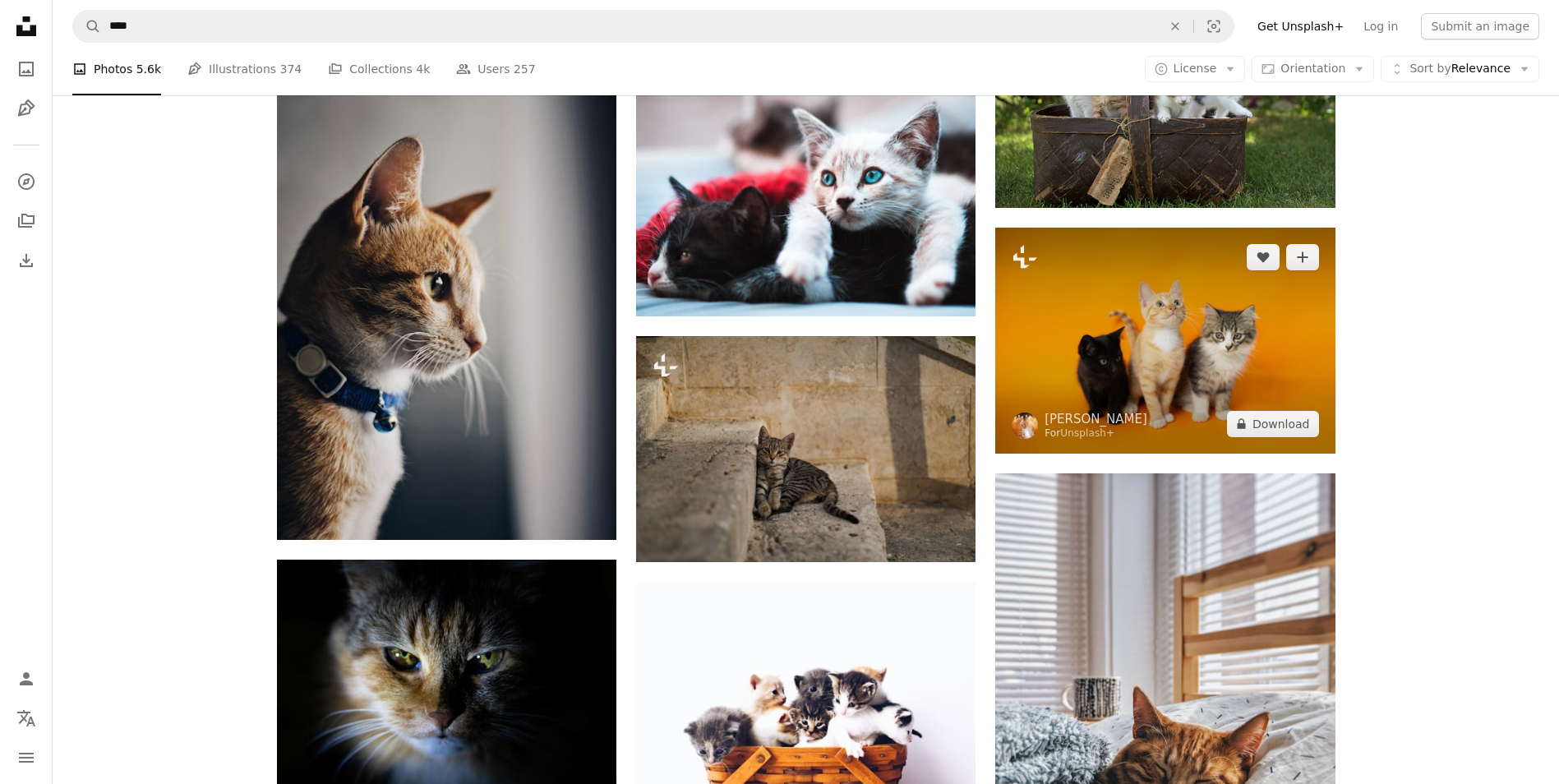
click at [1141, 350] on img at bounding box center [1165, 341] width 340 height 226
click at [1335, 327] on img at bounding box center [1165, 341] width 340 height 226
click at [1287, 334] on img at bounding box center [1165, 341] width 340 height 226
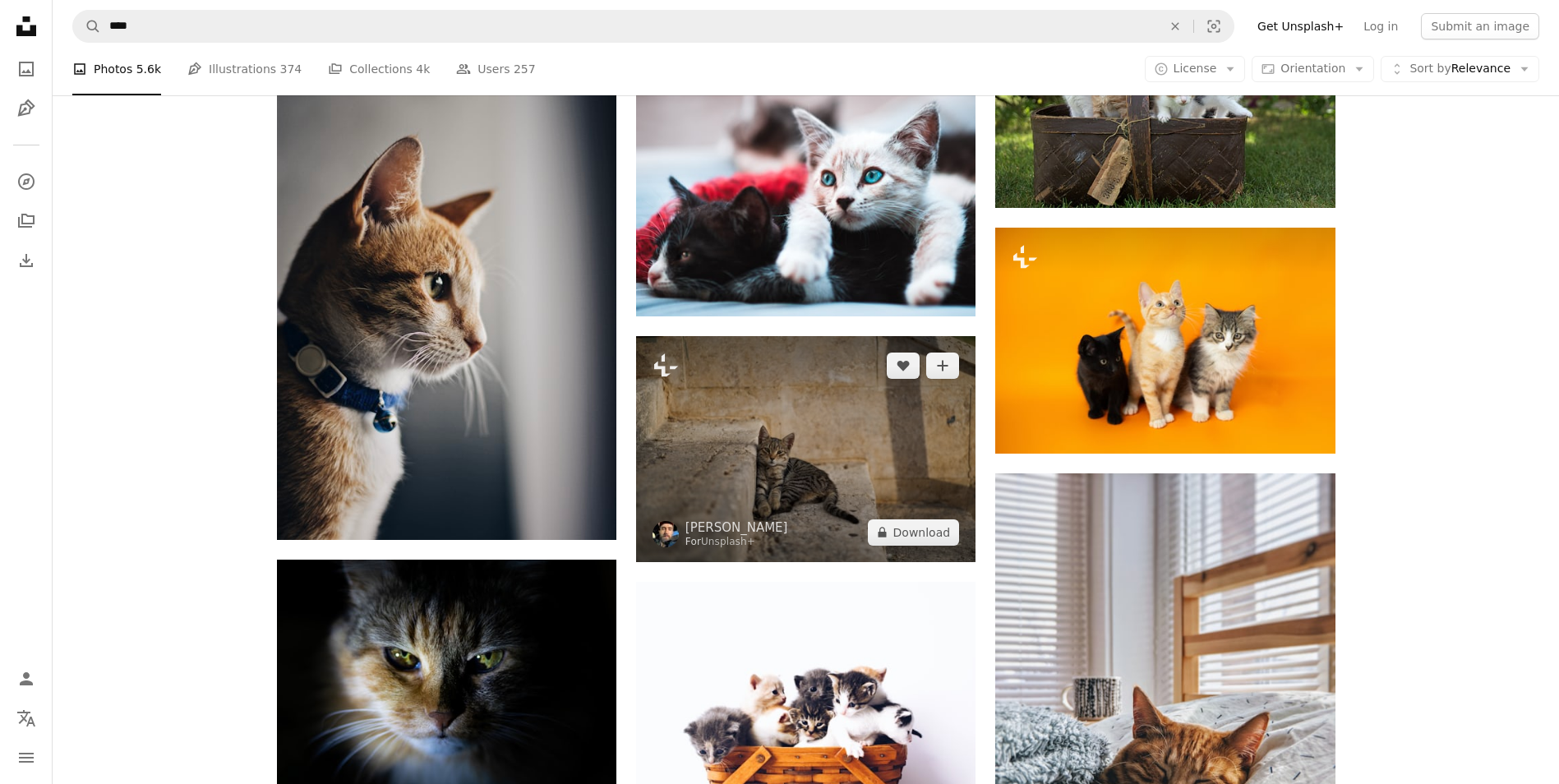
click at [896, 454] on img at bounding box center [806, 448] width 340 height 226
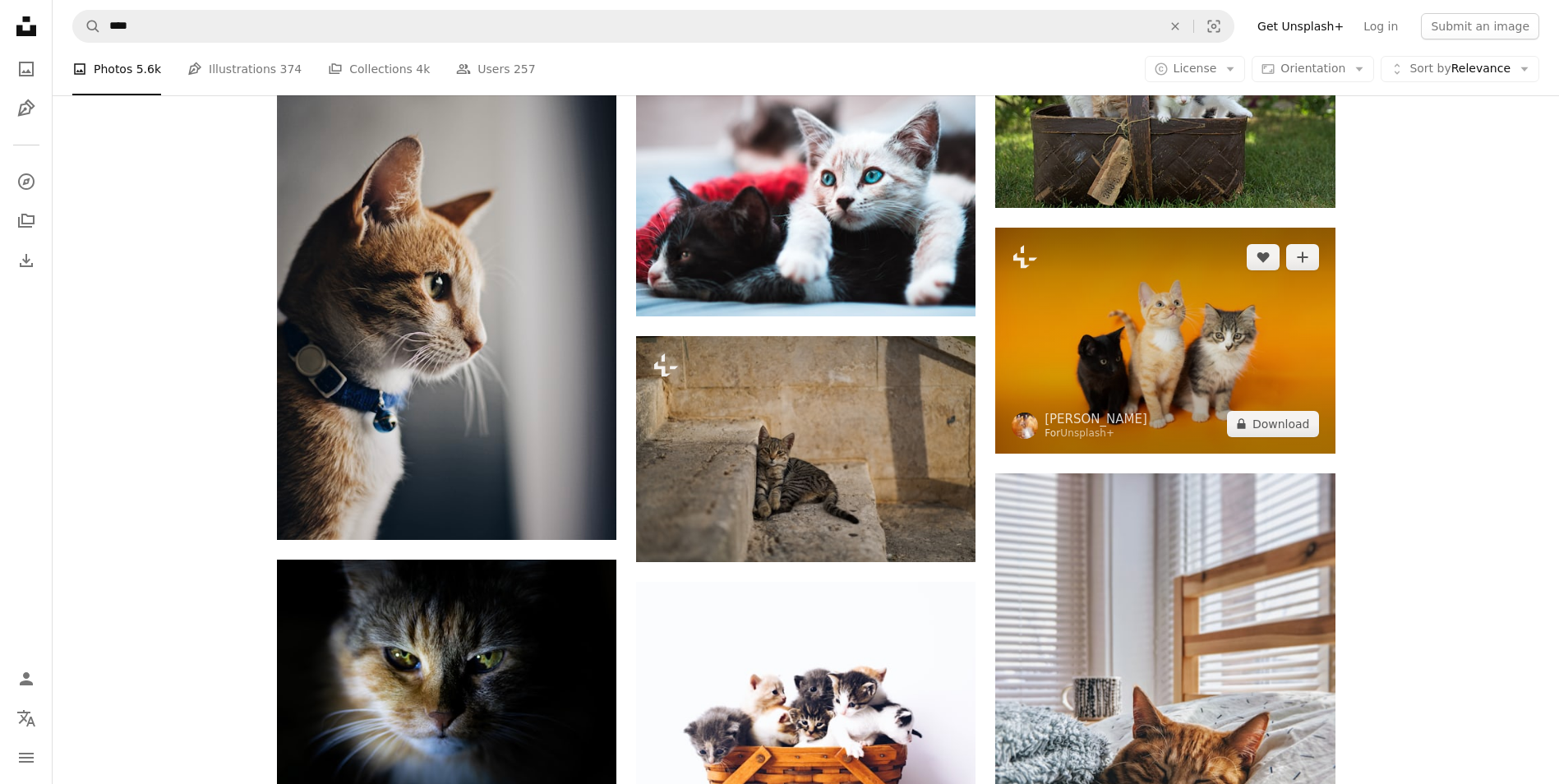
drag, startPoint x: 1244, startPoint y: 385, endPoint x: 1195, endPoint y: 361, distance: 54.6
click at [1244, 385] on img at bounding box center [1165, 341] width 340 height 226
click at [1109, 374] on img at bounding box center [1165, 341] width 340 height 226
click at [1267, 331] on img at bounding box center [1165, 341] width 340 height 226
